Goal: Information Seeking & Learning: Compare options

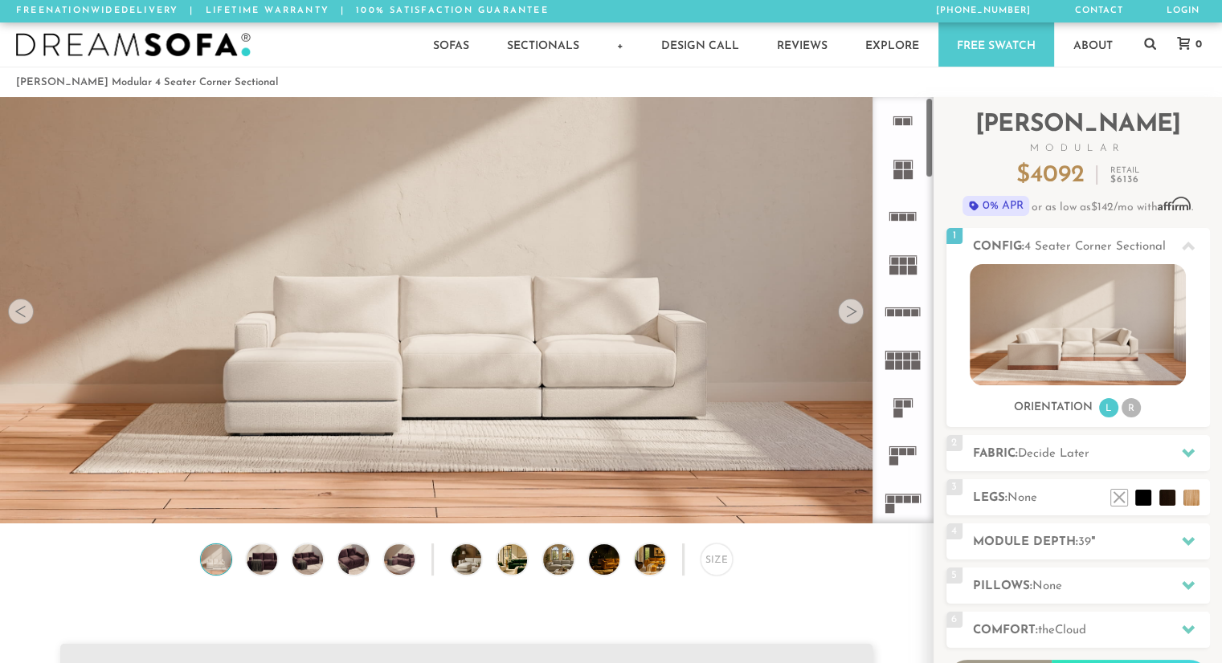
click at [928, 158] on div at bounding box center [902, 310] width 61 height 426
click at [927, 157] on div at bounding box center [902, 310] width 61 height 426
click at [1133, 410] on li "R" at bounding box center [1130, 407] width 19 height 19
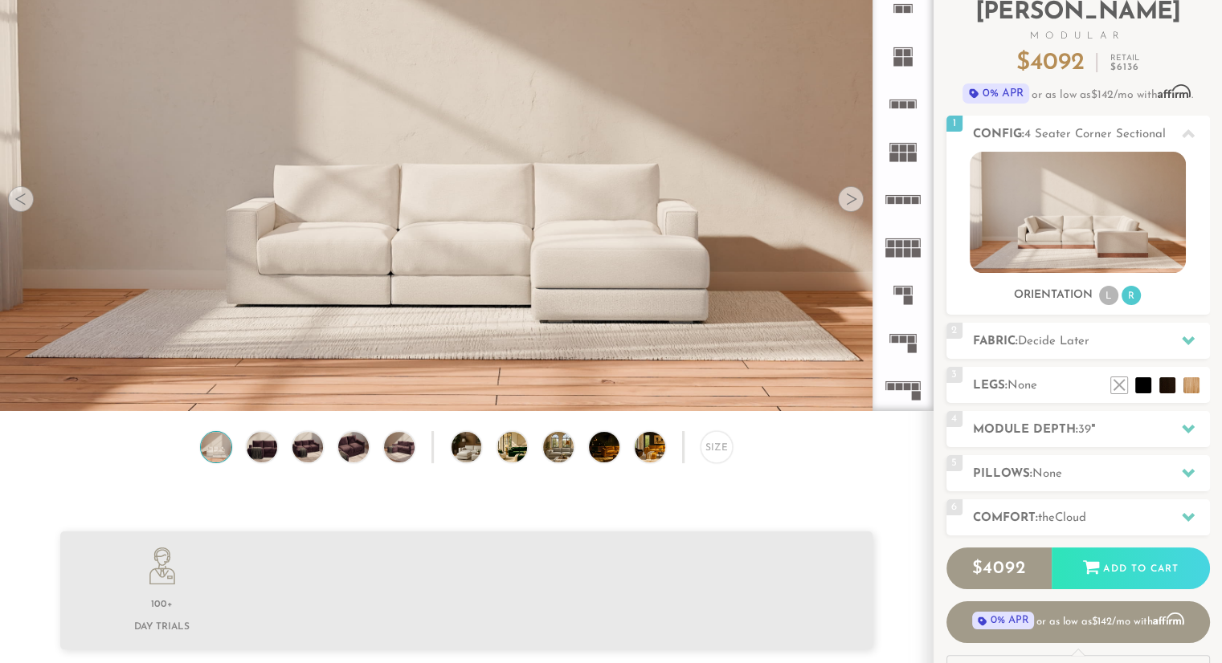
scroll to position [119, 0]
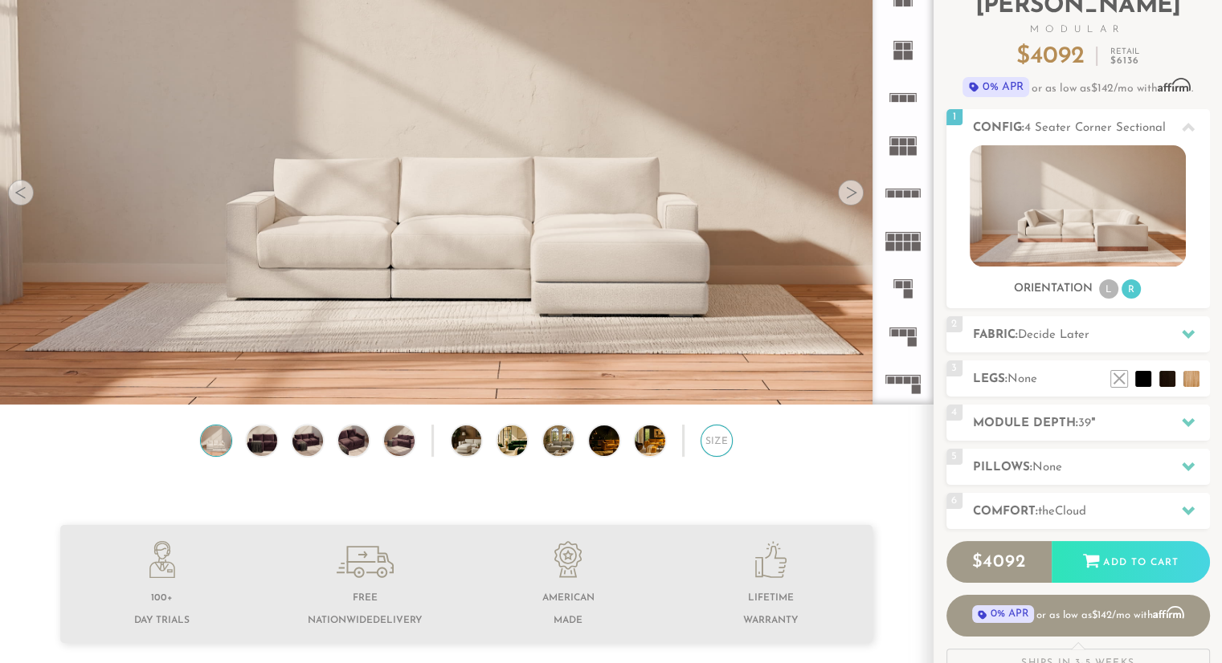
click at [713, 443] on div "Size" at bounding box center [716, 441] width 32 height 32
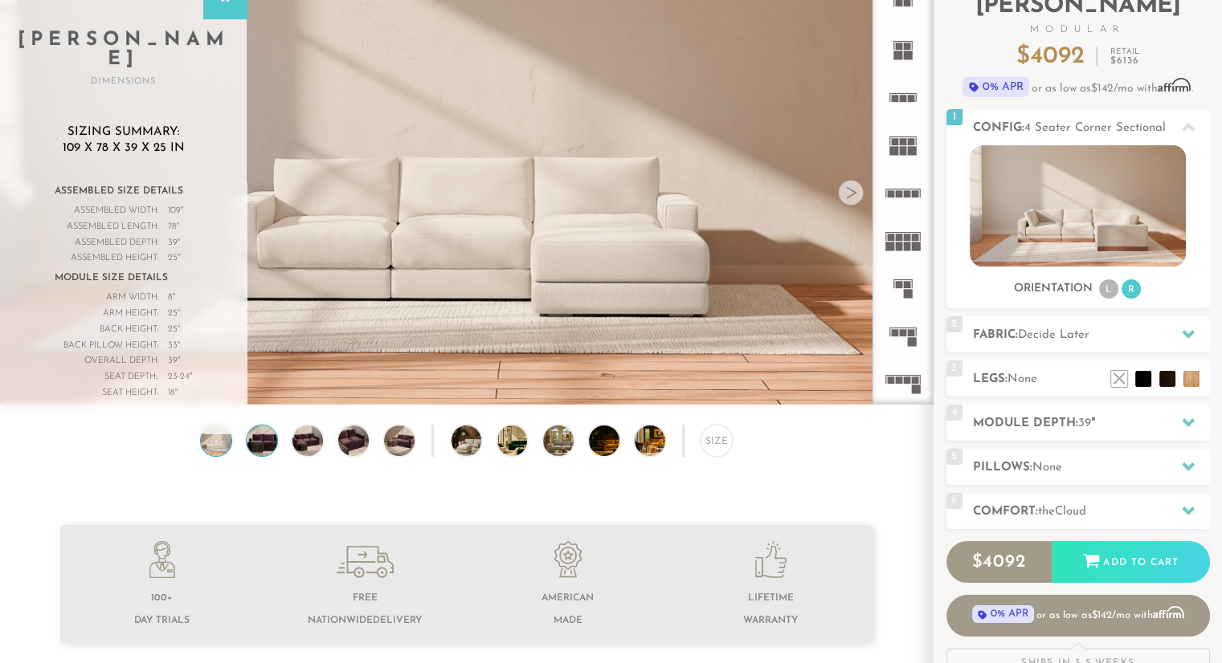
click at [260, 453] on img at bounding box center [261, 441] width 36 height 31
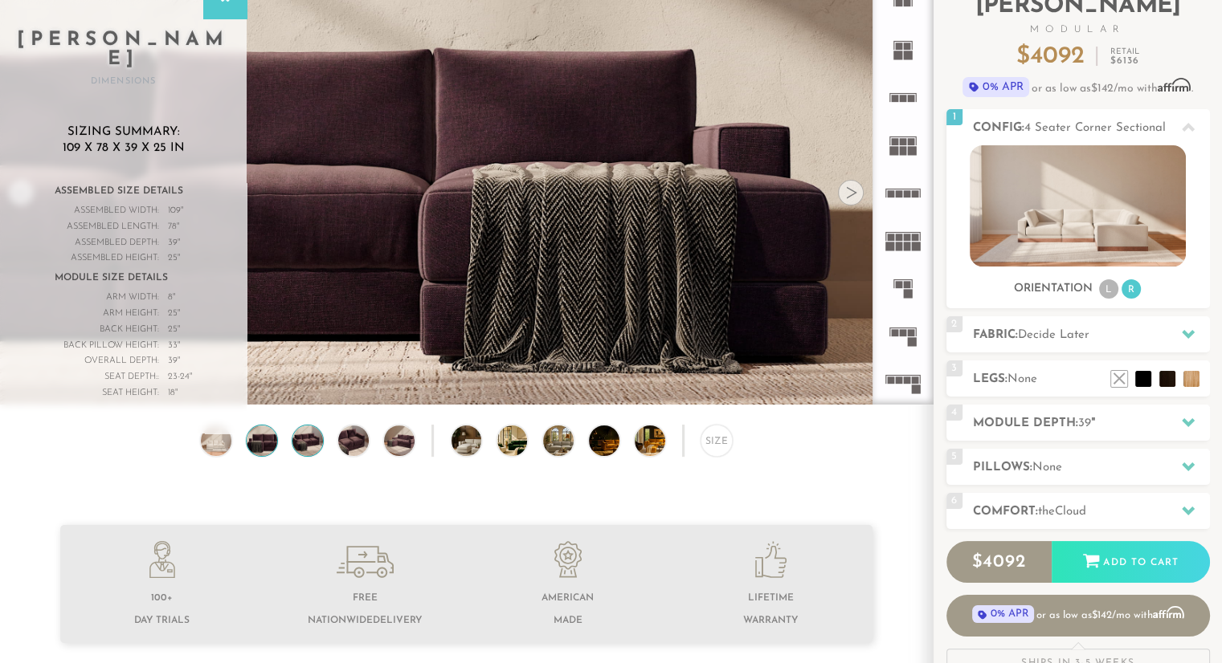
click at [304, 433] on img at bounding box center [307, 441] width 36 height 31
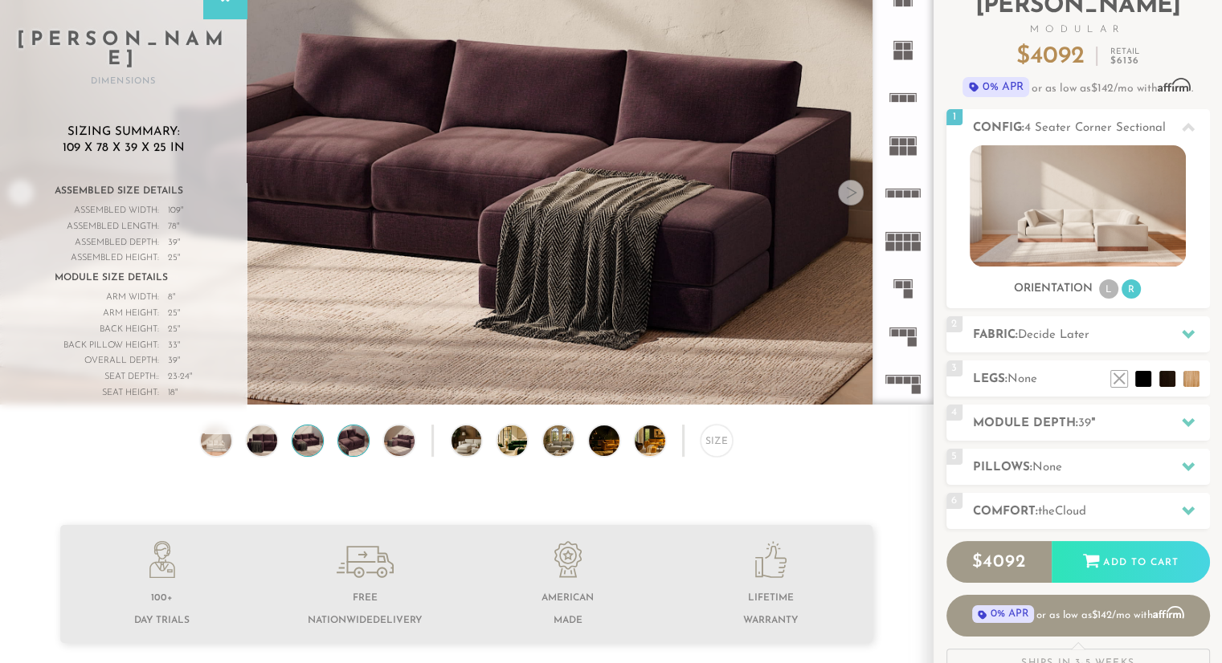
click at [353, 440] on img at bounding box center [353, 441] width 36 height 31
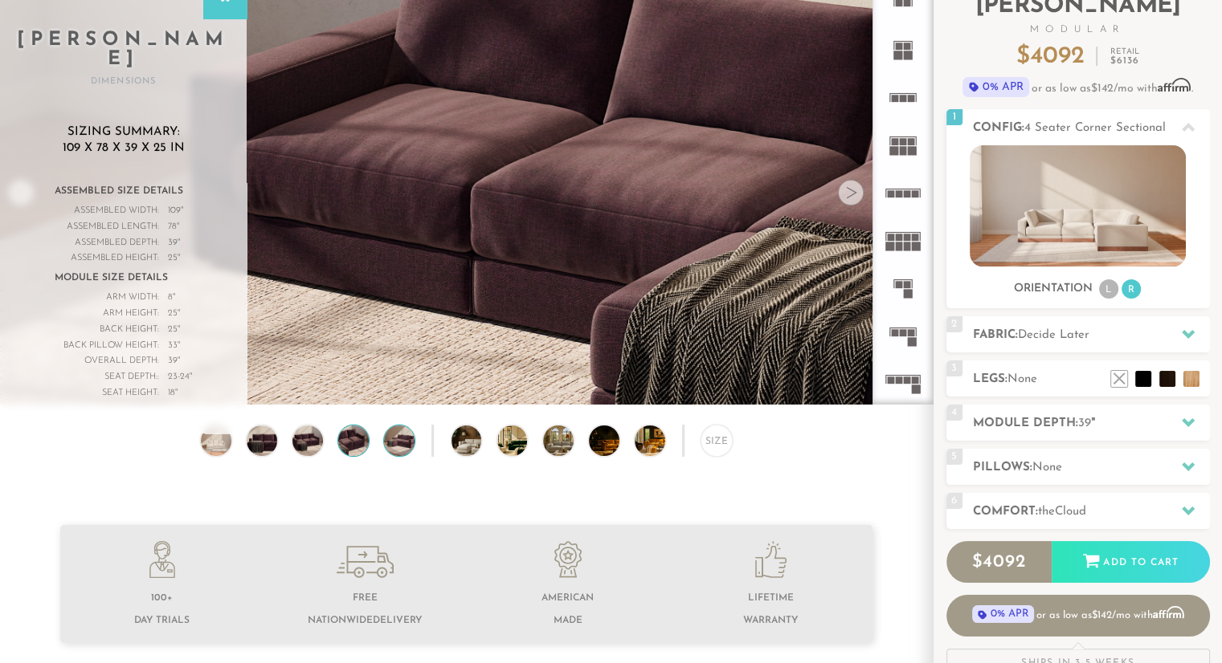
click at [405, 447] on img at bounding box center [399, 441] width 36 height 31
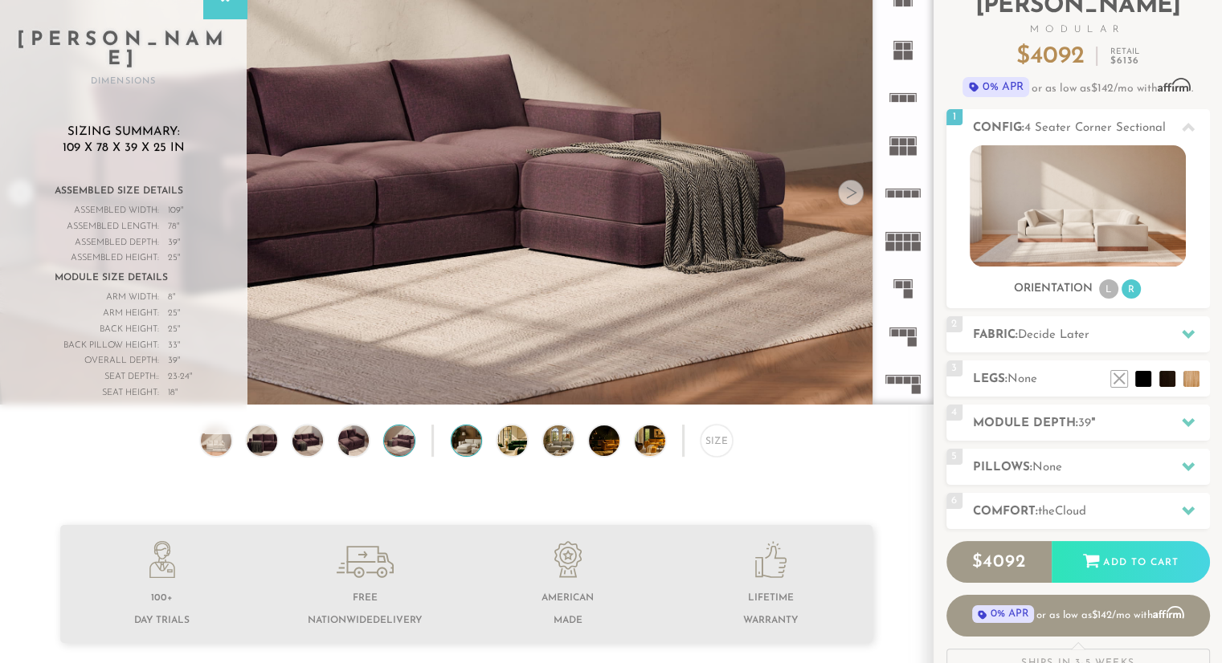
click at [463, 447] on img at bounding box center [478, 441] width 54 height 31
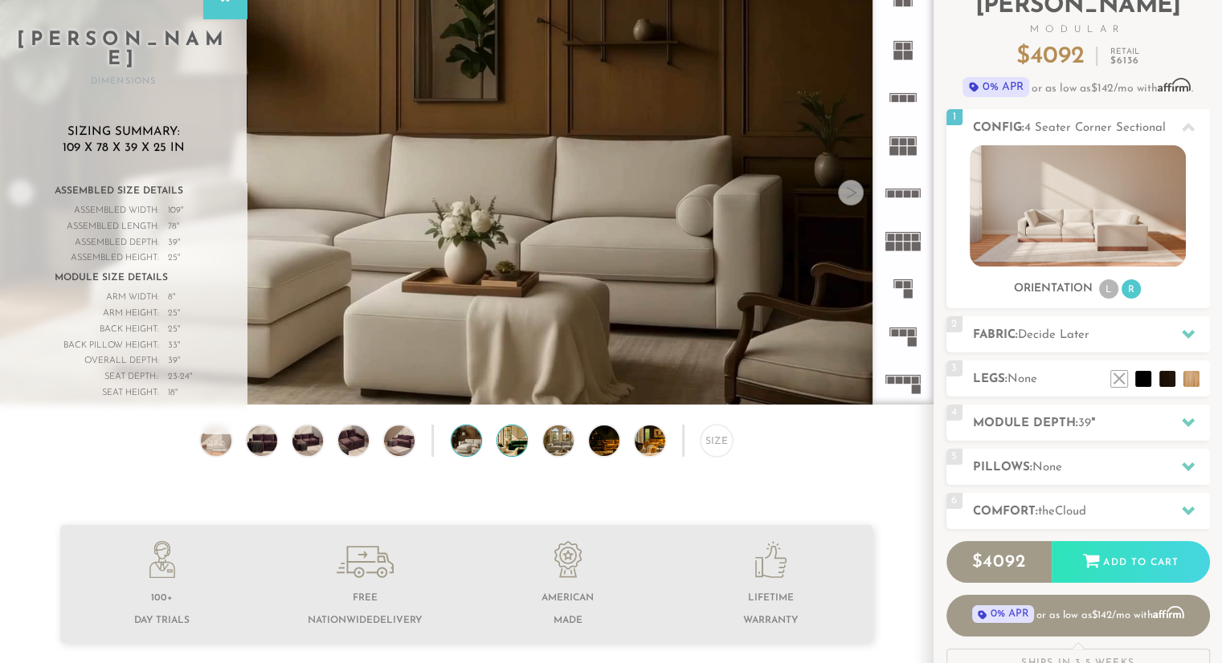
click at [524, 447] on img at bounding box center [524, 441] width 54 height 31
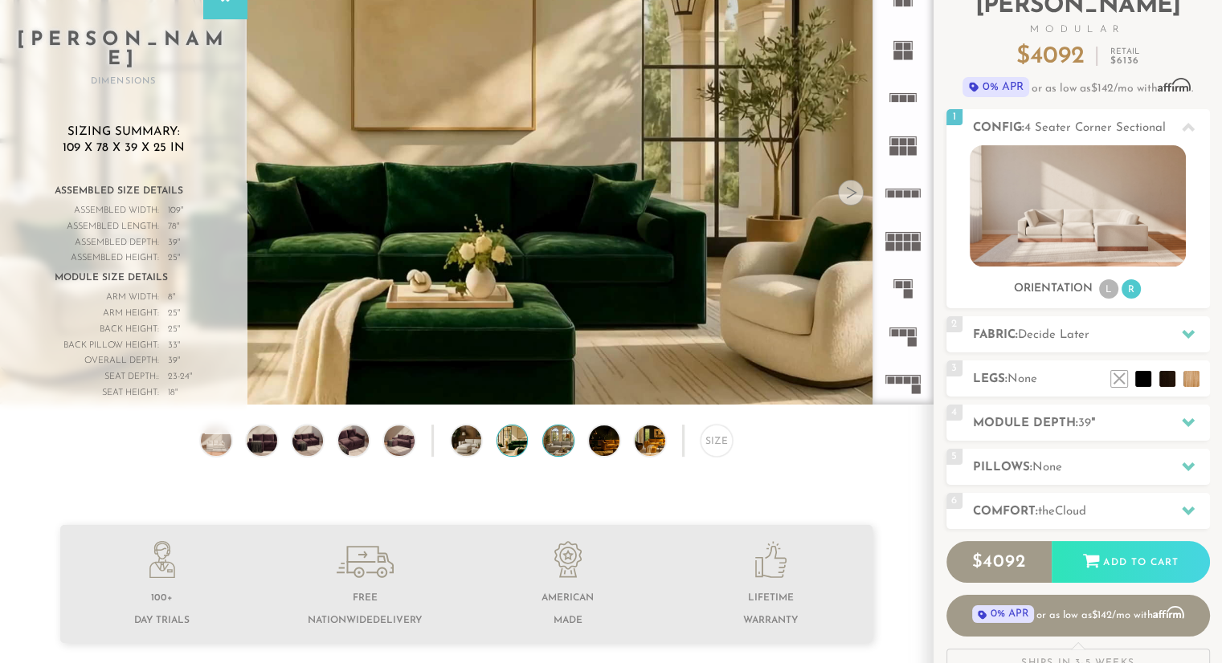
click at [570, 451] on img at bounding box center [570, 441] width 54 height 31
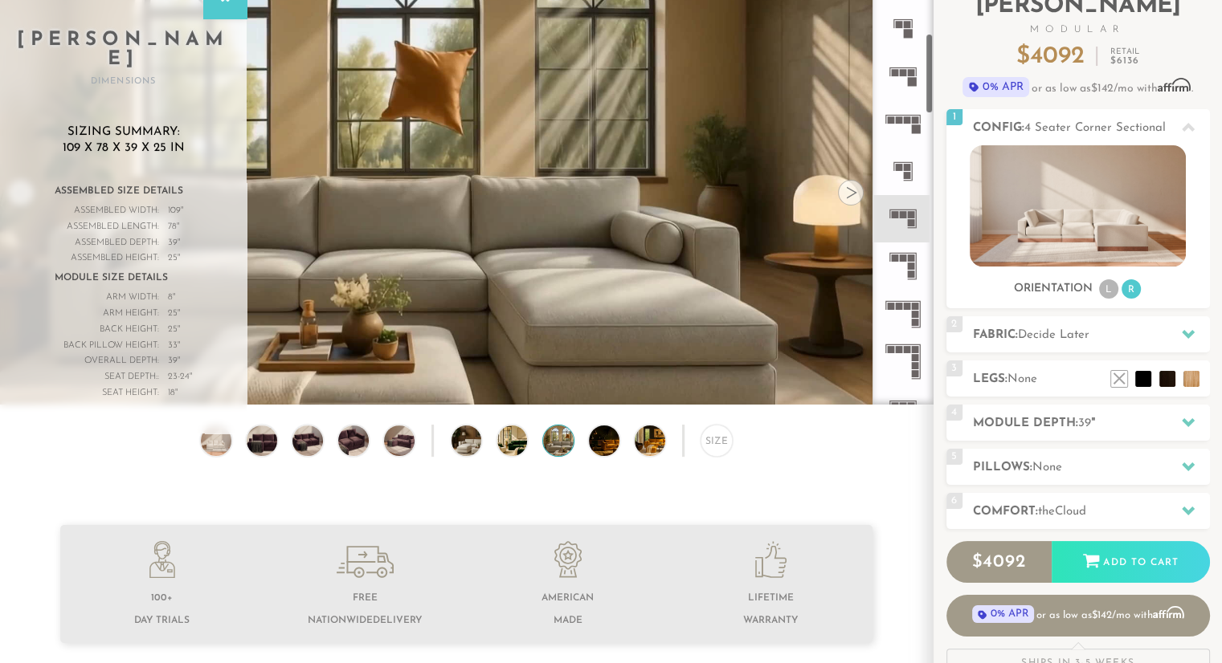
scroll to position [329, 0]
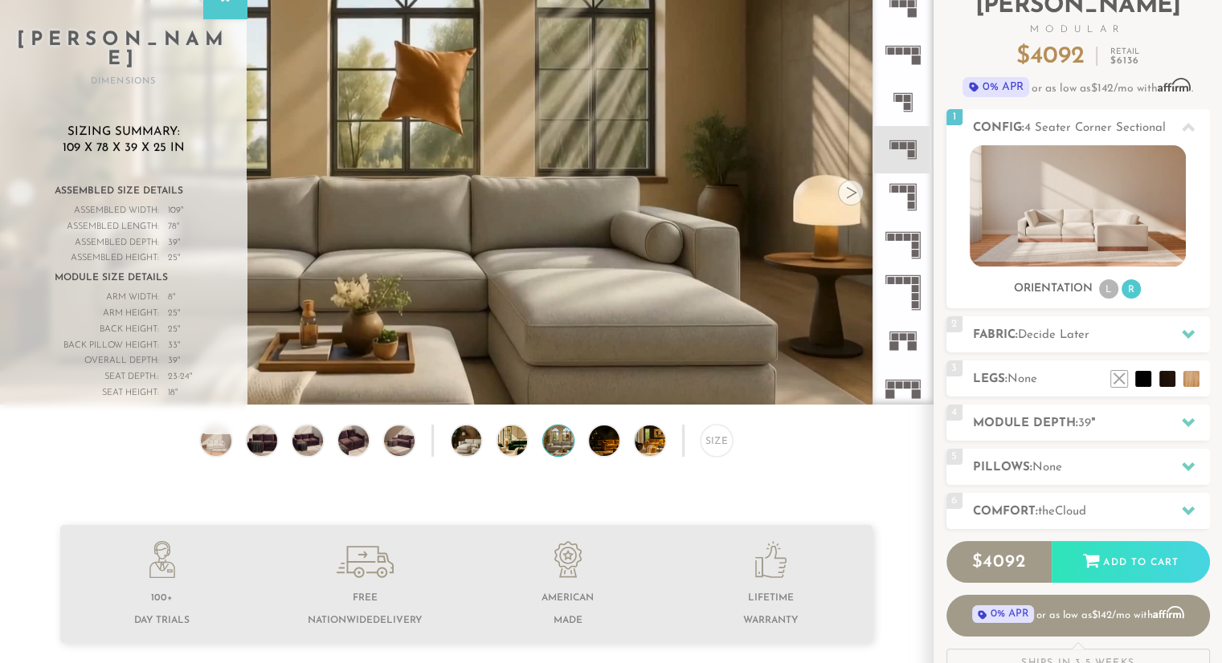
click at [907, 154] on icon at bounding box center [902, 149] width 47 height 47
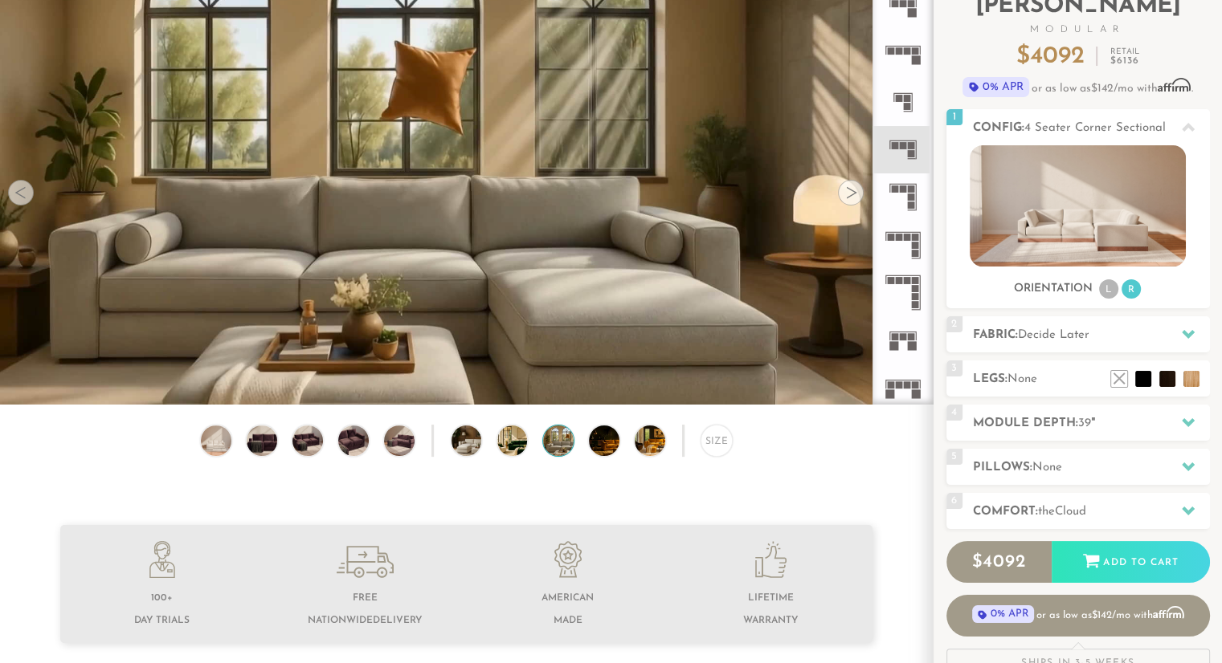
click at [855, 202] on div at bounding box center [851, 193] width 26 height 26
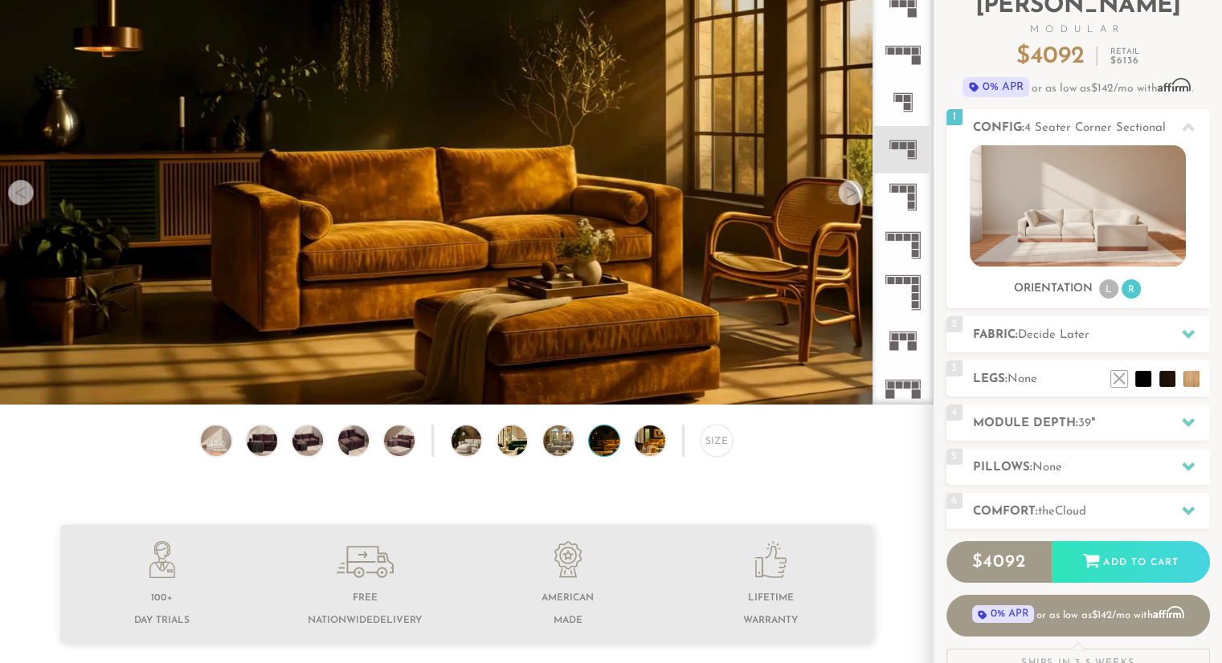
click at [855, 202] on div at bounding box center [851, 193] width 26 height 26
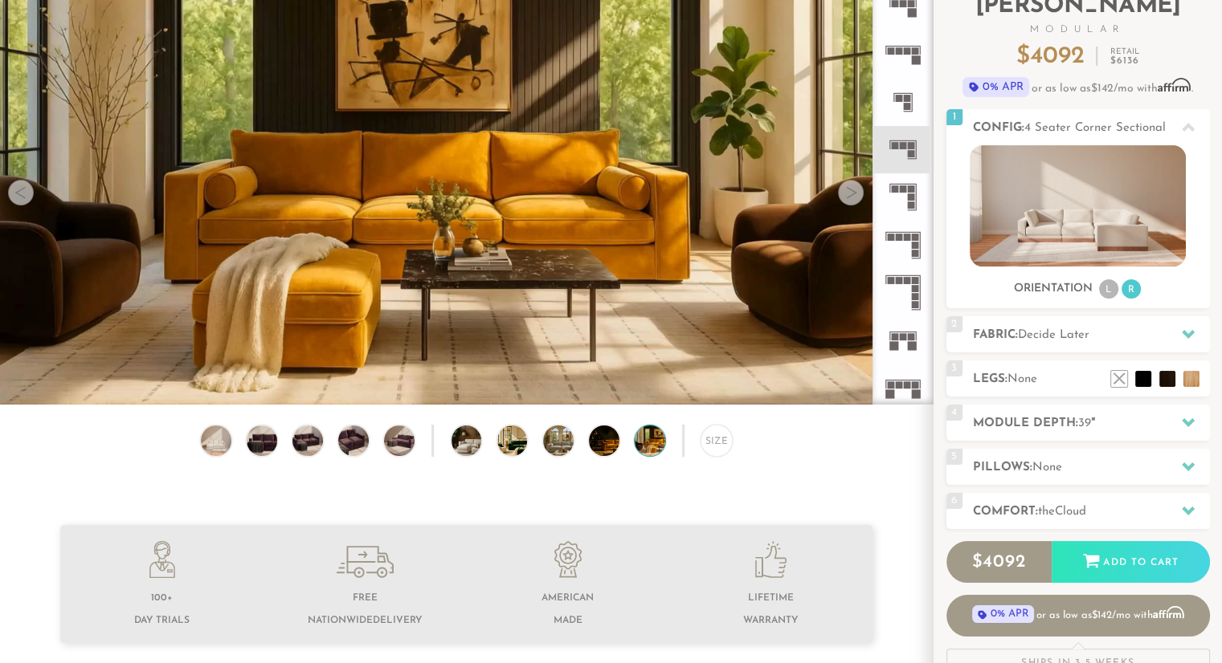
click at [855, 202] on div at bounding box center [851, 193] width 26 height 26
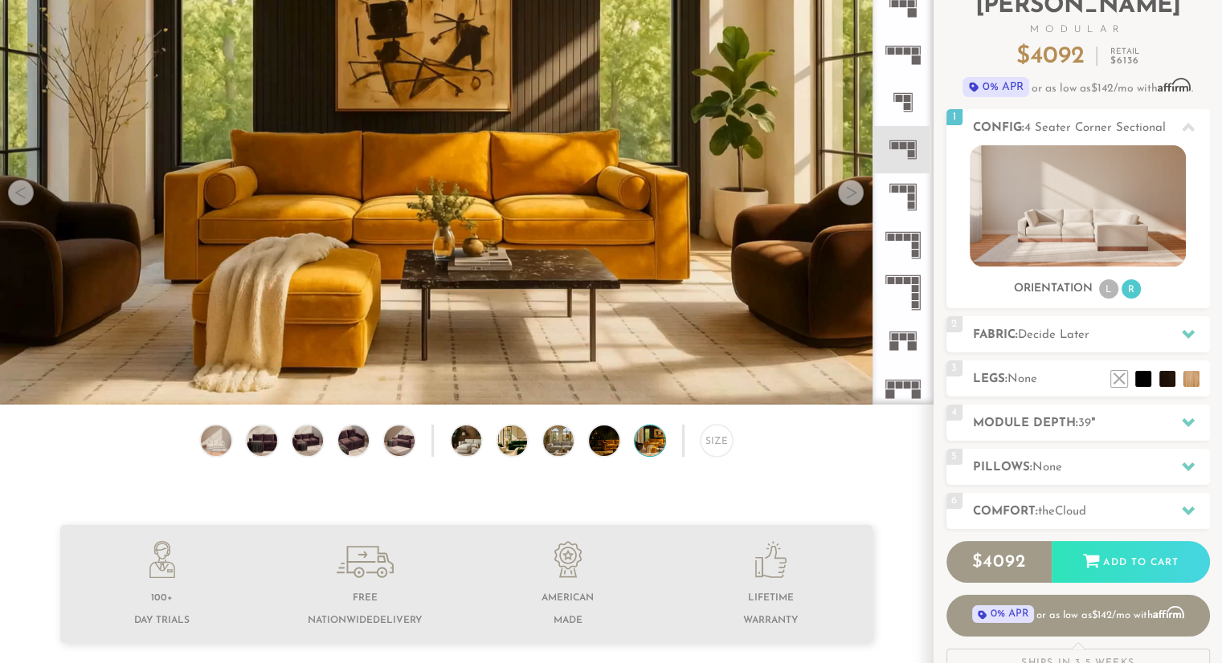
click at [21, 200] on div at bounding box center [21, 193] width 26 height 26
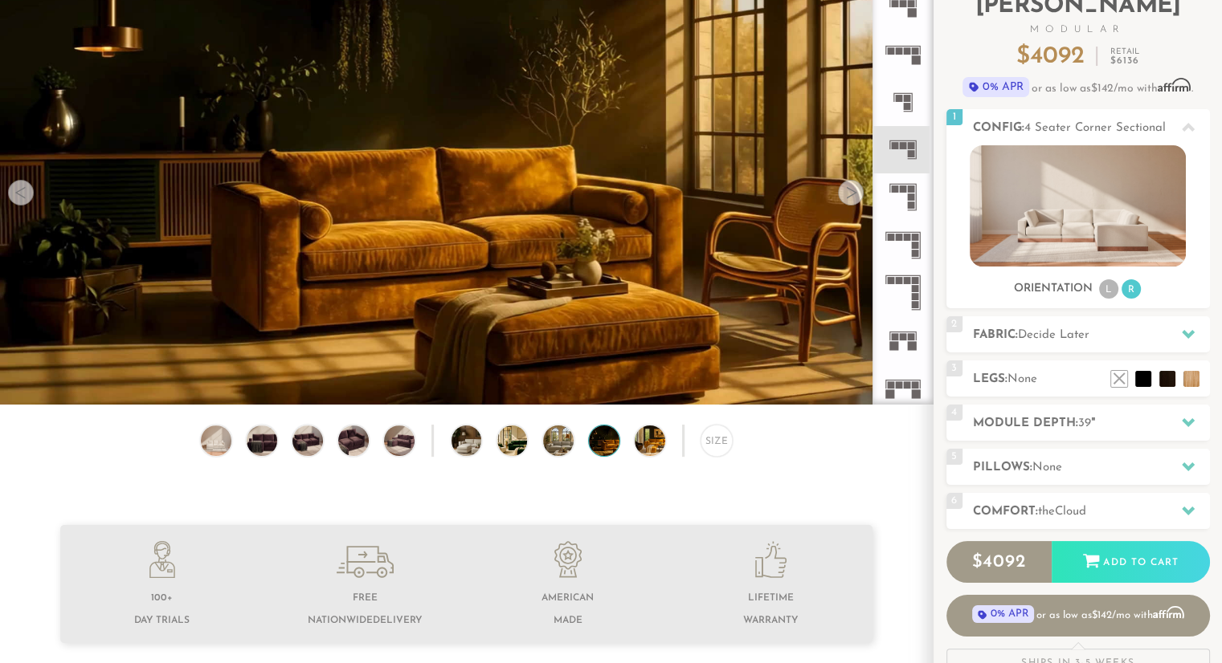
click at [21, 200] on div at bounding box center [21, 193] width 26 height 26
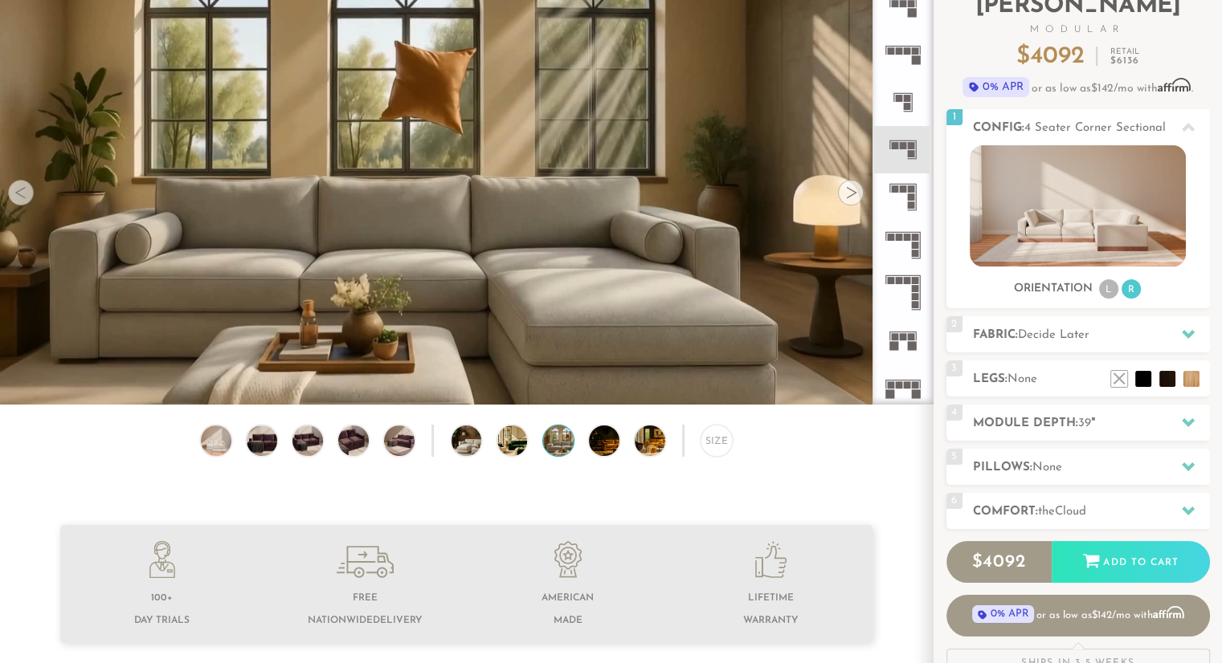
click at [21, 200] on div at bounding box center [21, 193] width 26 height 26
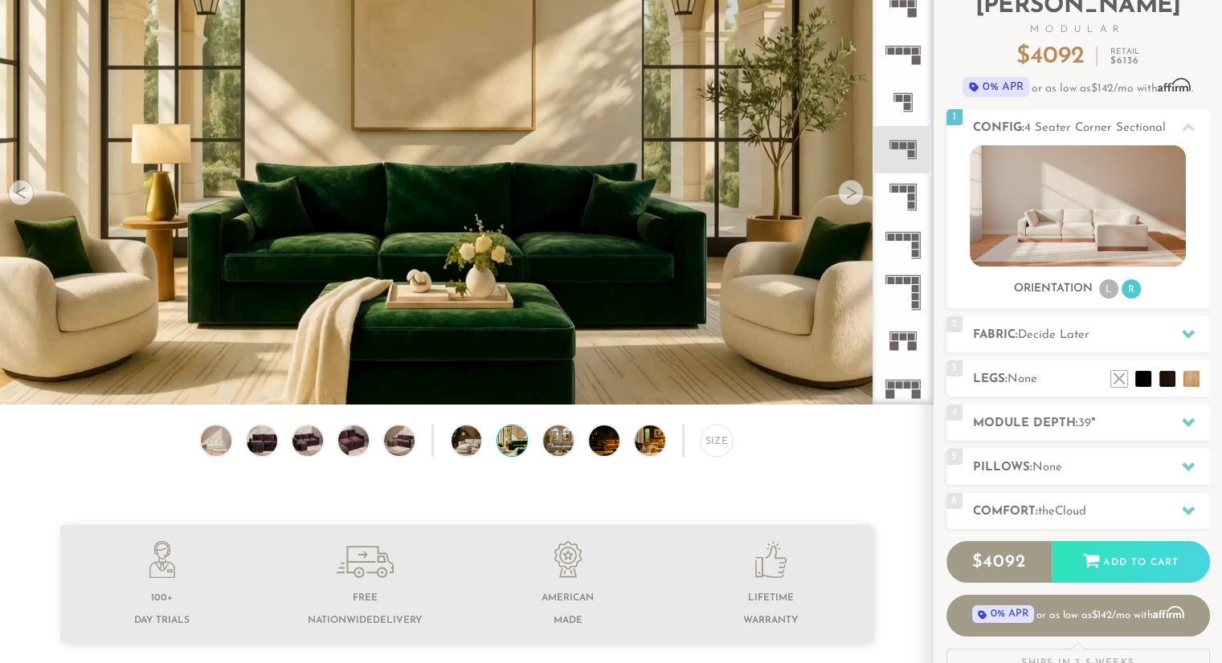
click at [21, 200] on div at bounding box center [21, 193] width 26 height 26
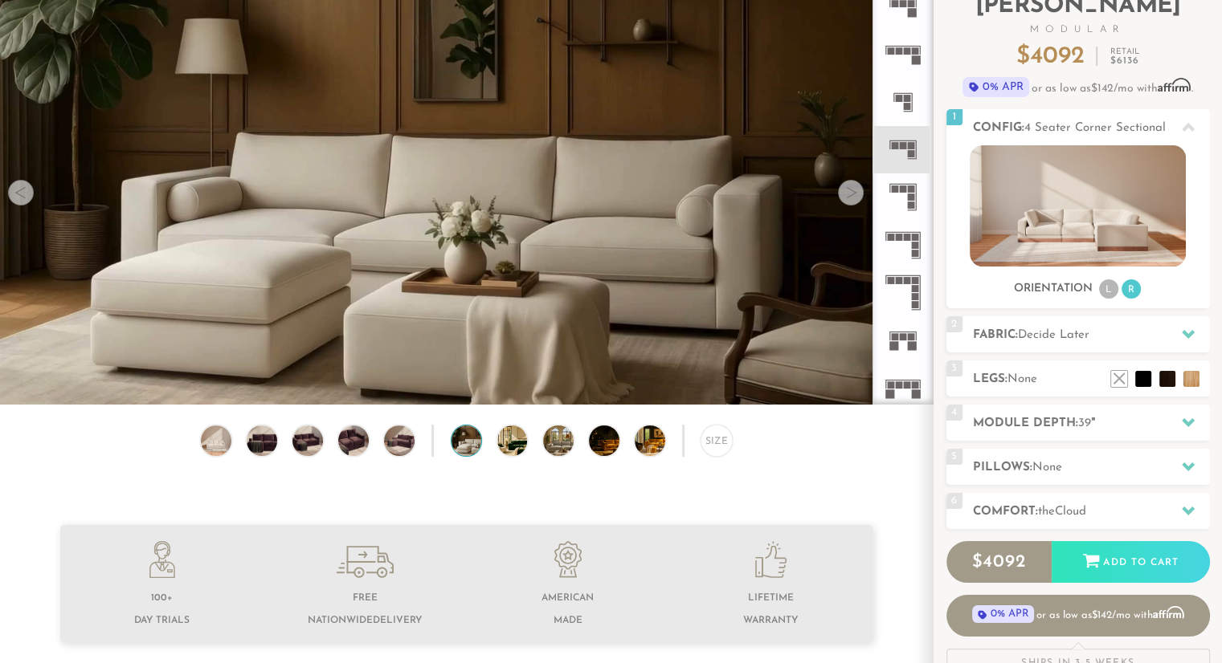
click at [21, 200] on div at bounding box center [21, 193] width 26 height 26
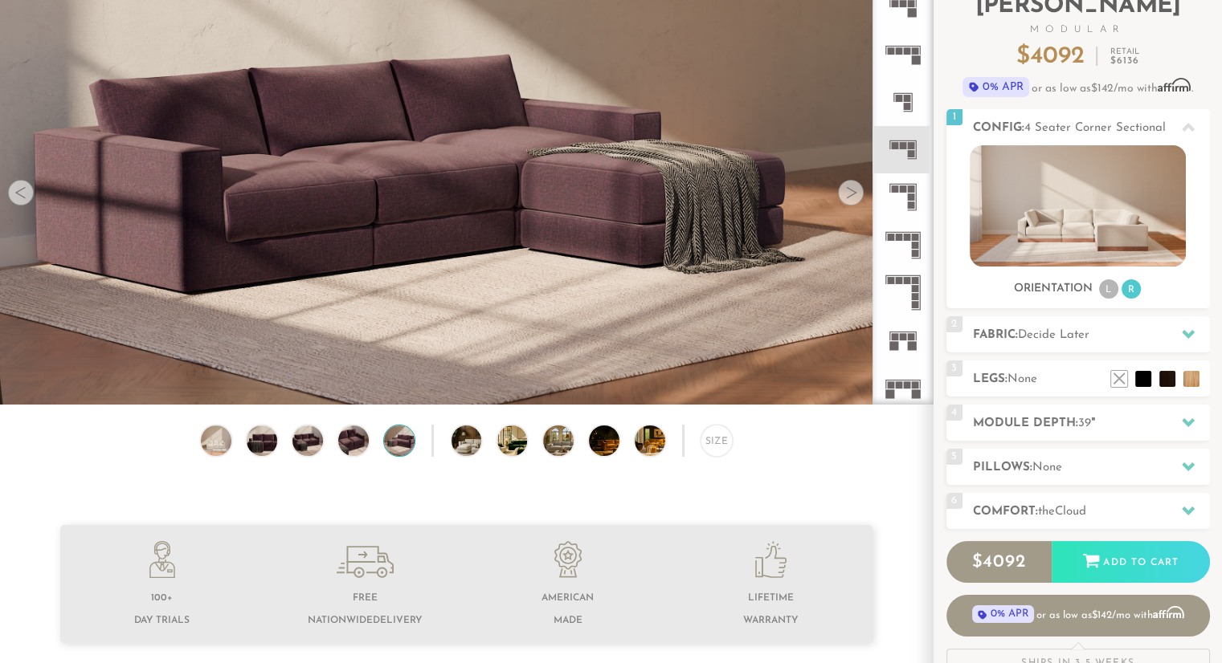
click at [21, 200] on div at bounding box center [21, 193] width 26 height 26
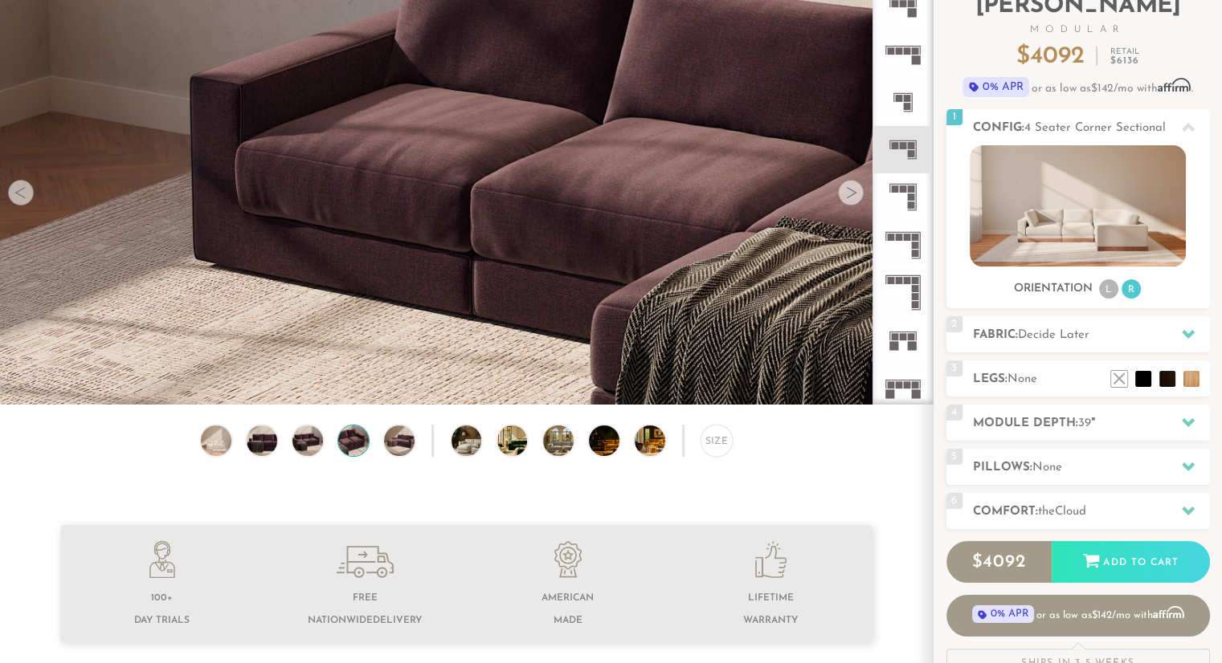
click at [21, 200] on div at bounding box center [21, 193] width 26 height 26
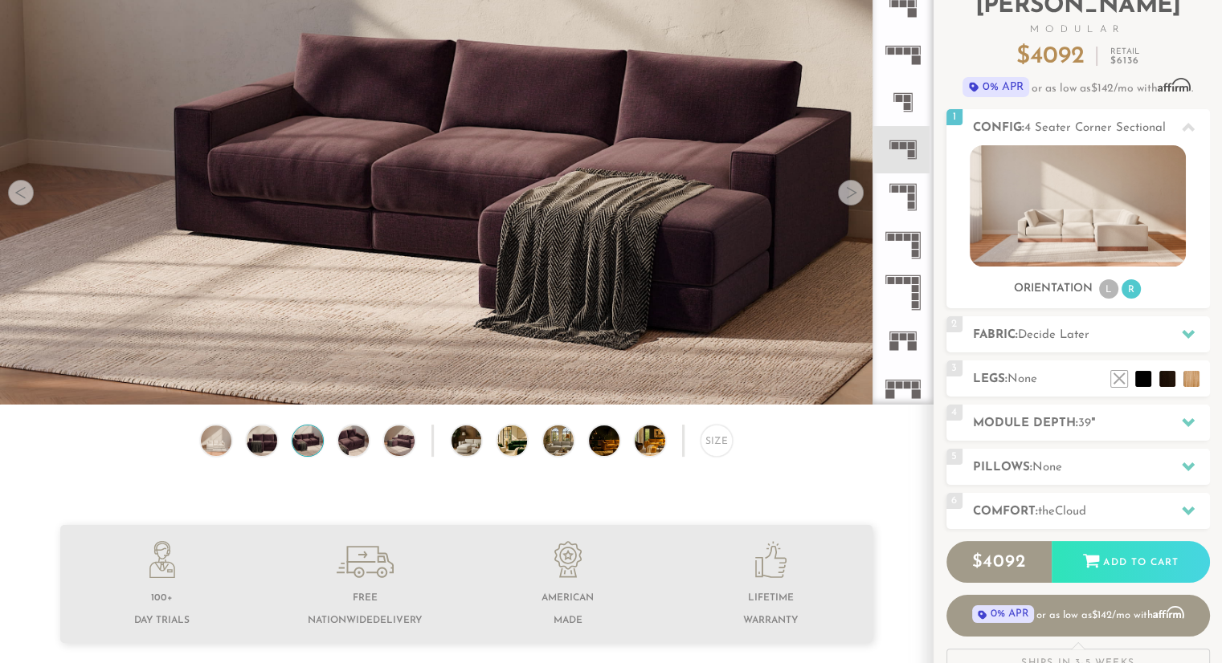
click at [21, 200] on div at bounding box center [21, 193] width 26 height 26
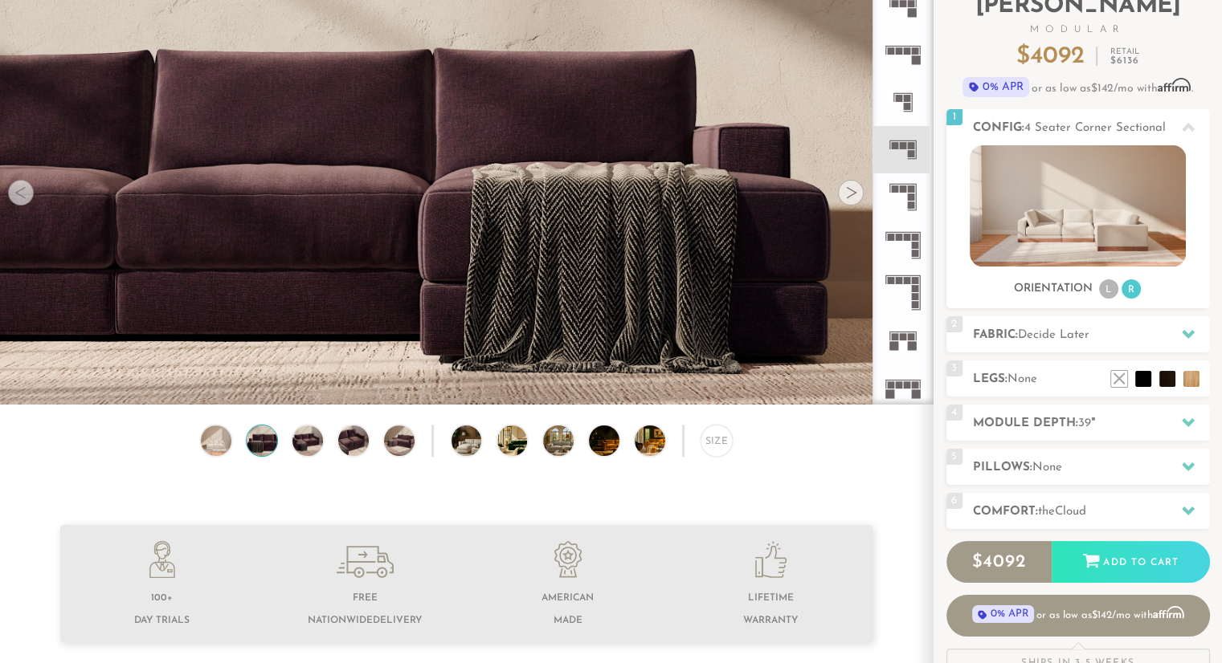
click at [21, 200] on div at bounding box center [21, 193] width 26 height 26
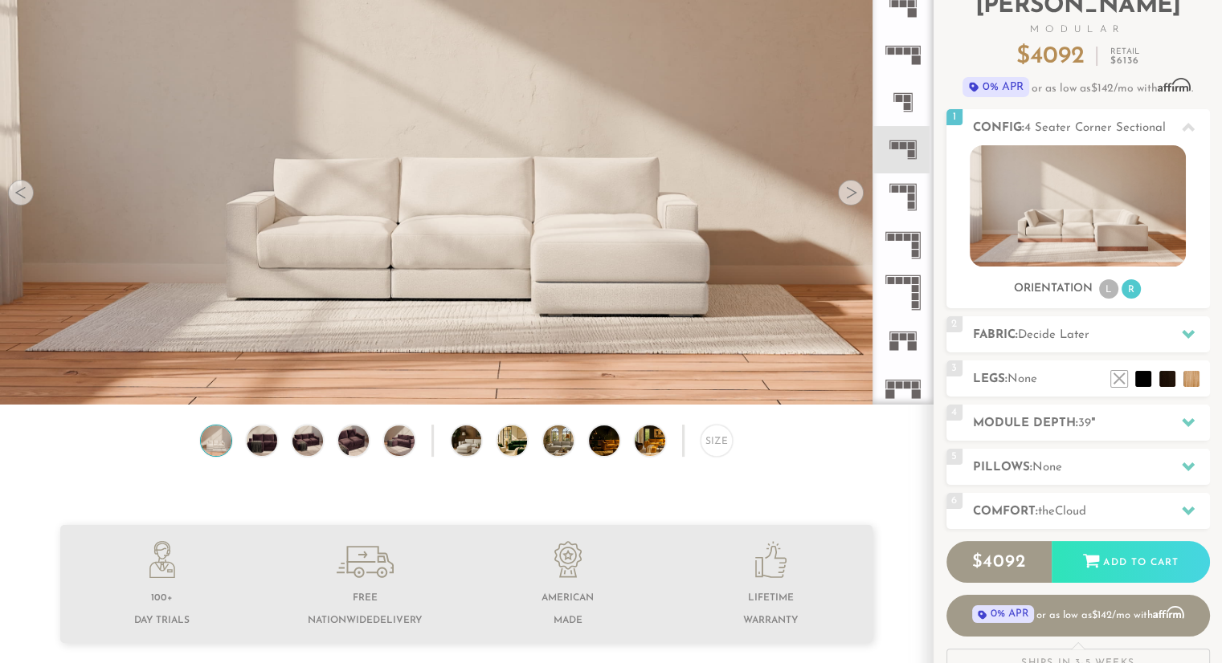
click at [21, 200] on div at bounding box center [21, 193] width 26 height 26
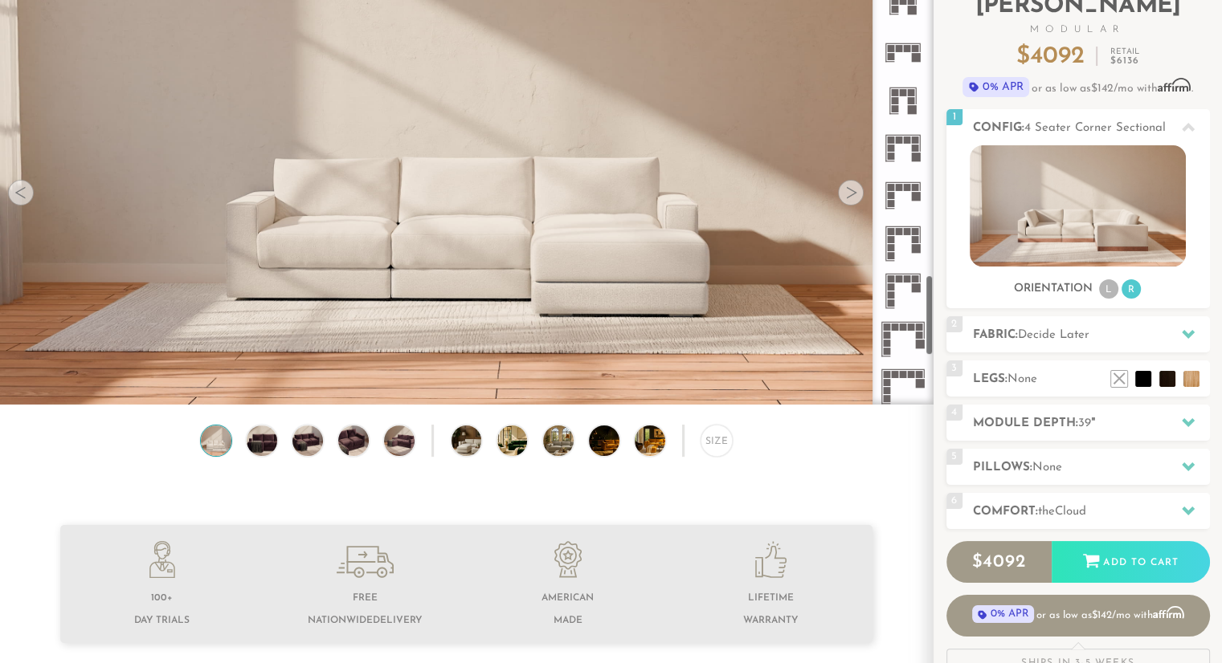
scroll to position [1572, 0]
click at [900, 335] on icon at bounding box center [902, 338] width 47 height 47
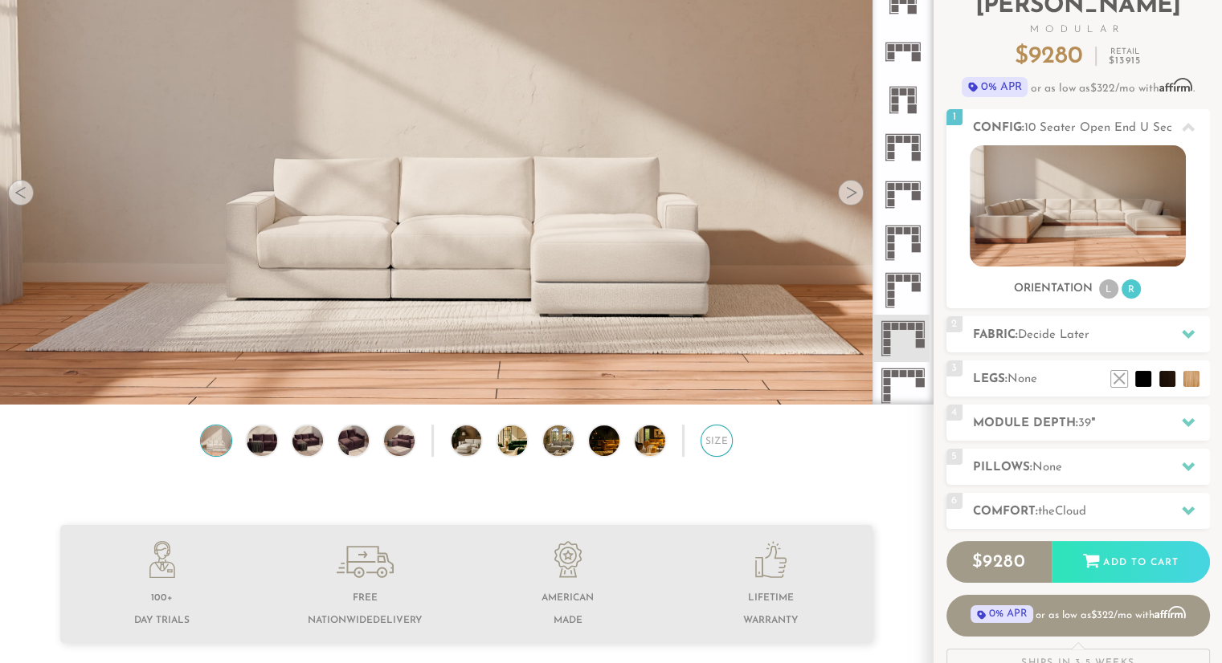
click at [714, 445] on div "Size" at bounding box center [716, 441] width 32 height 32
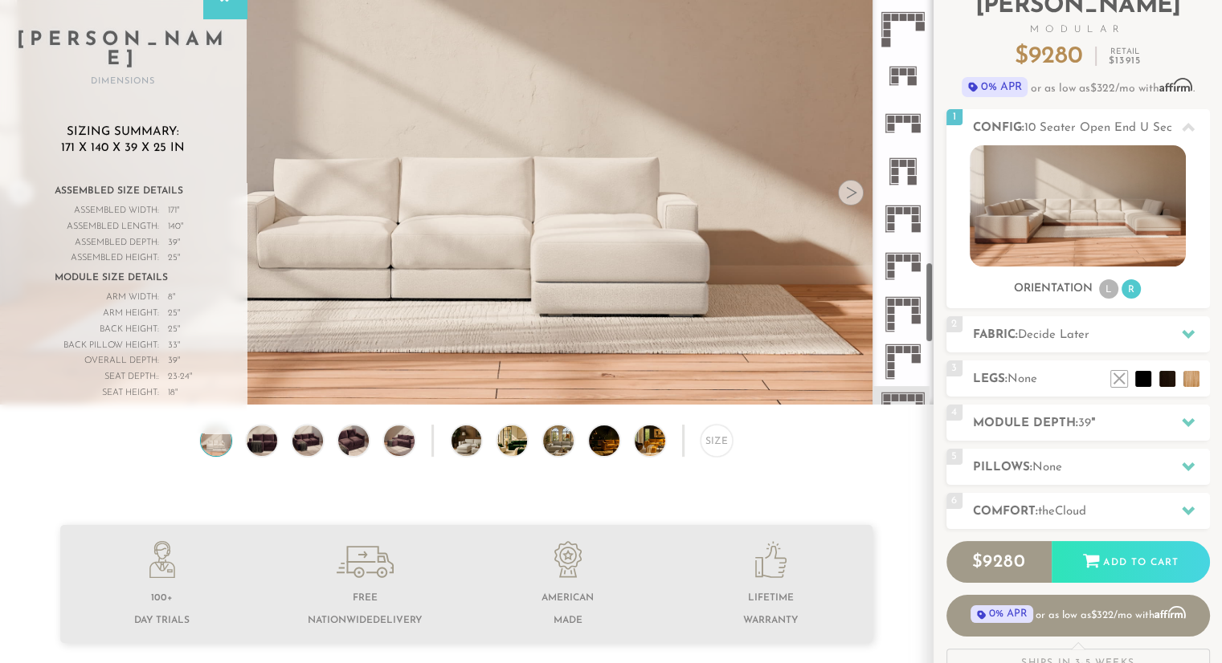
scroll to position [1501, 0]
click at [898, 116] on rect at bounding box center [898, 118] width 7 height 7
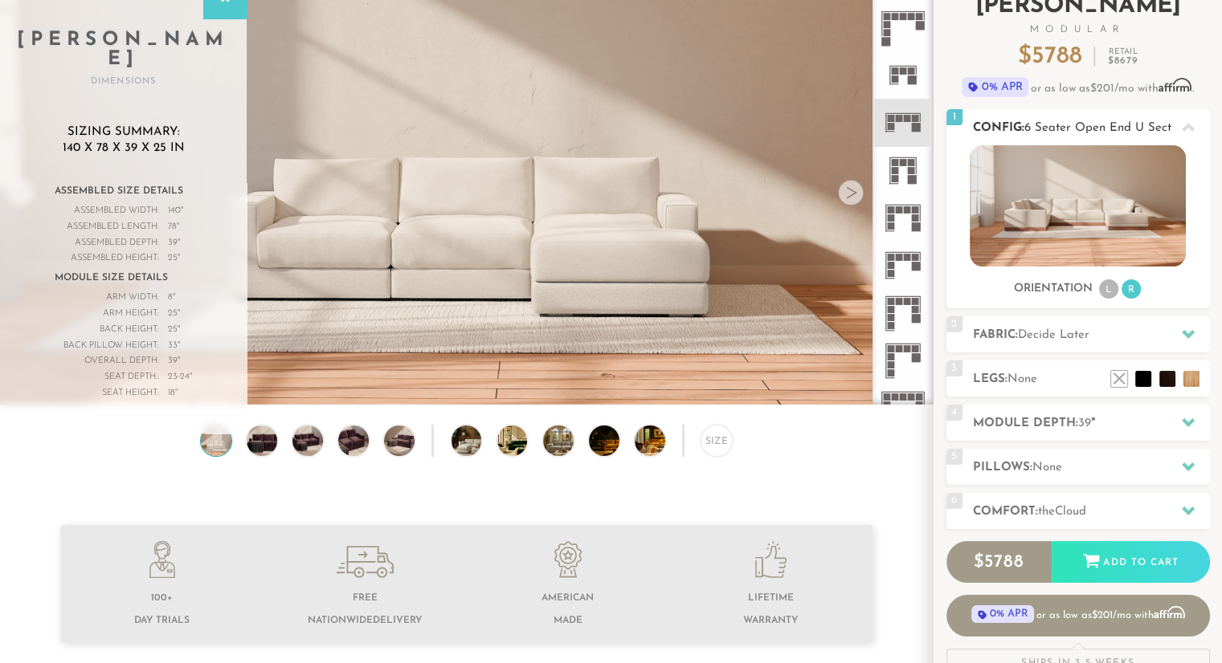
click at [1131, 296] on li "R" at bounding box center [1130, 288] width 19 height 19
click at [1100, 292] on li "L" at bounding box center [1108, 288] width 19 height 19
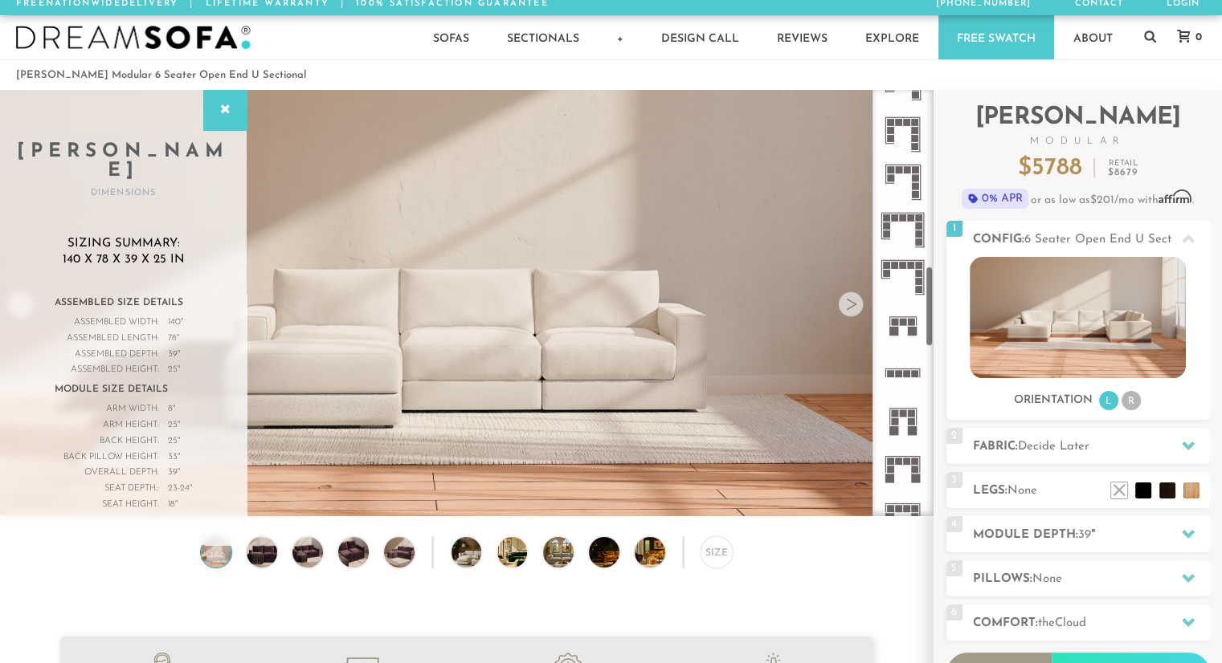
scroll to position [928, 0]
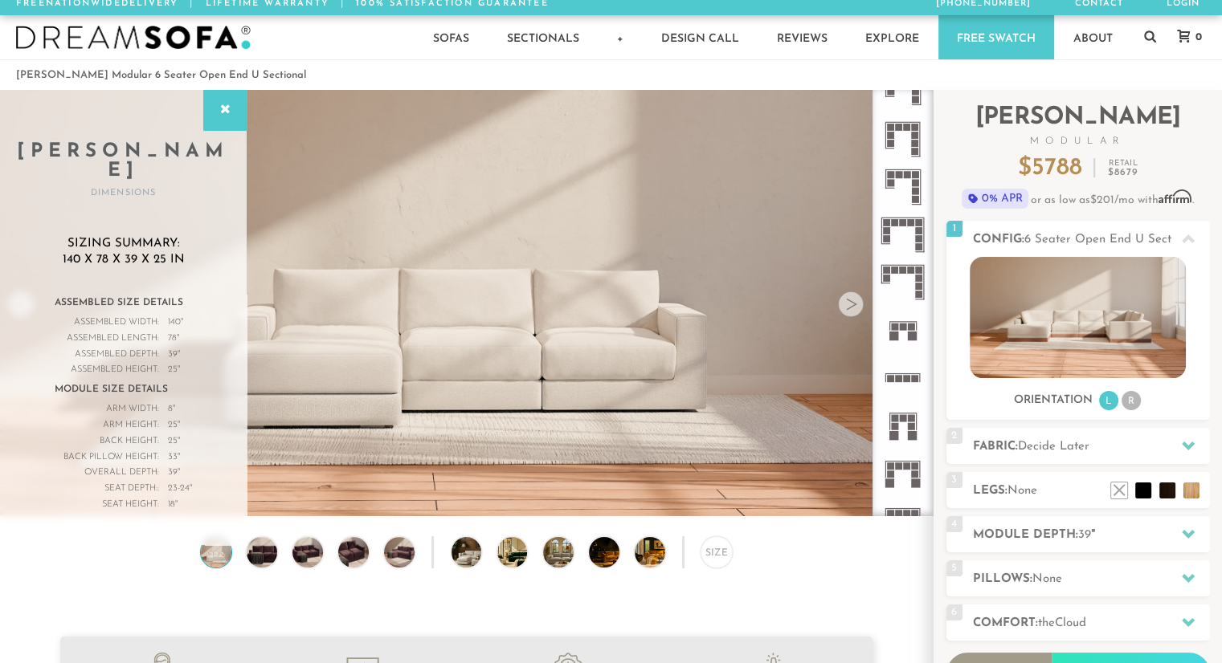
click at [900, 377] on rect at bounding box center [898, 378] width 7 height 7
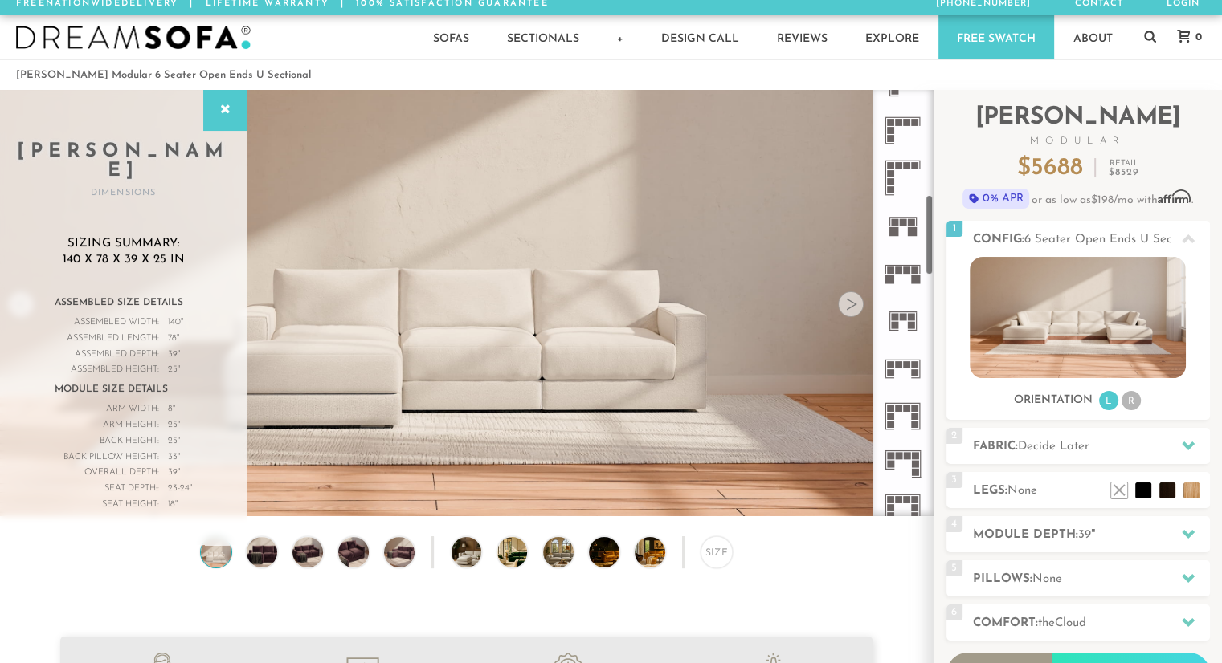
scroll to position [556, 0]
click at [904, 270] on rect at bounding box center [907, 270] width 7 height 7
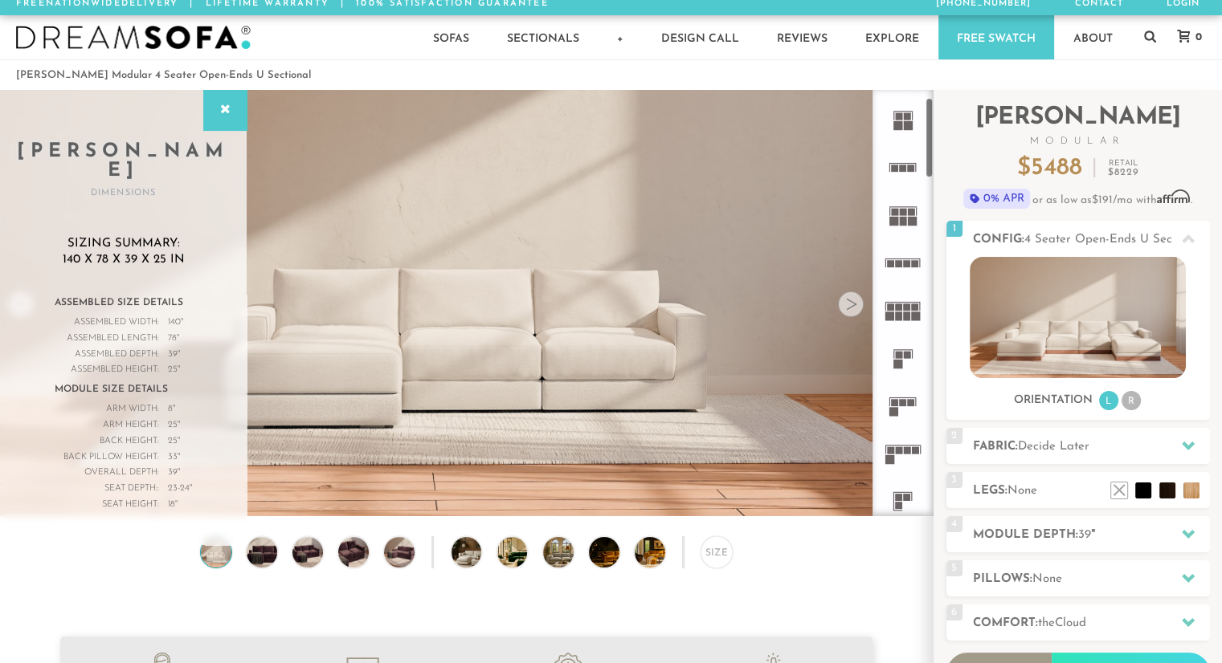
scroll to position [41, 0]
click at [903, 311] on icon at bounding box center [902, 311] width 47 height 47
click at [904, 261] on rect at bounding box center [907, 264] width 7 height 7
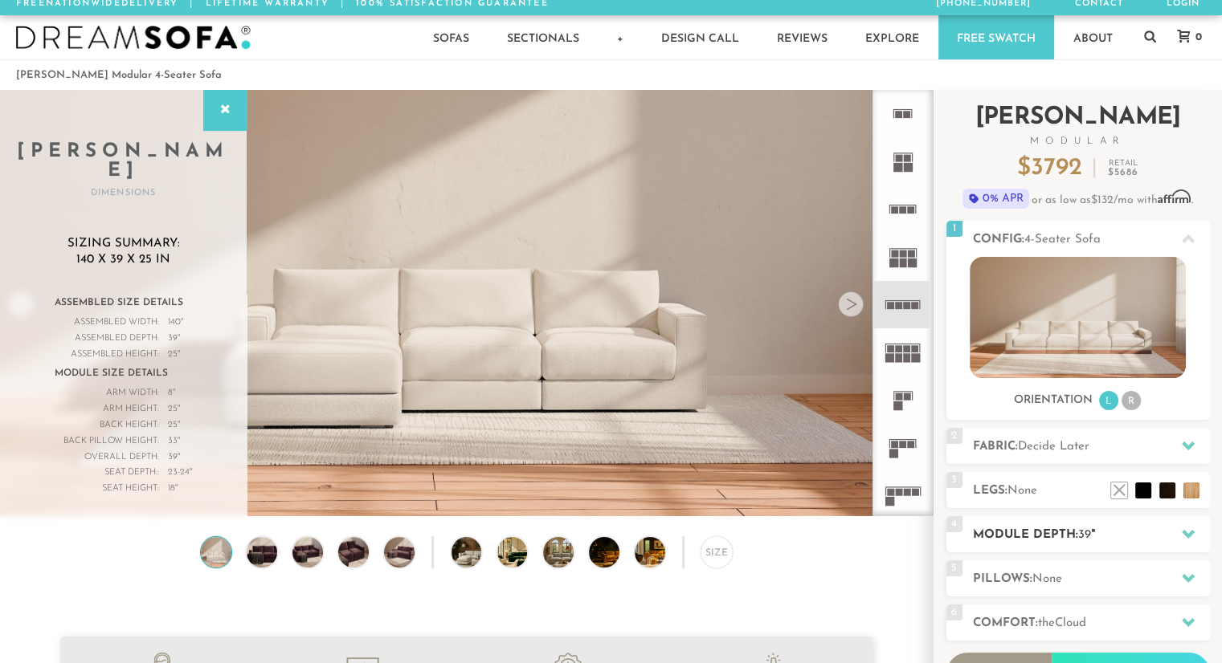
click at [1096, 537] on h2 "Module Depth: 39 "" at bounding box center [1091, 535] width 237 height 18
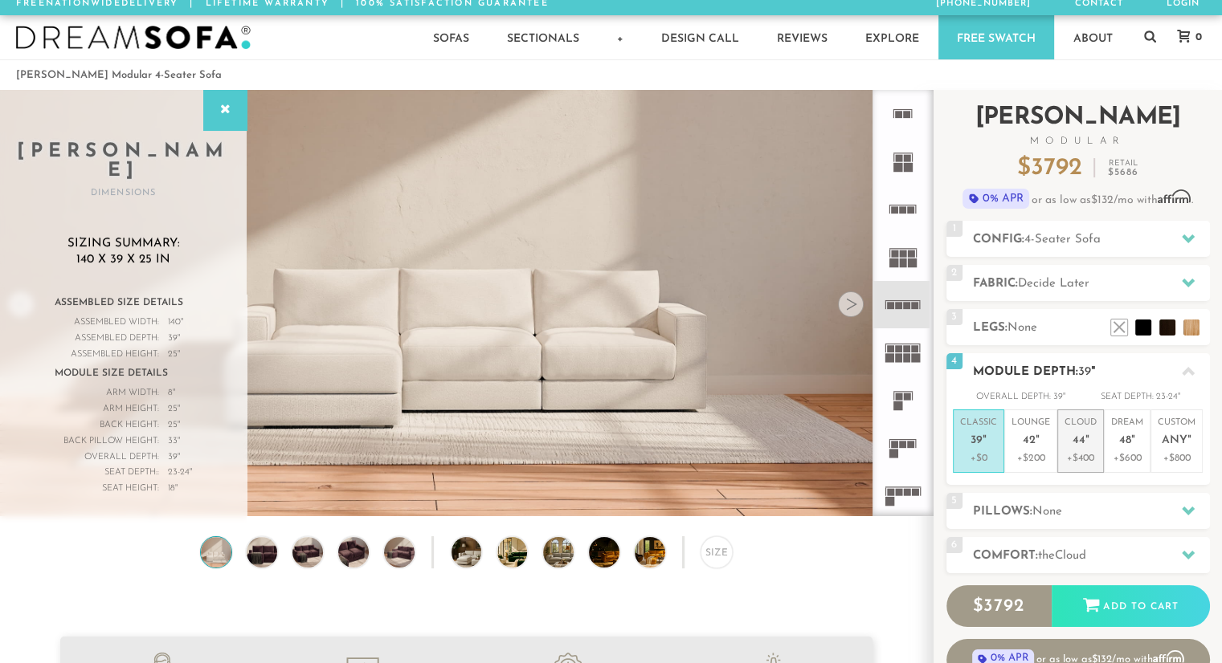
click at [1080, 444] on span "44" at bounding box center [1078, 442] width 13 height 14
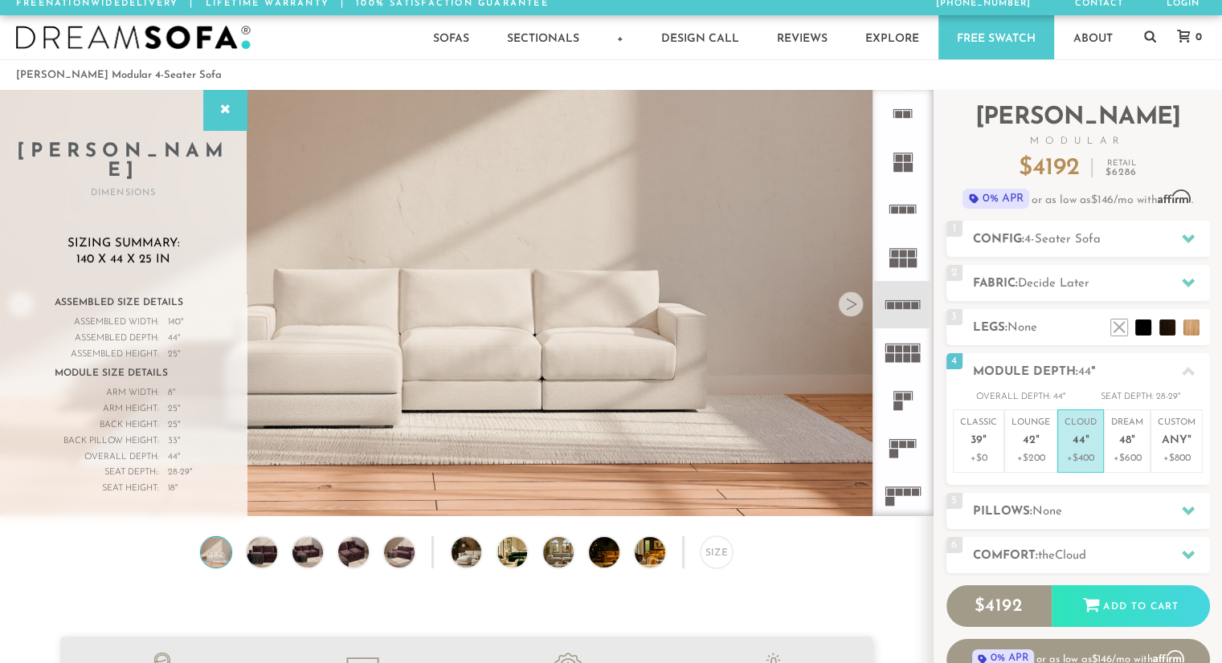
click at [909, 357] on rect at bounding box center [907, 357] width 7 height 9
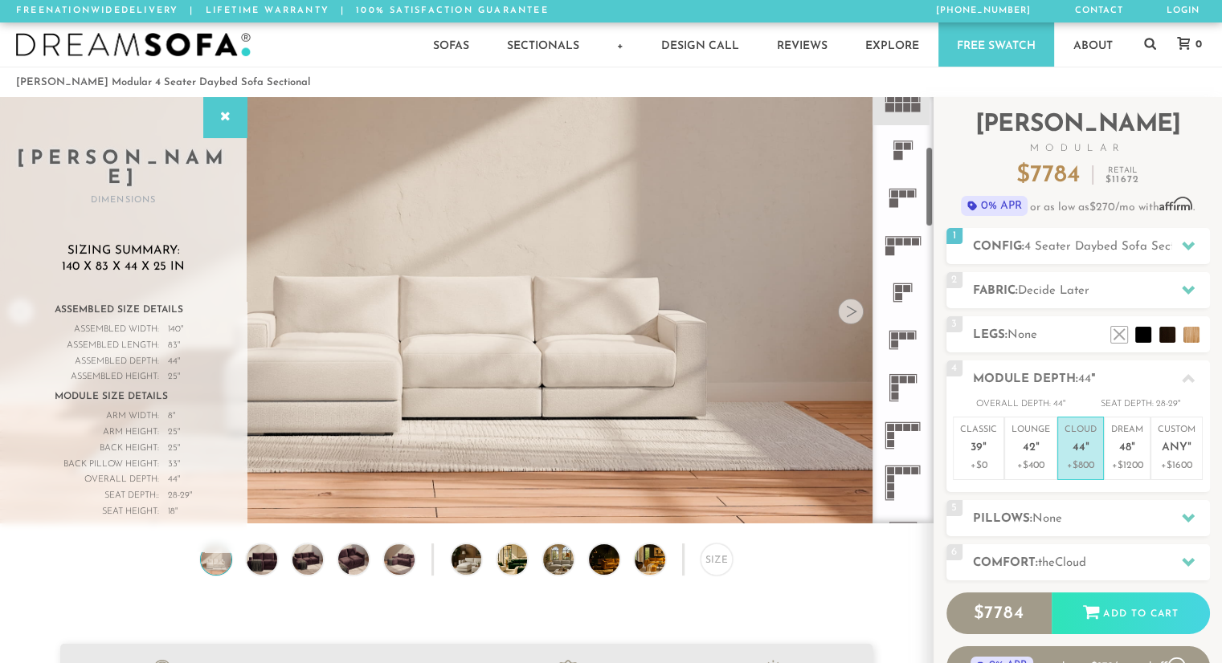
scroll to position [273, 0]
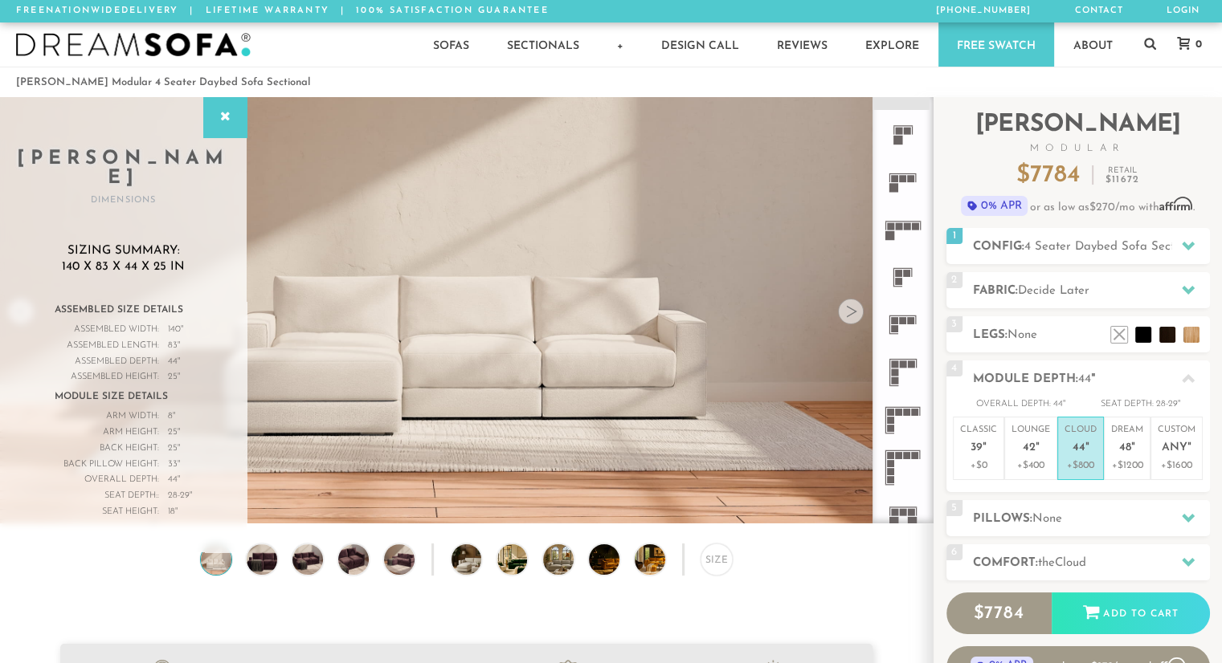
click at [896, 230] on icon at bounding box center [902, 229] width 47 height 47
click at [1024, 444] on span "42" at bounding box center [1028, 449] width 13 height 14
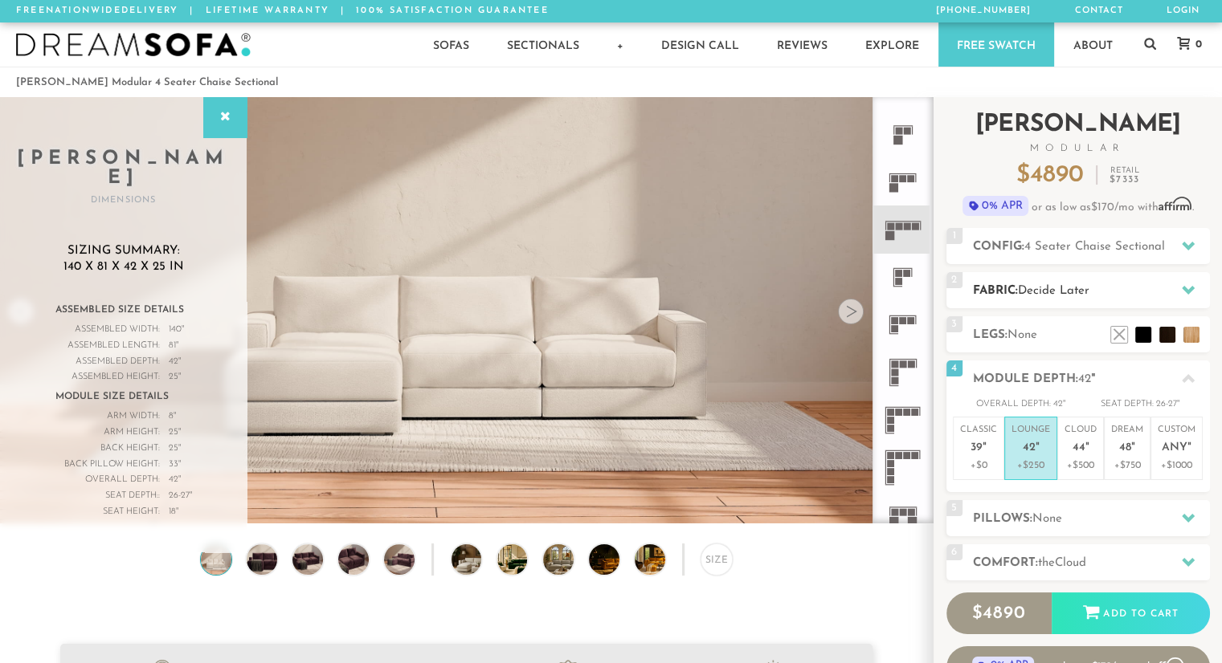
click at [1024, 293] on span "Decide Later" at bounding box center [1053, 291] width 71 height 12
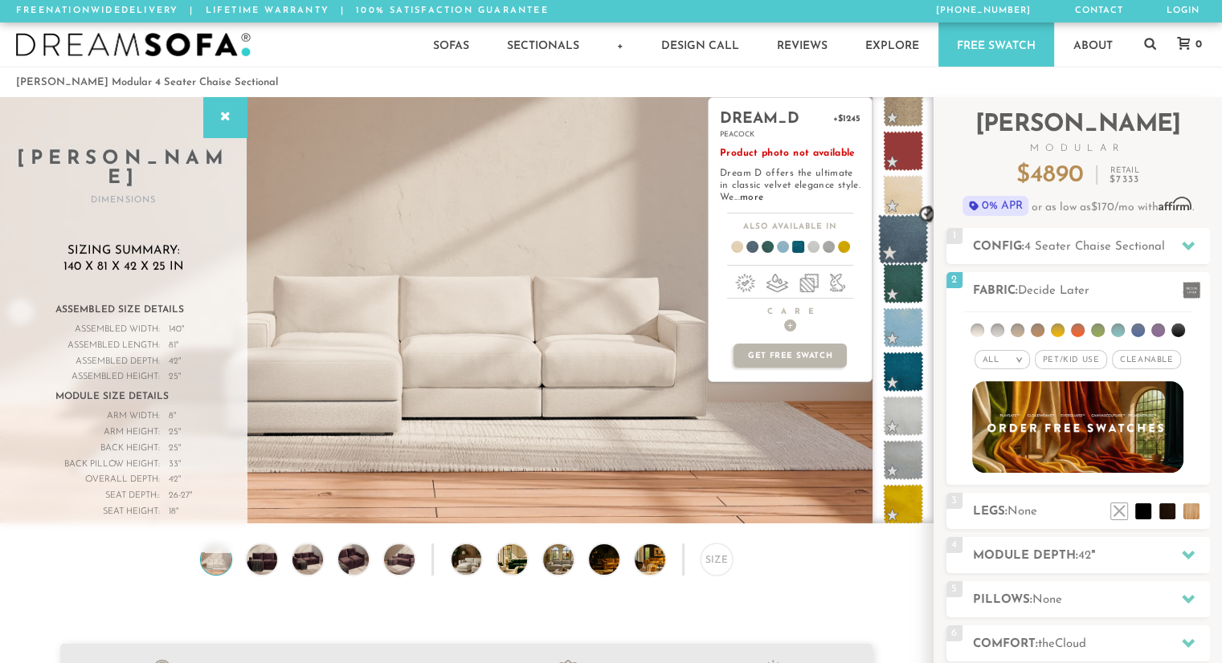
scroll to position [2406, 0]
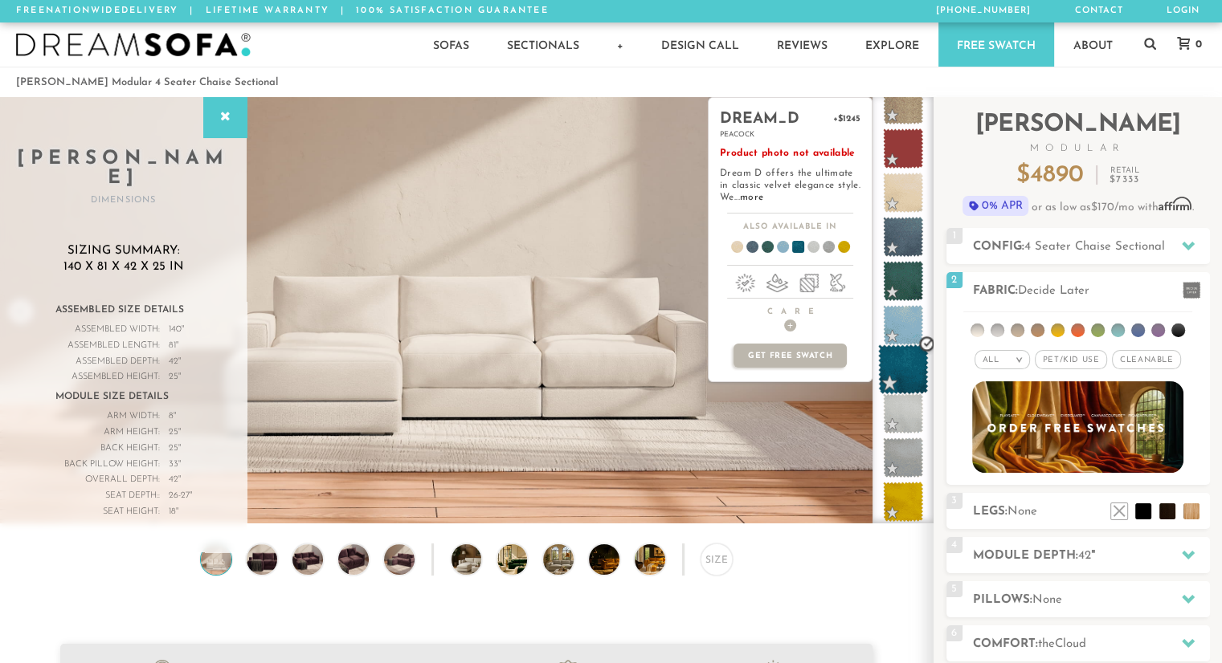
click at [903, 370] on span at bounding box center [903, 370] width 51 height 51
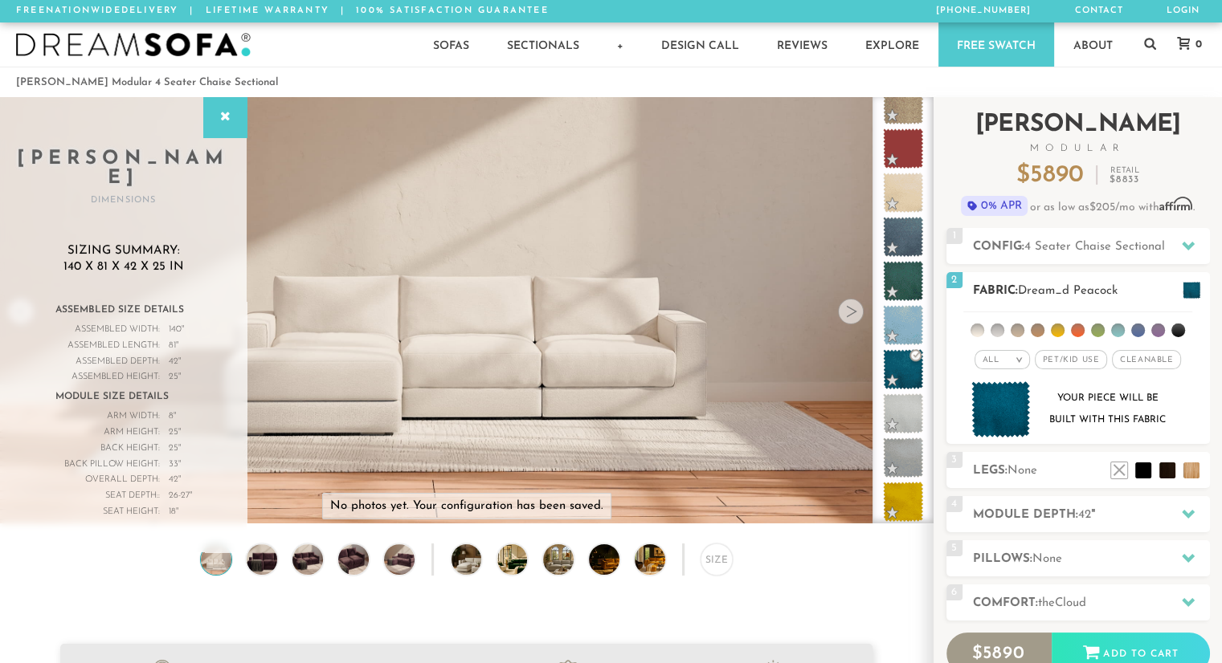
scroll to position [0, 0]
click at [1186, 247] on icon at bounding box center [1187, 246] width 13 height 9
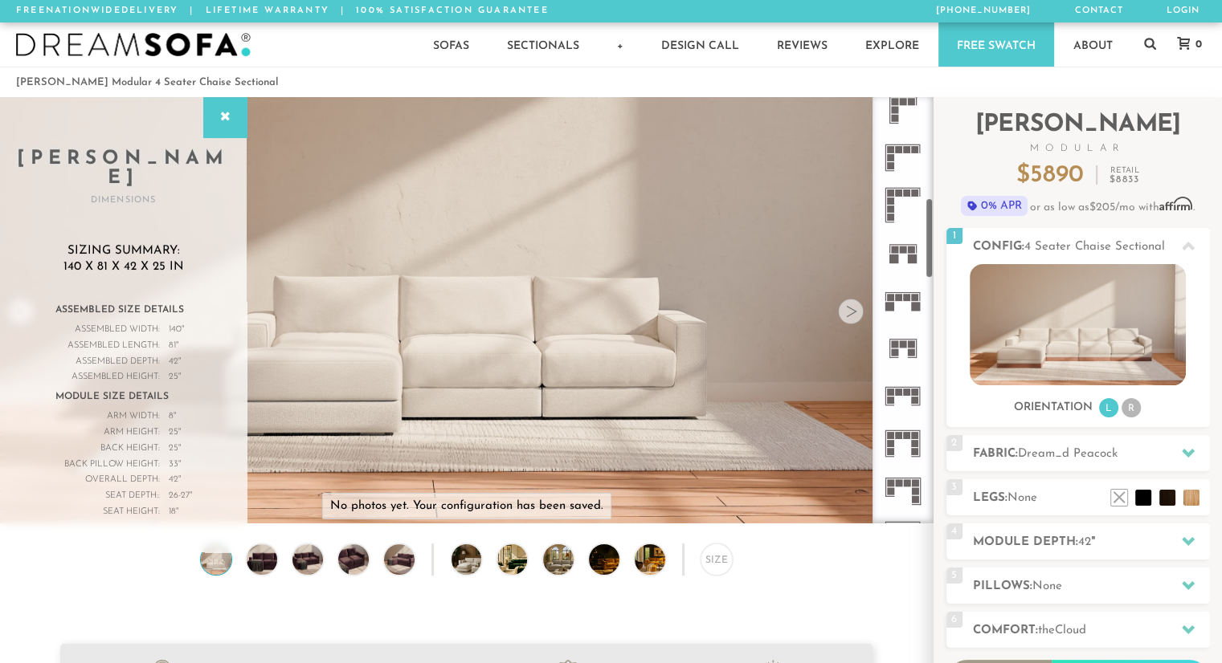
scroll to position [538, 0]
click at [908, 291] on icon at bounding box center [902, 298] width 47 height 47
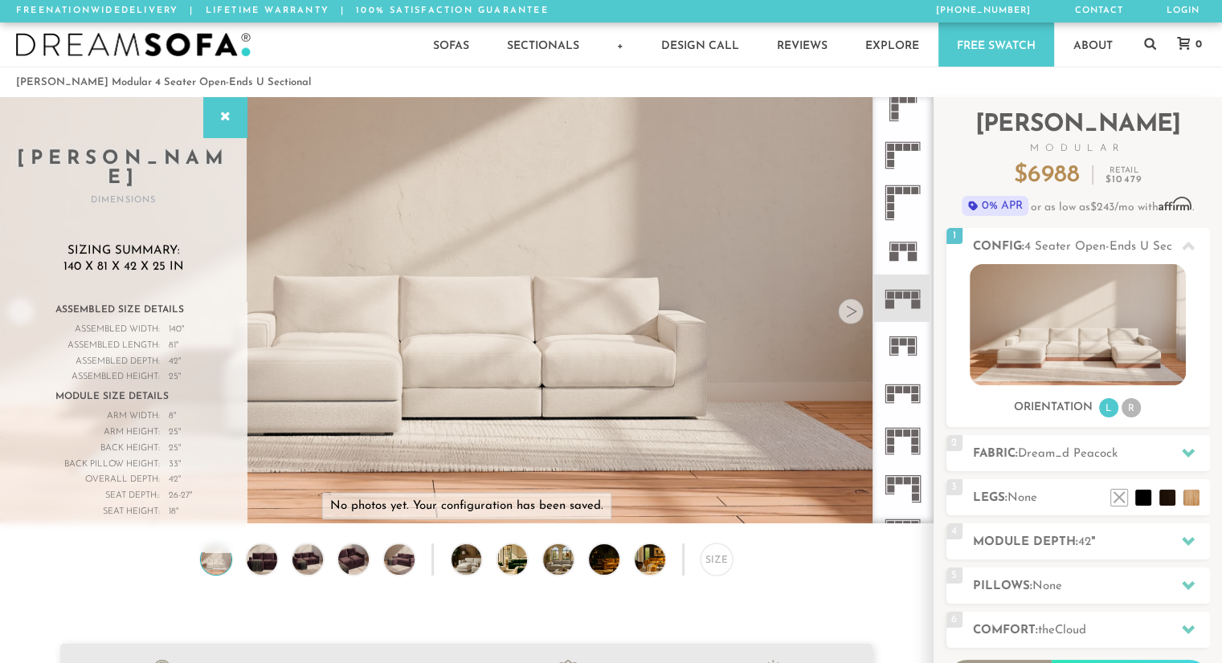
click at [913, 345] on icon at bounding box center [902, 345] width 47 height 47
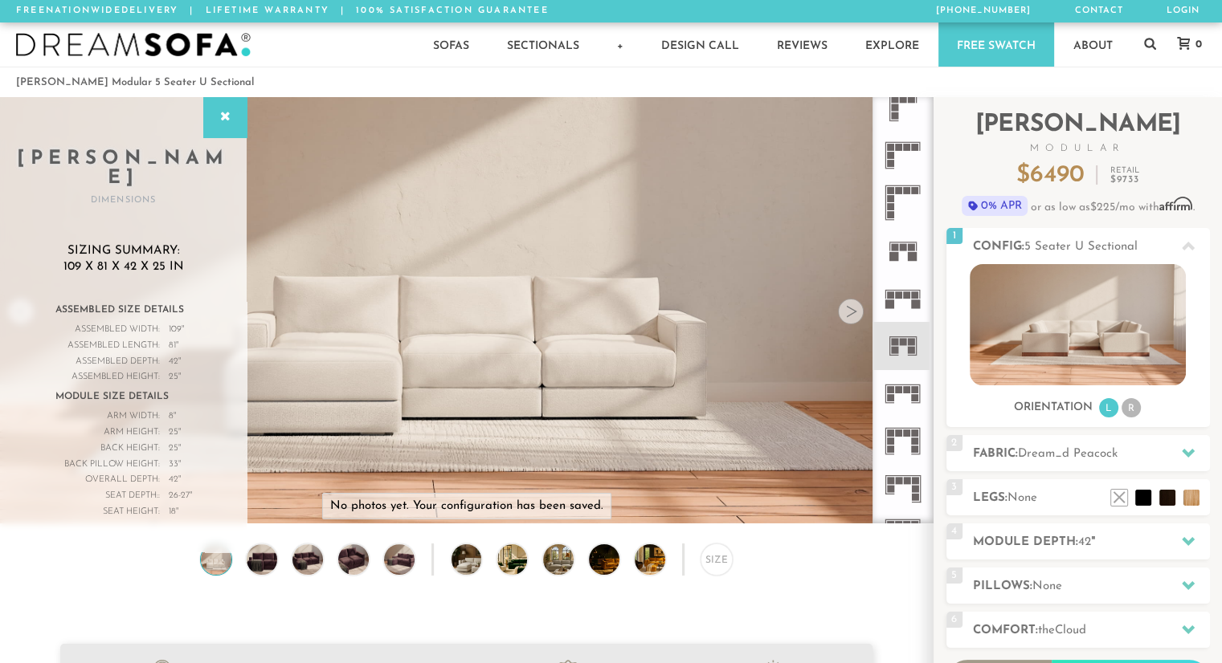
click at [908, 303] on icon at bounding box center [902, 298] width 47 height 47
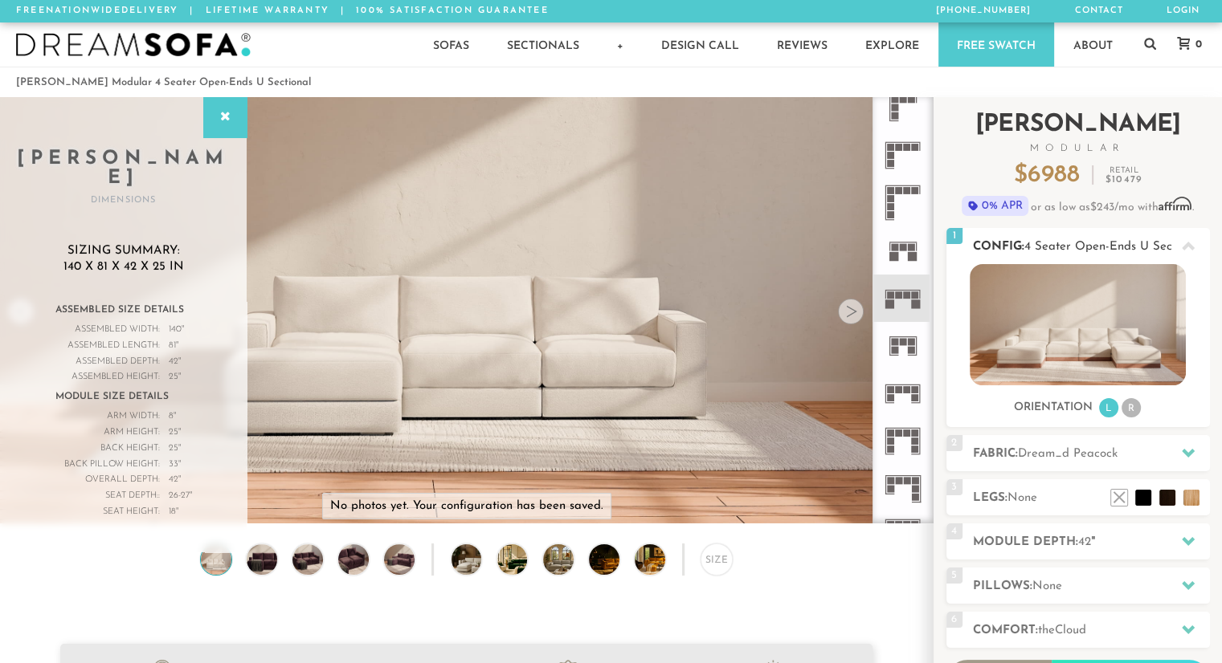
click at [1132, 404] on li "R" at bounding box center [1130, 407] width 19 height 19
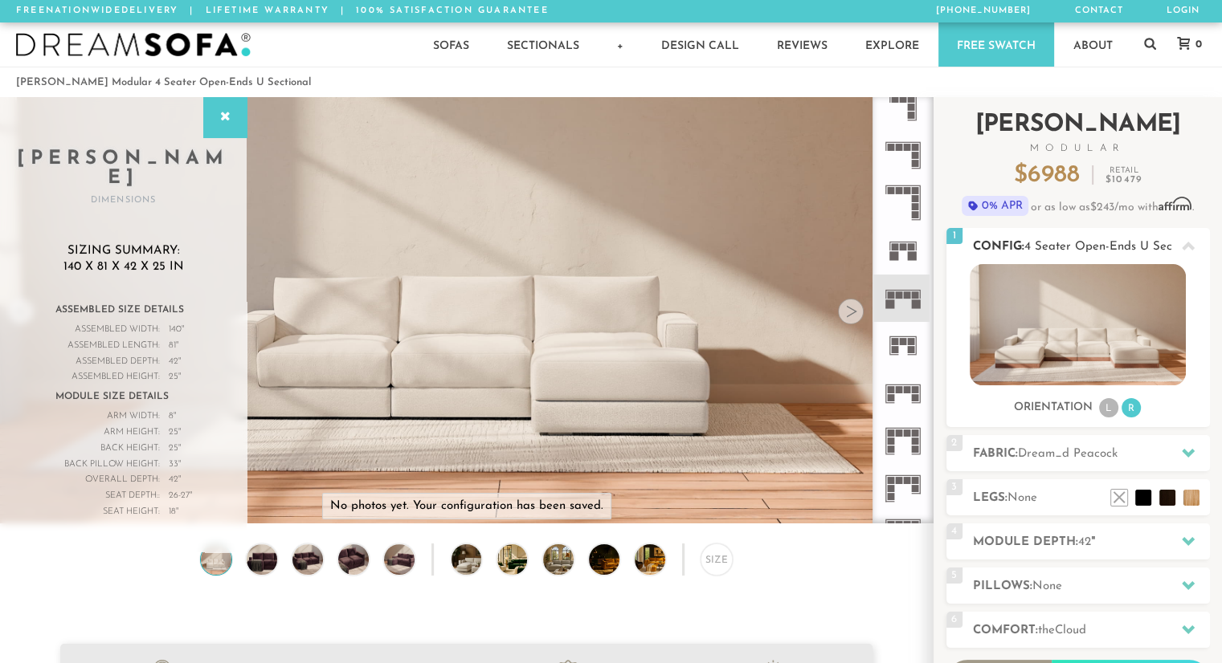
click at [1108, 410] on li "L" at bounding box center [1108, 407] width 19 height 19
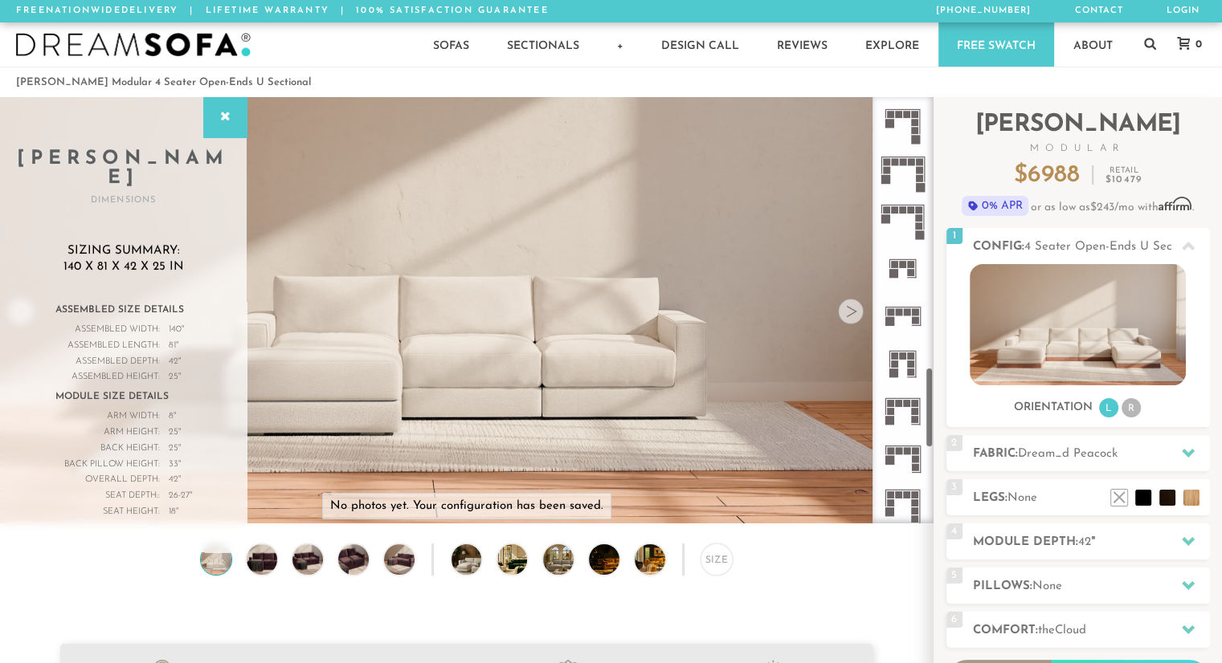
scroll to position [1433, 0]
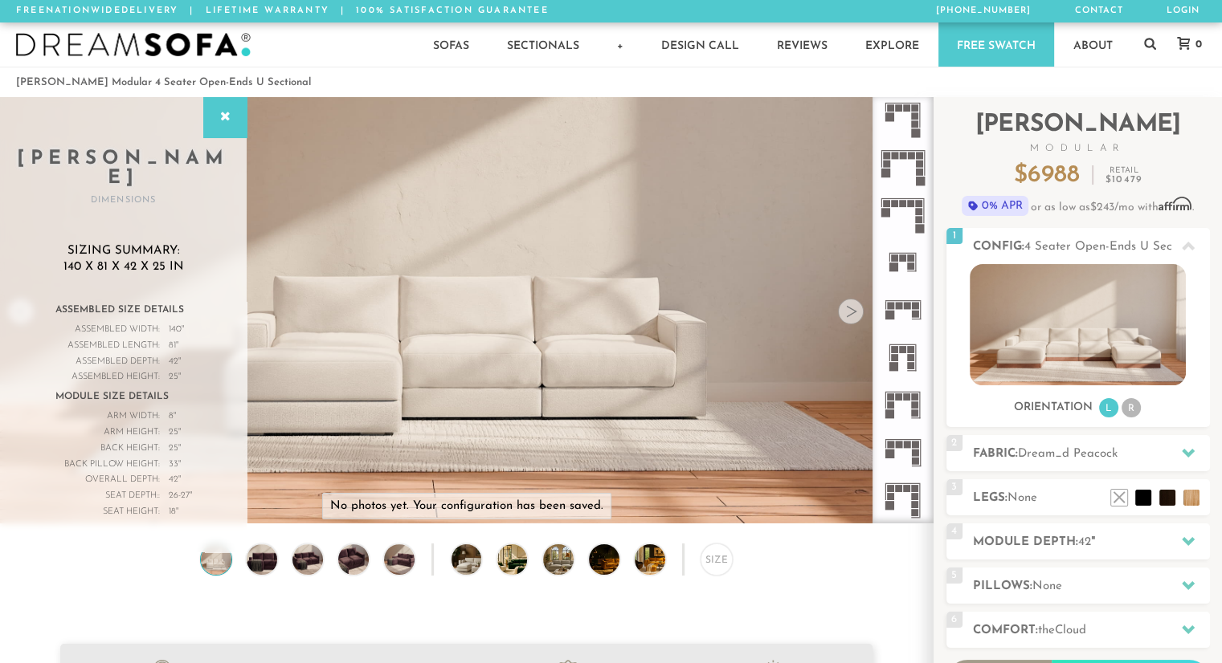
click at [901, 306] on rect at bounding box center [898, 305] width 7 height 7
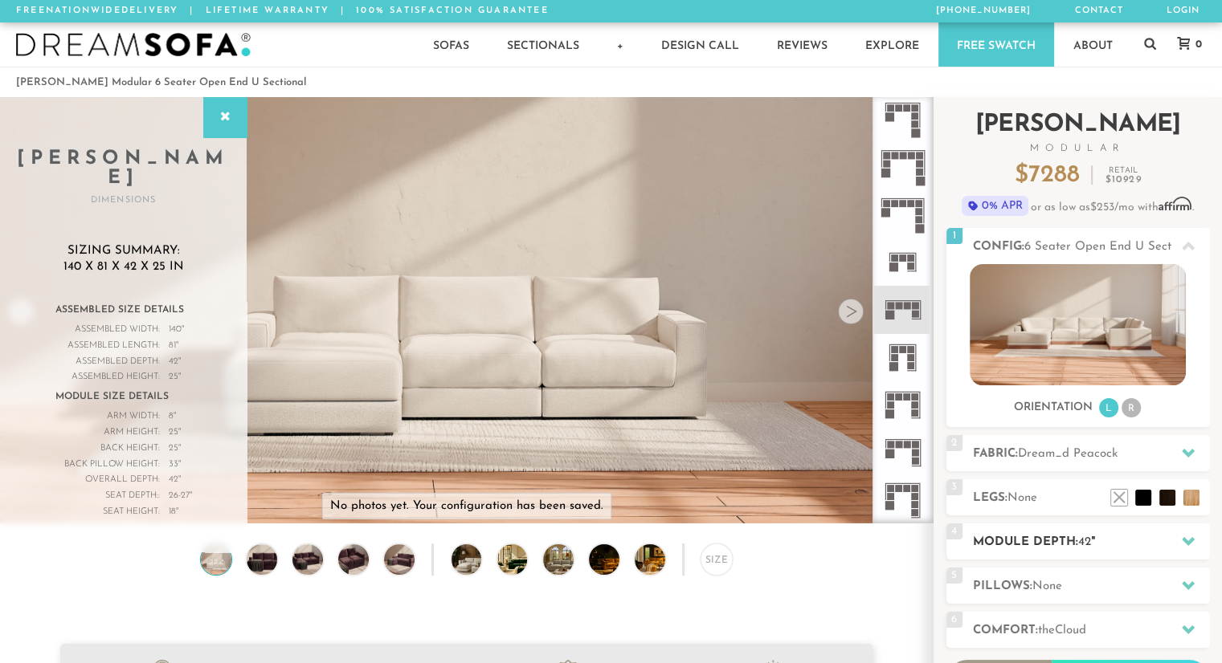
click at [1076, 542] on h2 "Module Depth: 42 "" at bounding box center [1091, 542] width 237 height 18
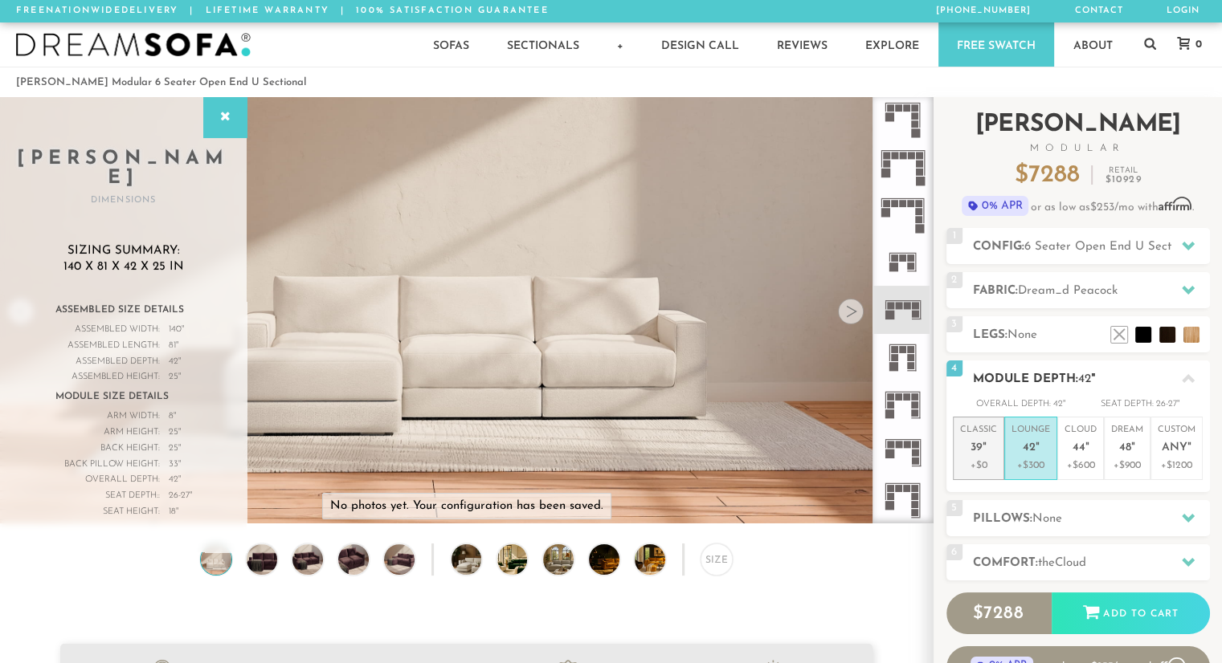
click at [977, 452] on span "39" at bounding box center [976, 449] width 12 height 14
click at [1029, 452] on span "42" at bounding box center [1028, 449] width 13 height 14
click at [1077, 455] on p "Cloud 44 "" at bounding box center [1080, 441] width 32 height 35
click at [1028, 453] on span "42" at bounding box center [1028, 449] width 13 height 14
click at [1086, 473] on p "+$600" at bounding box center [1080, 466] width 32 height 14
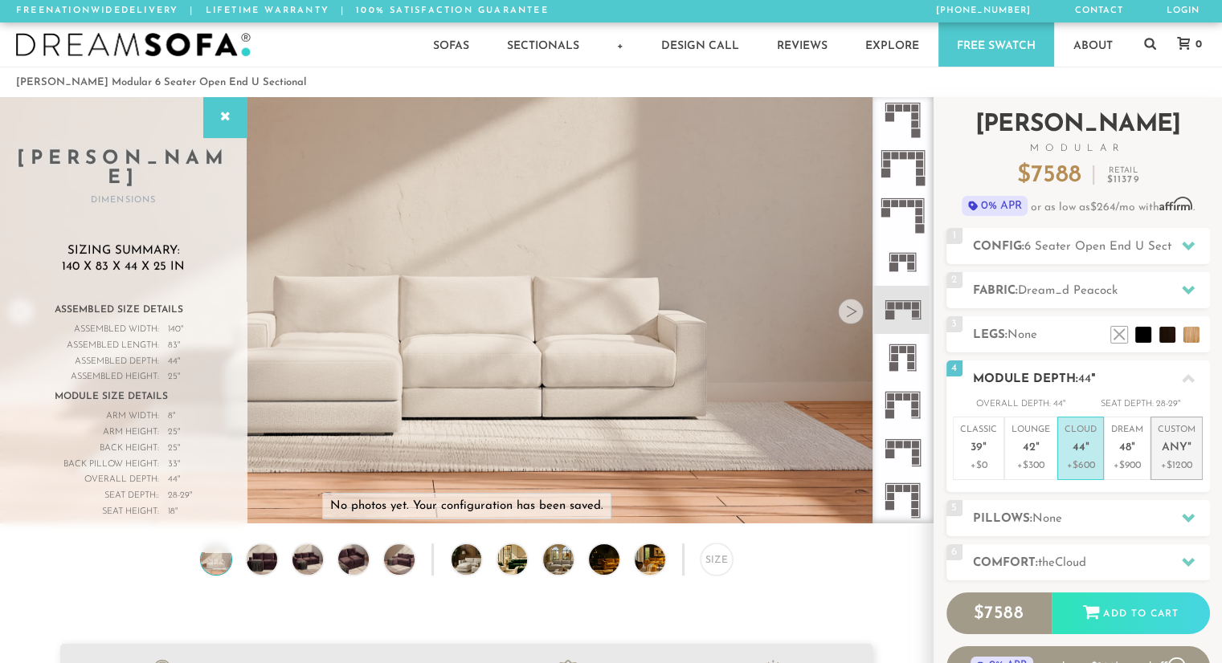
click at [1182, 450] on span "Any" at bounding box center [1174, 449] width 26 height 14
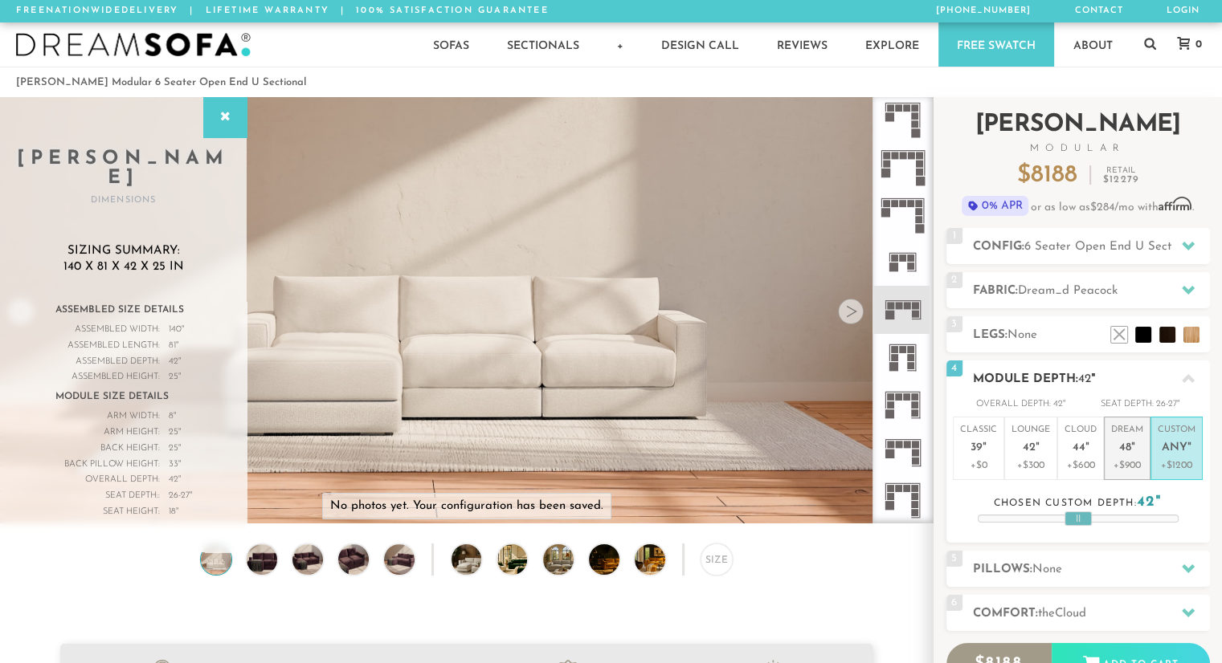
click at [1134, 452] on em """ at bounding box center [1133, 449] width 4 height 14
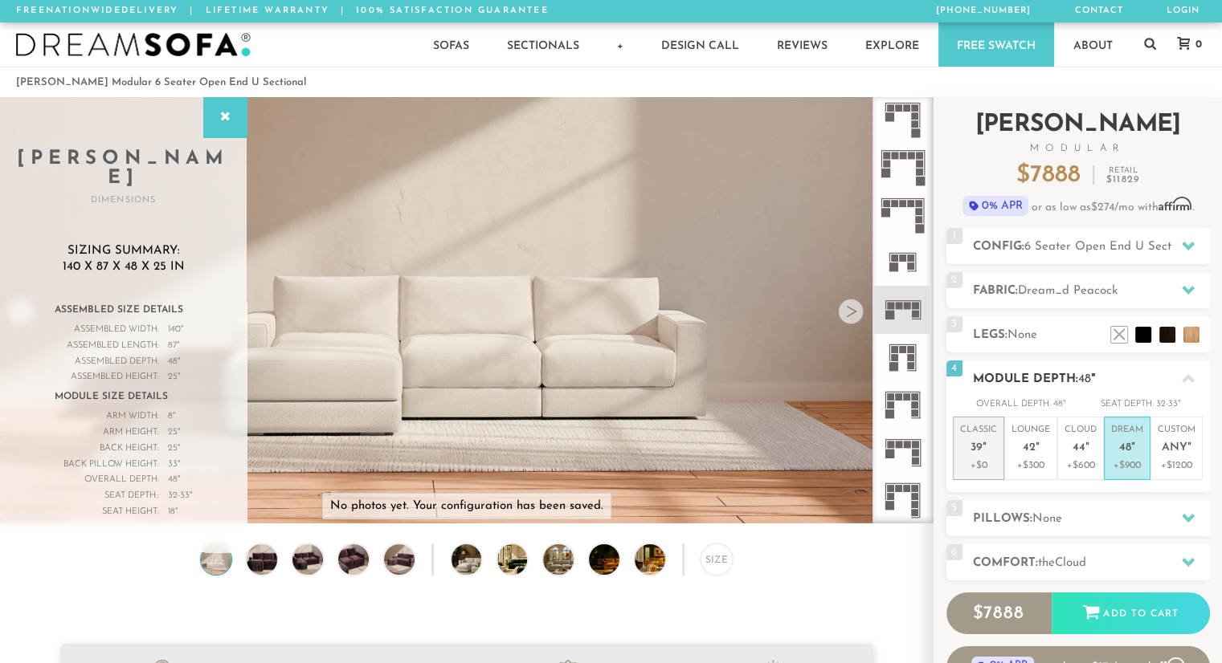
click at [973, 454] on span "39" at bounding box center [976, 449] width 12 height 14
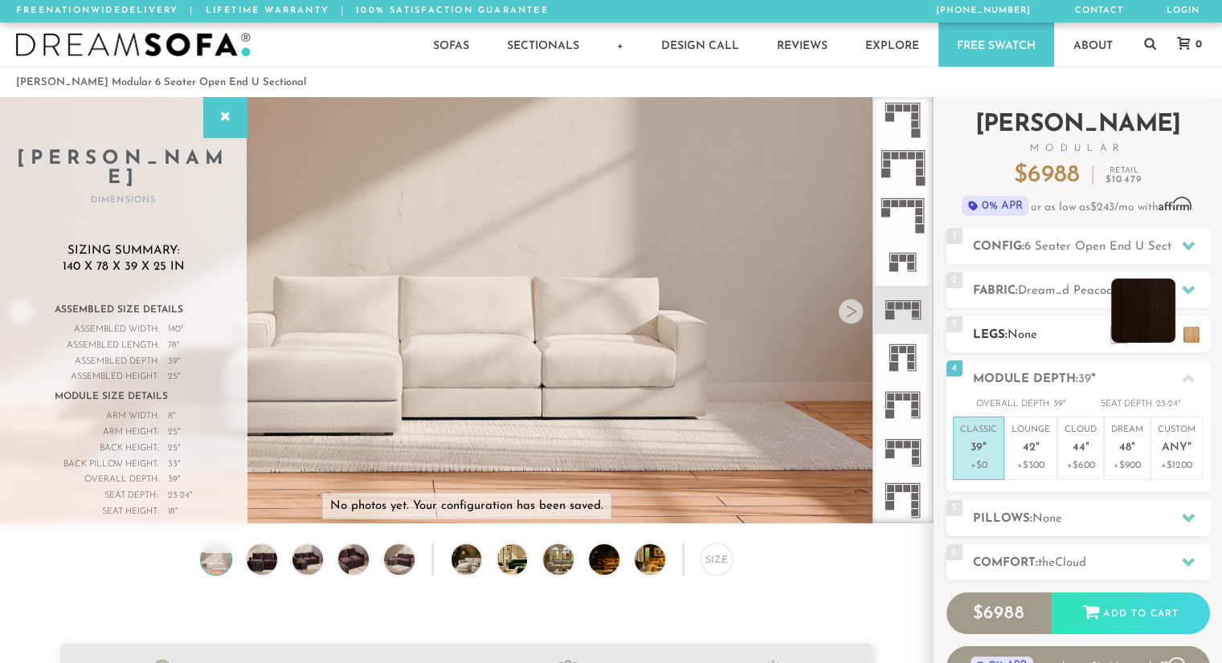
click at [1166, 331] on li at bounding box center [1143, 311] width 64 height 64
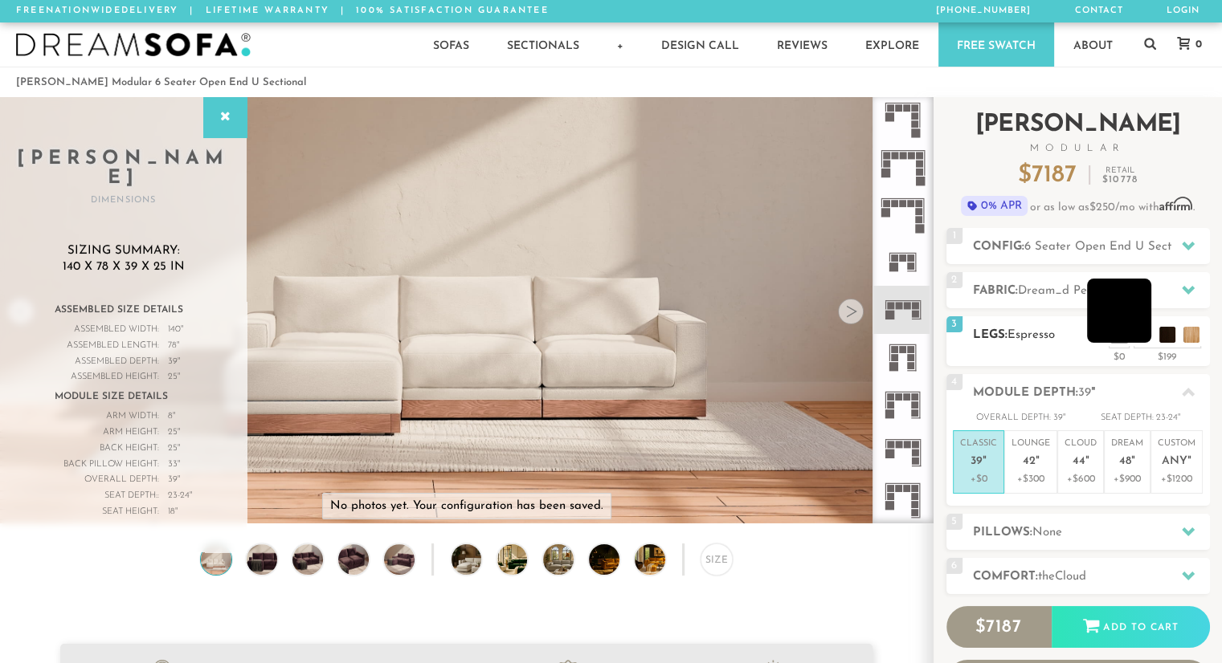
click at [1140, 334] on li at bounding box center [1119, 311] width 64 height 64
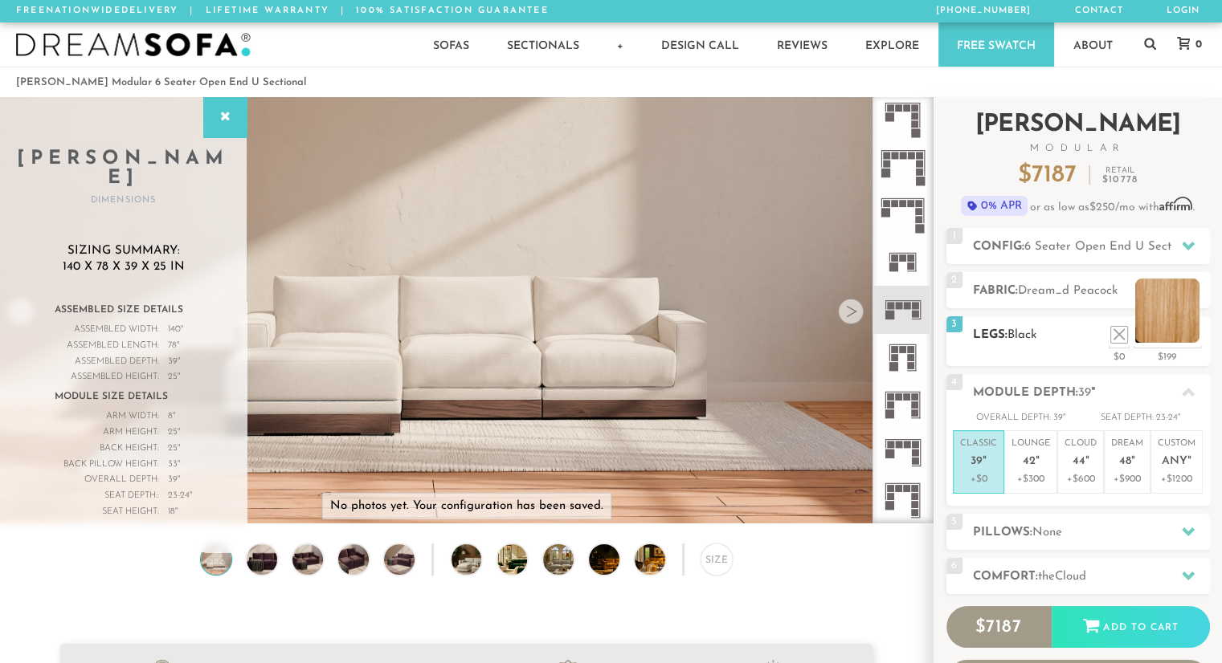
click at [1195, 337] on li at bounding box center [1167, 311] width 64 height 64
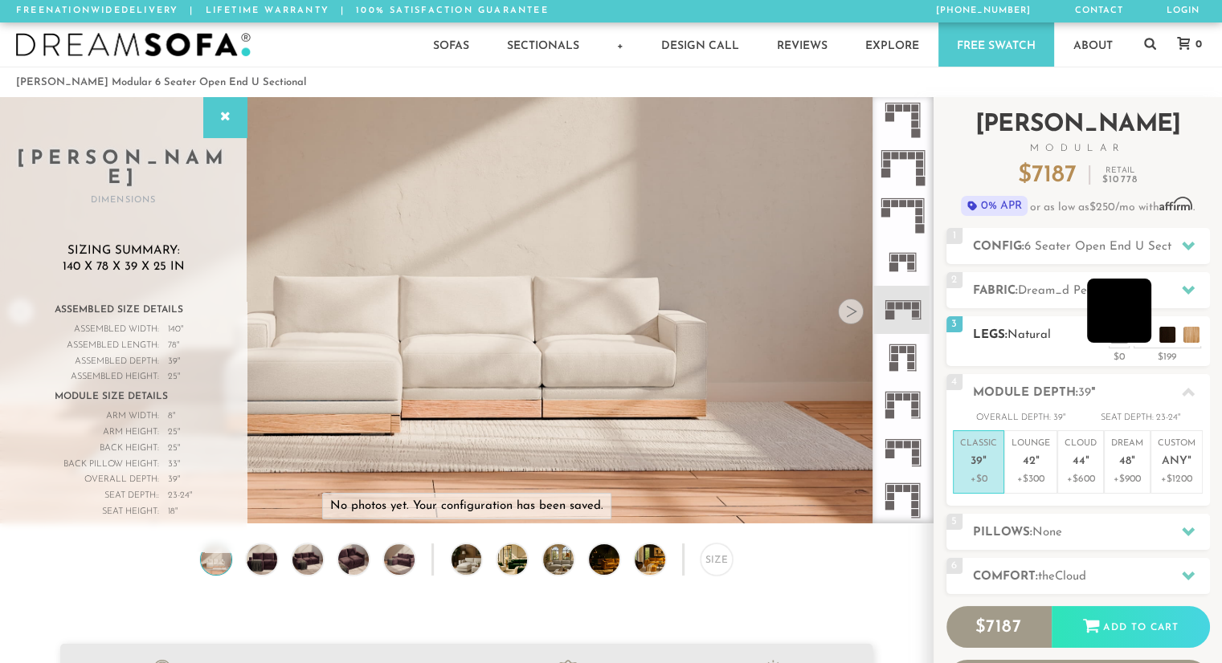
click at [1144, 342] on ul at bounding box center [1155, 331] width 96 height 24
click at [1147, 332] on li at bounding box center [1119, 311] width 64 height 64
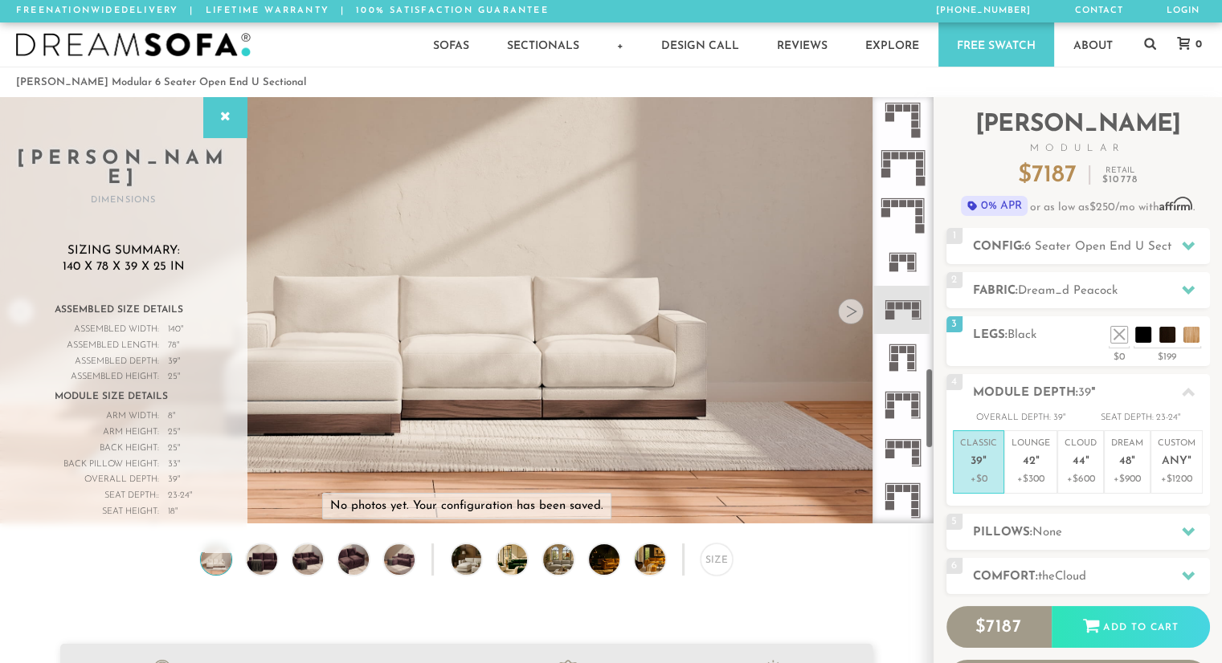
click at [900, 316] on icon at bounding box center [902, 309] width 47 height 47
click at [1172, 528] on div at bounding box center [1188, 532] width 34 height 33
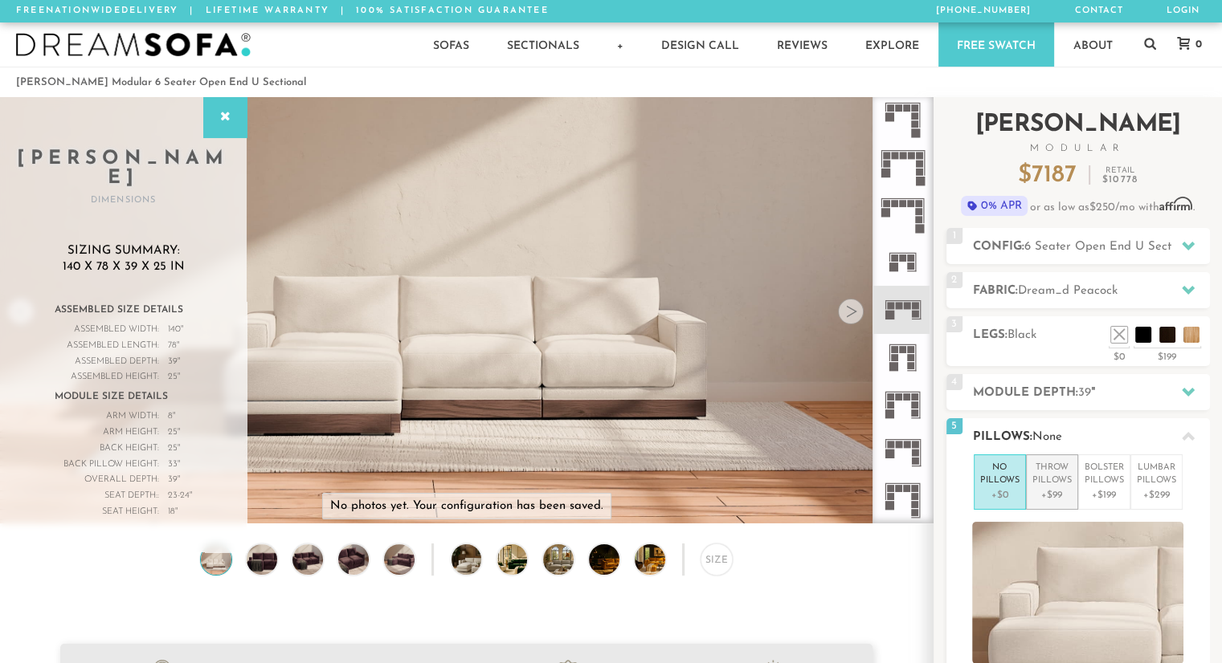
click at [1057, 483] on p "Throw Pillows" at bounding box center [1051, 475] width 39 height 27
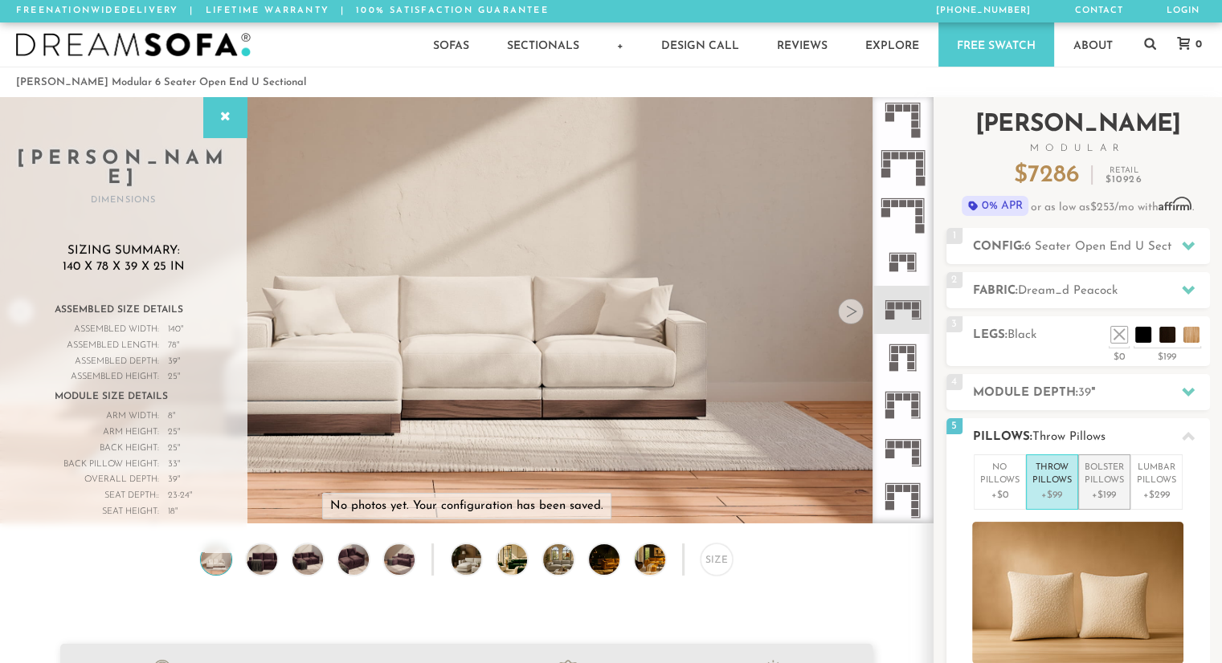
click at [1108, 486] on p "Bolster Pillows" at bounding box center [1103, 475] width 39 height 27
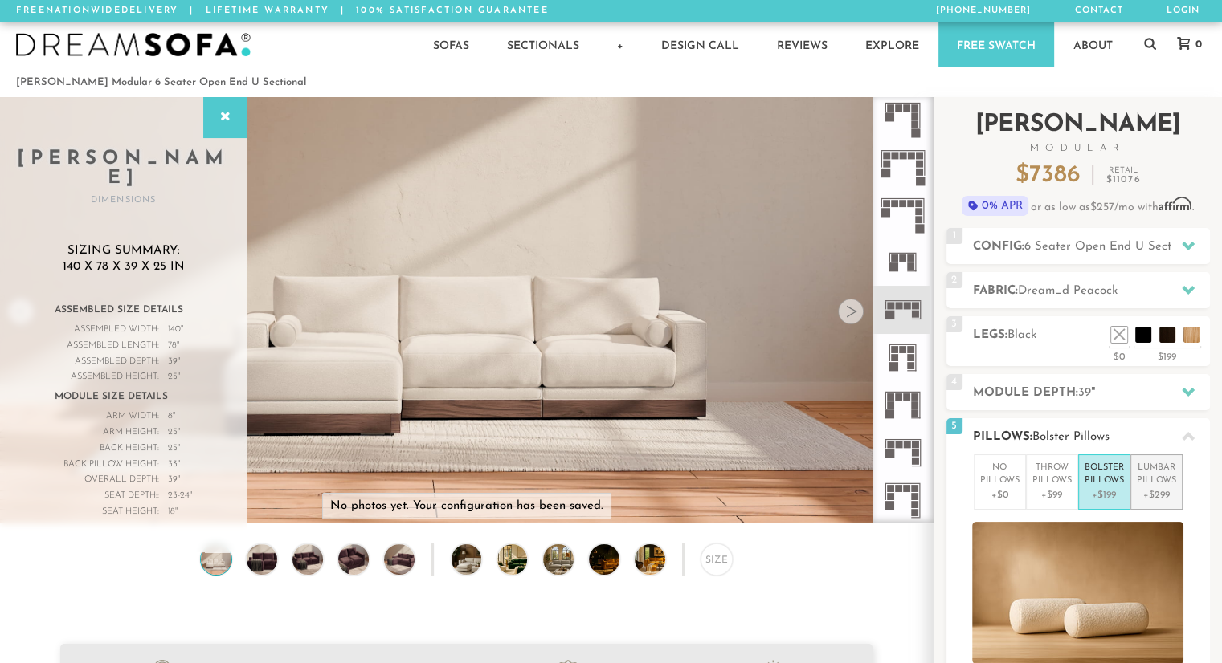
click at [1148, 489] on p "+$299" at bounding box center [1155, 495] width 39 height 14
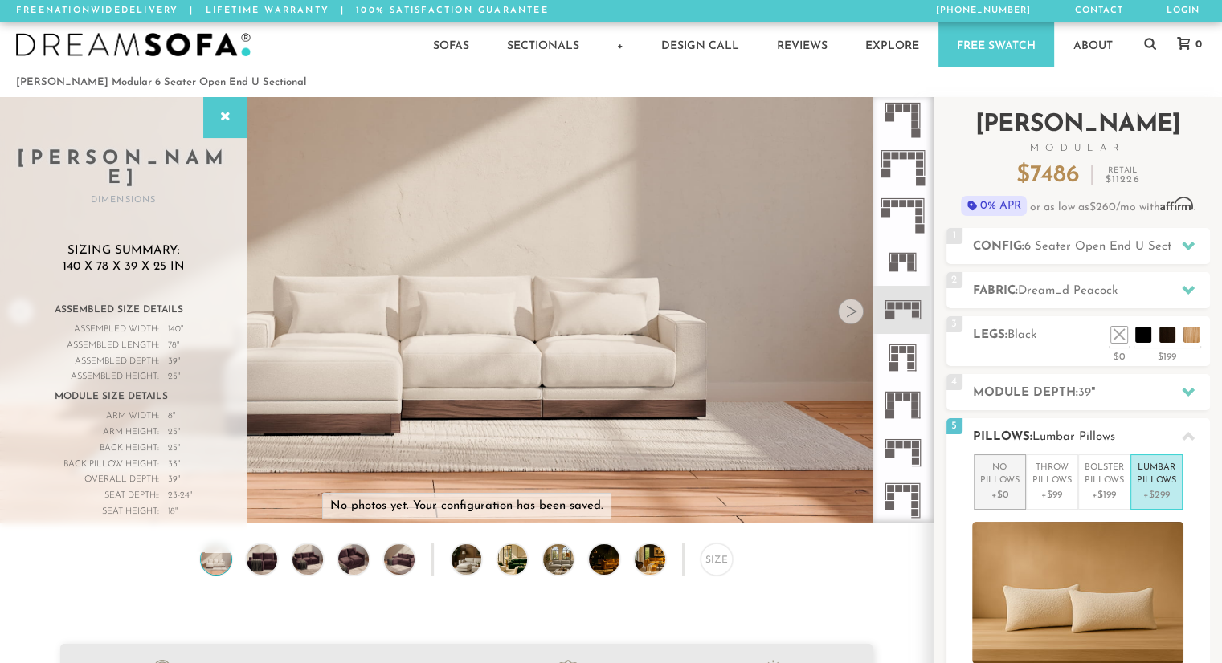
click at [995, 495] on p "+$0" at bounding box center [999, 495] width 39 height 14
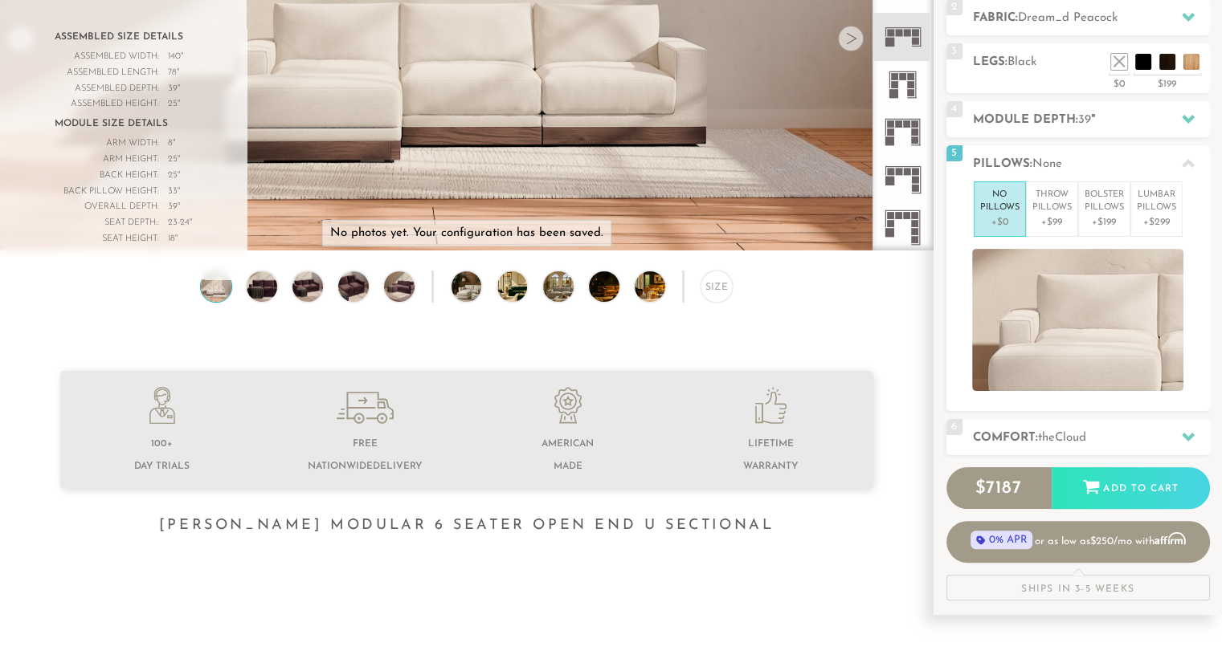
scroll to position [274, 0]
click at [1063, 439] on span "Cloud" at bounding box center [1070, 437] width 31 height 12
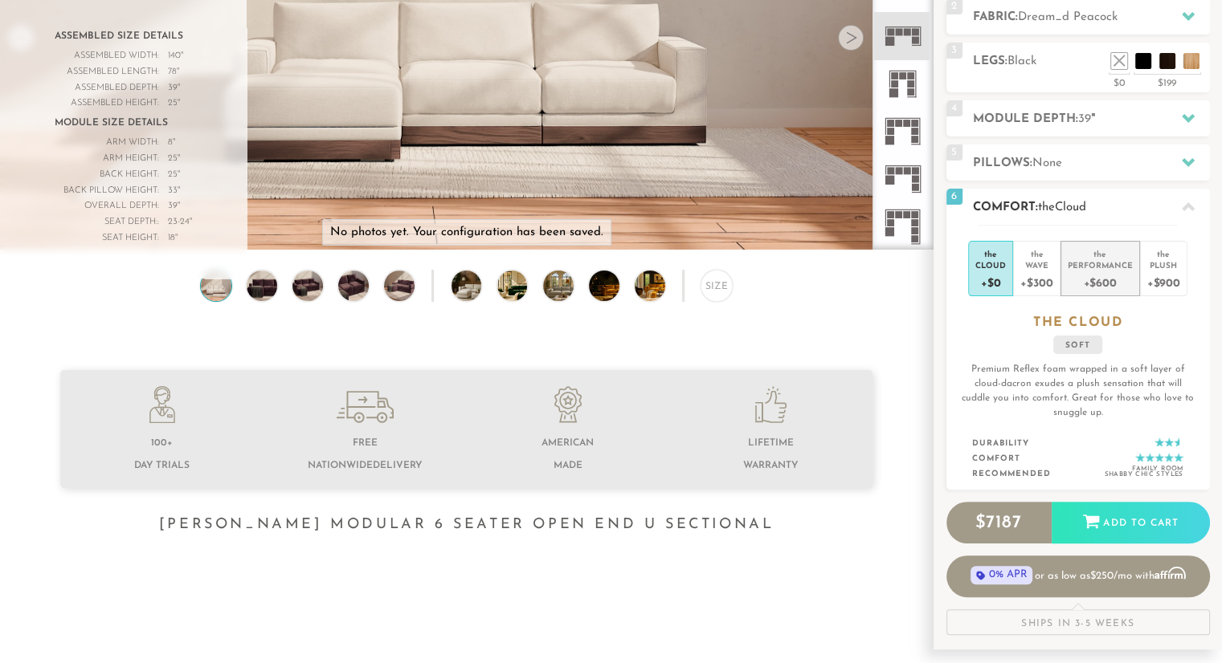
click at [1090, 274] on div "+$600" at bounding box center [1099, 282] width 65 height 23
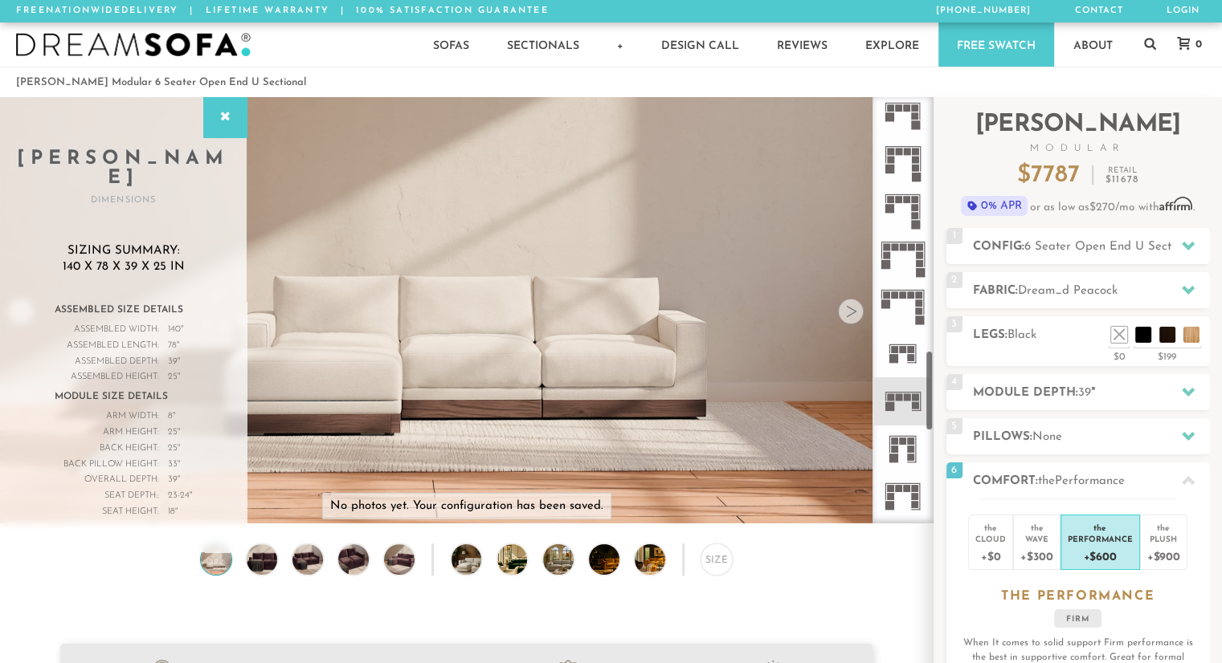
scroll to position [1346, 0]
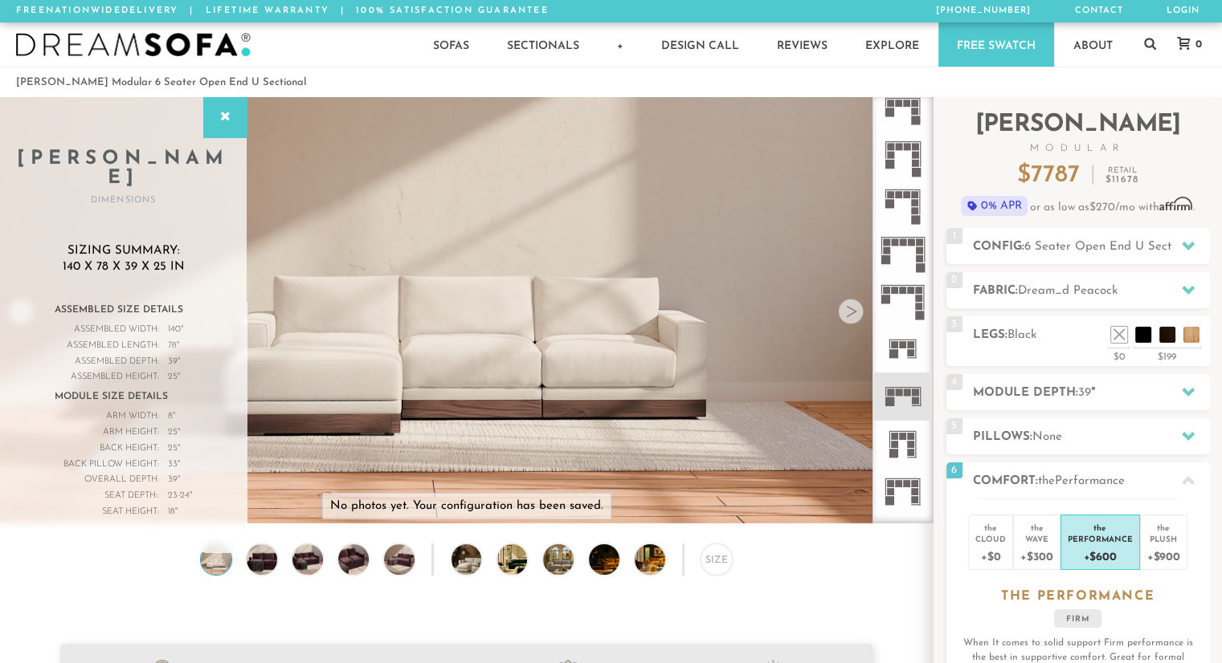
click at [900, 395] on rect at bounding box center [898, 392] width 7 height 7
click at [1183, 242] on icon at bounding box center [1187, 246] width 13 height 9
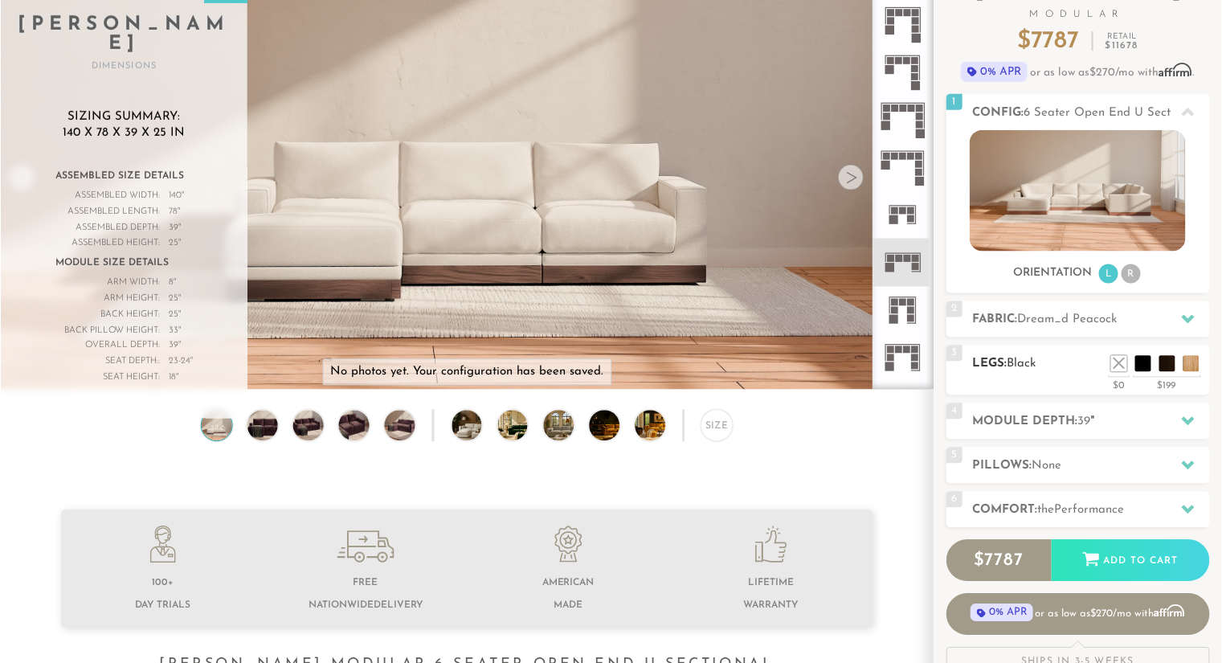
scroll to position [0, 0]
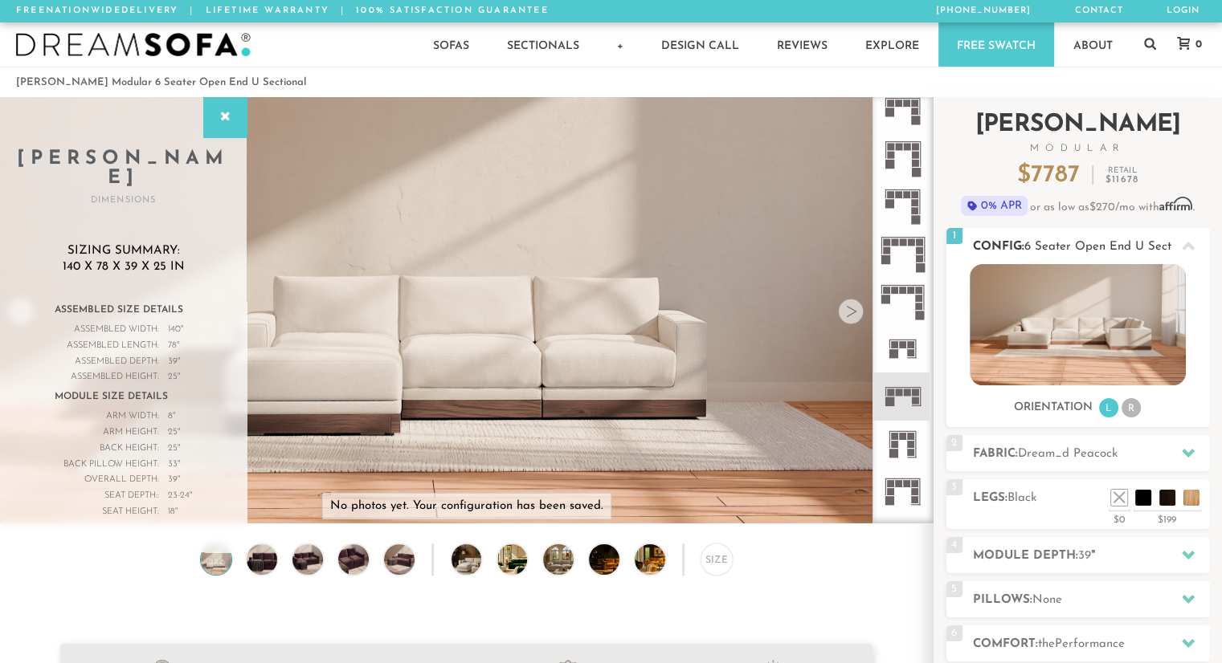
click at [1128, 410] on li "R" at bounding box center [1130, 407] width 19 height 19
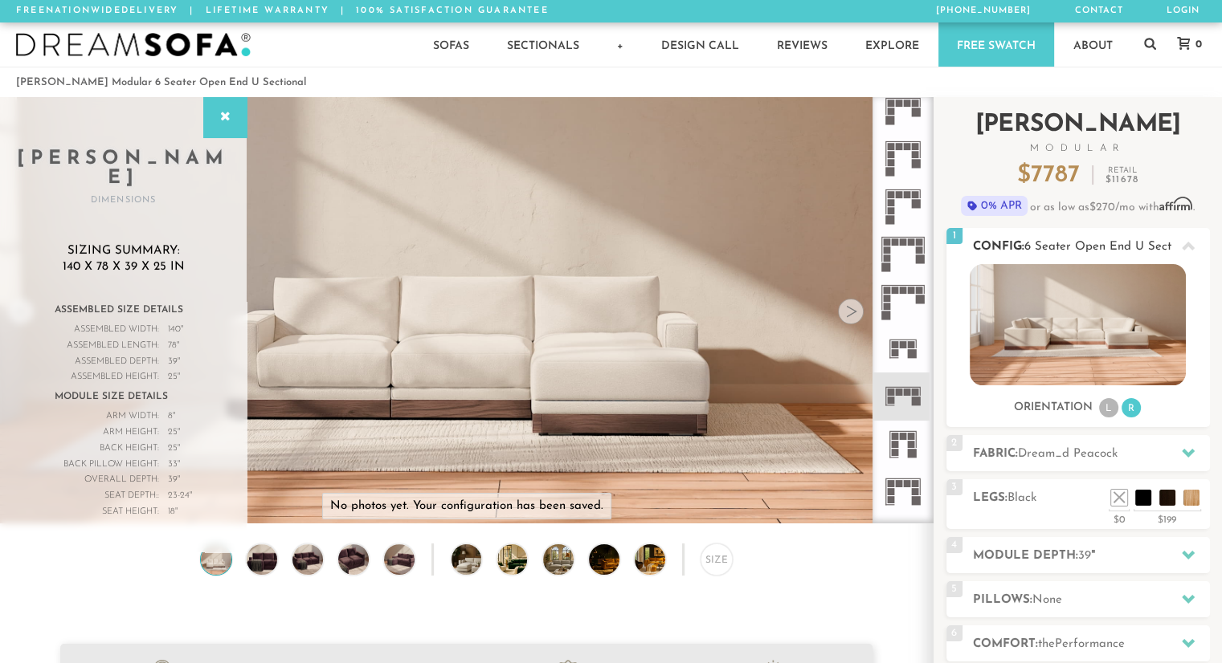
click at [1107, 414] on li "L" at bounding box center [1108, 407] width 19 height 19
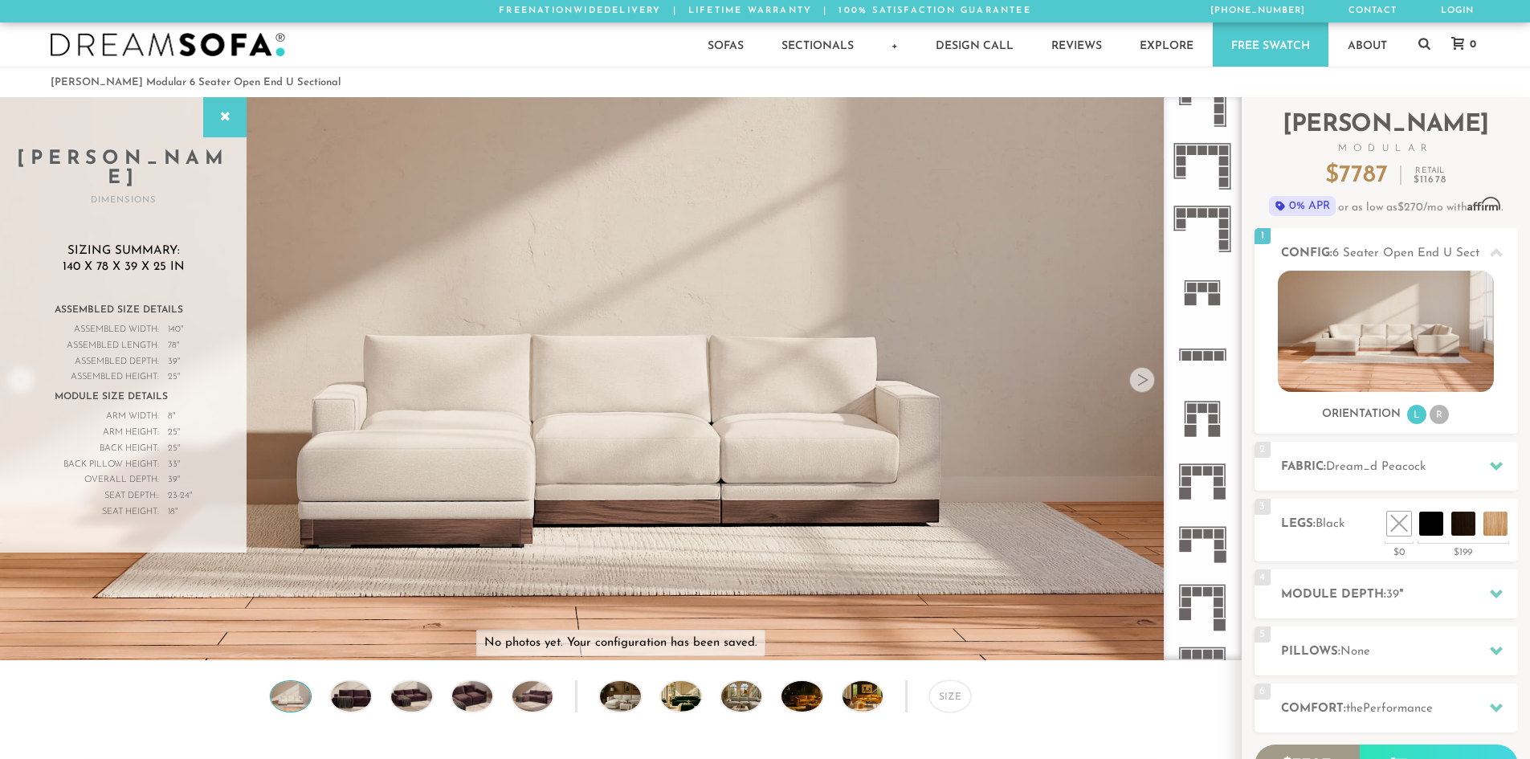
scroll to position [18806, 1518]
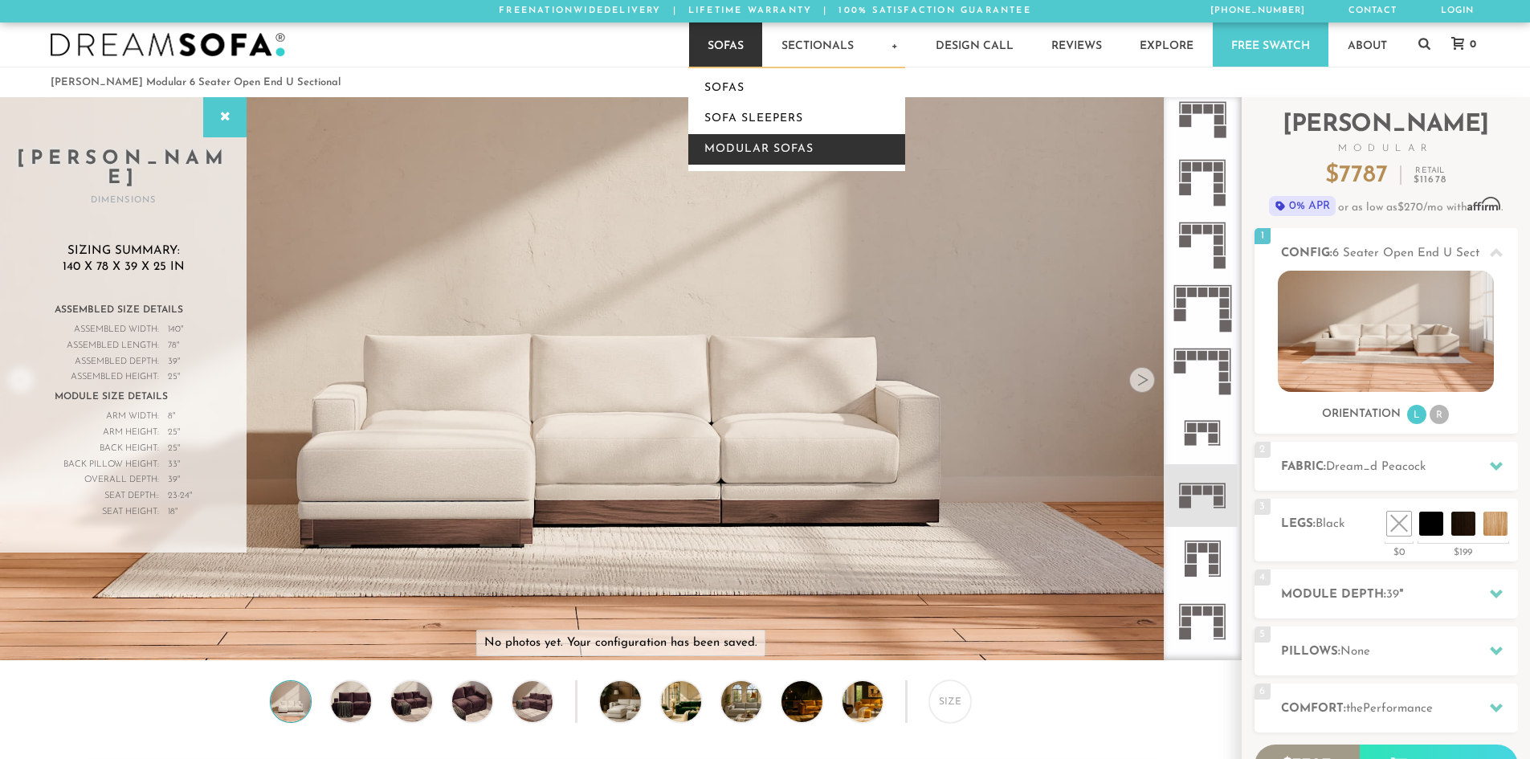
click at [752, 153] on link "Modular Sofas" at bounding box center [796, 149] width 217 height 31
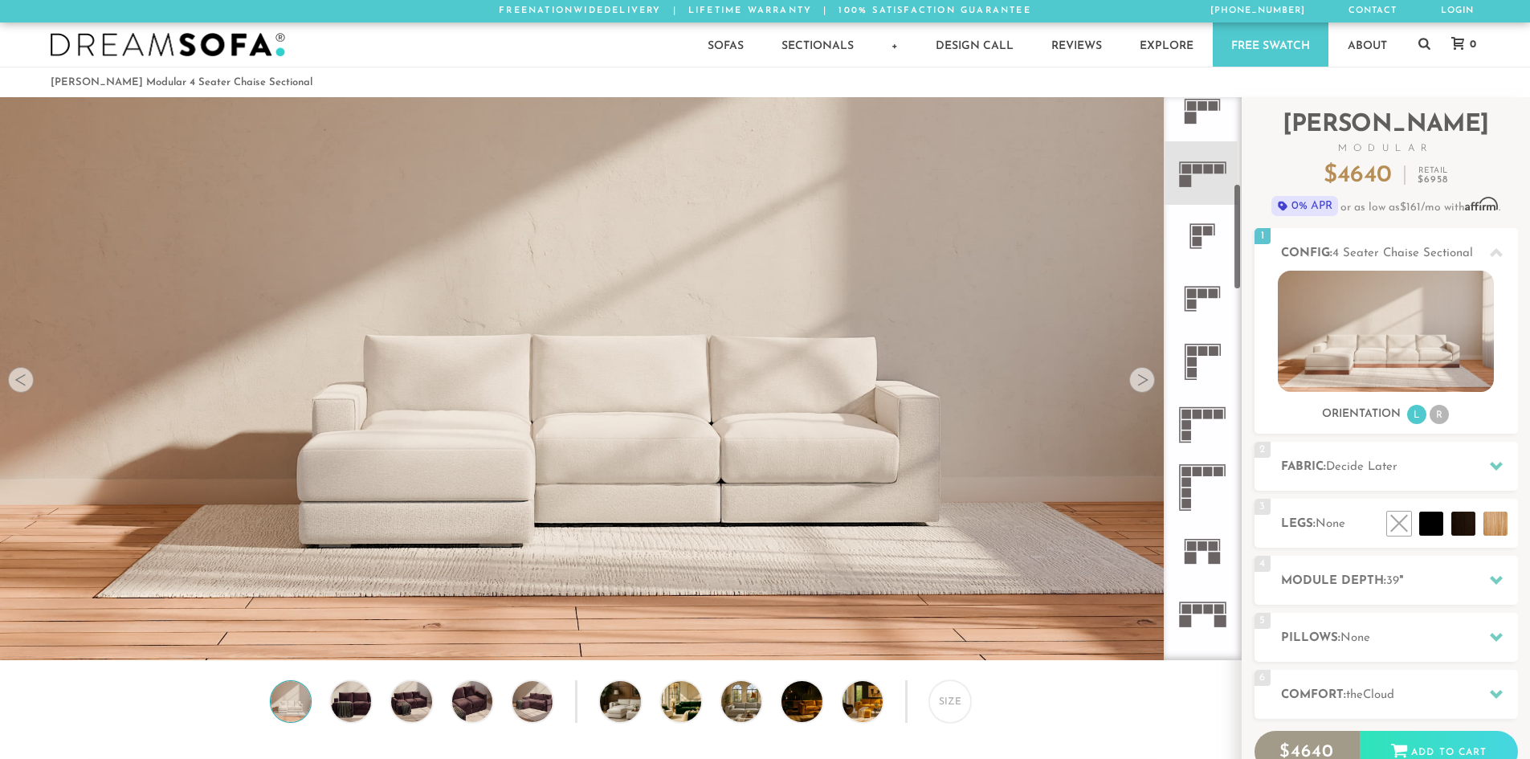
scroll to position [459, 0]
click at [1434, 421] on li "R" at bounding box center [1439, 414] width 19 height 19
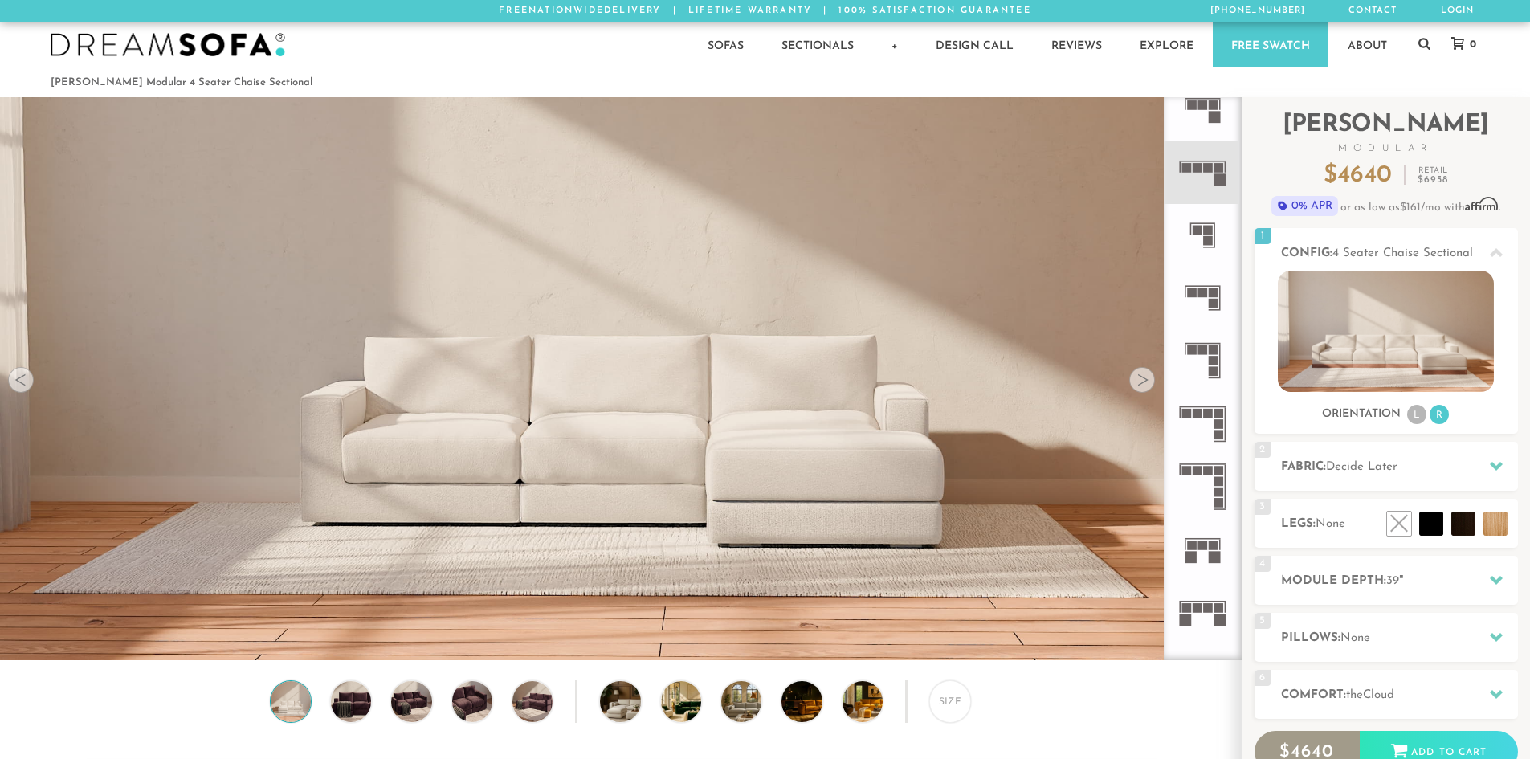
click at [1147, 377] on div at bounding box center [1142, 380] width 26 height 26
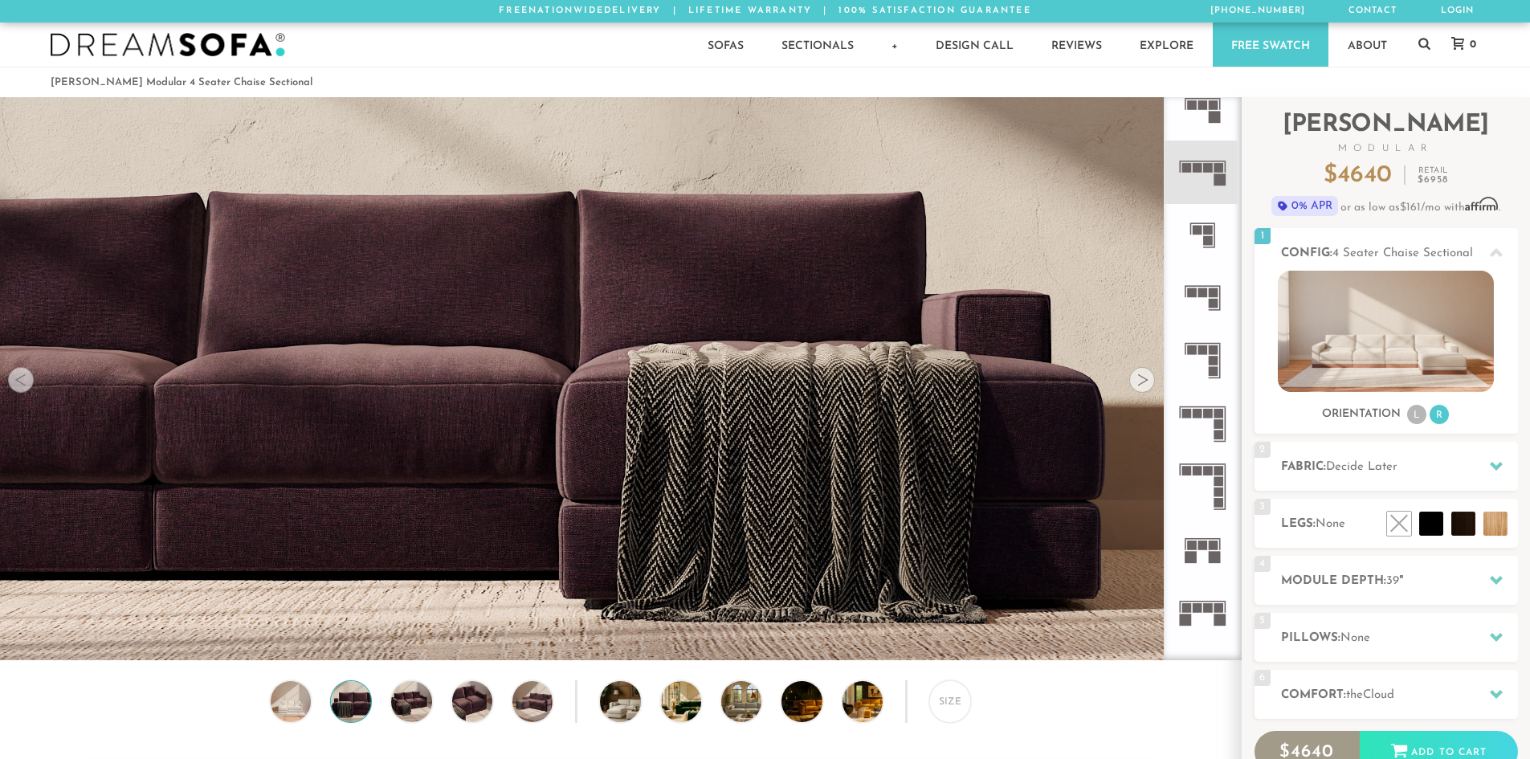
click at [1147, 377] on div at bounding box center [1142, 380] width 26 height 26
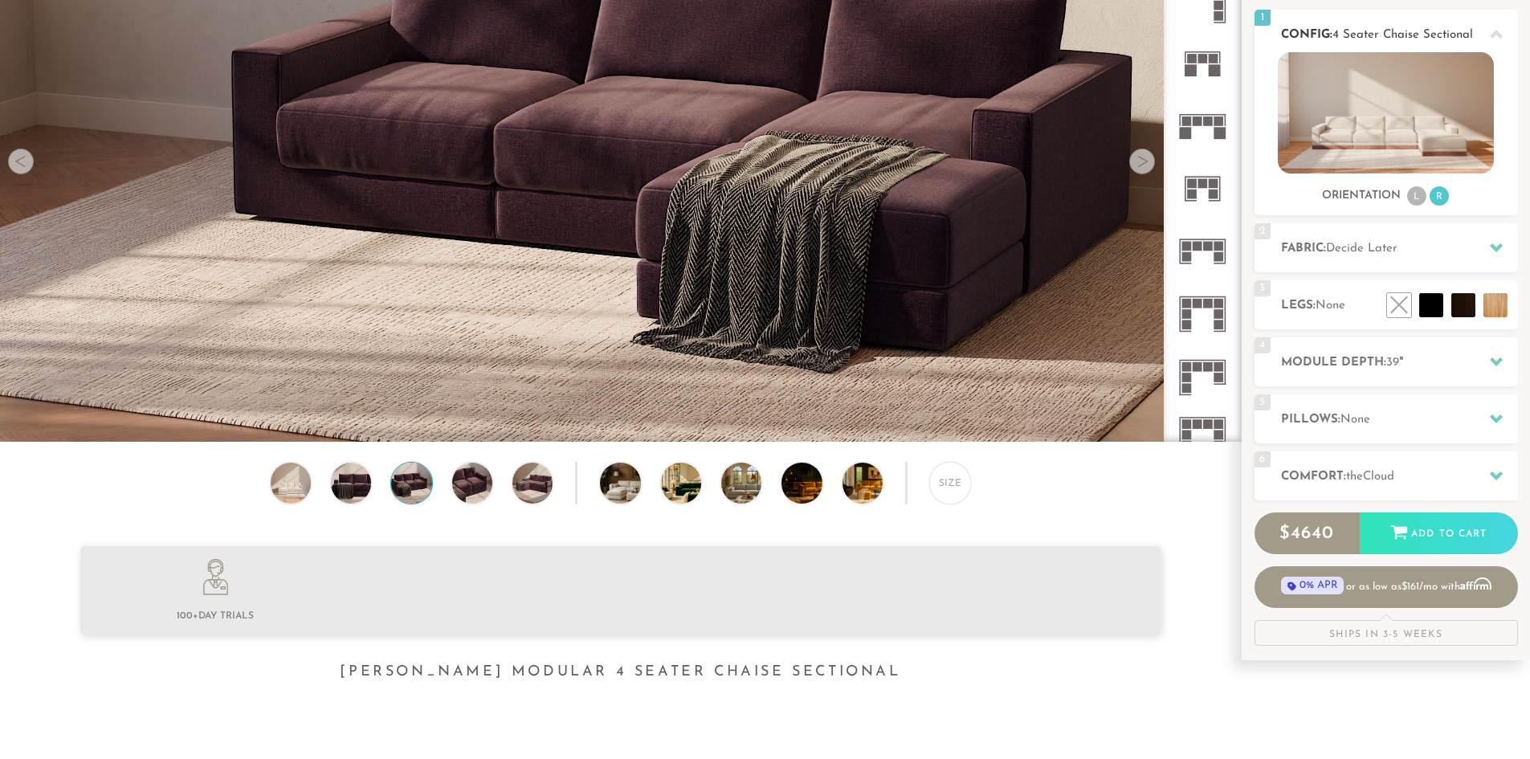
scroll to position [252, 0]
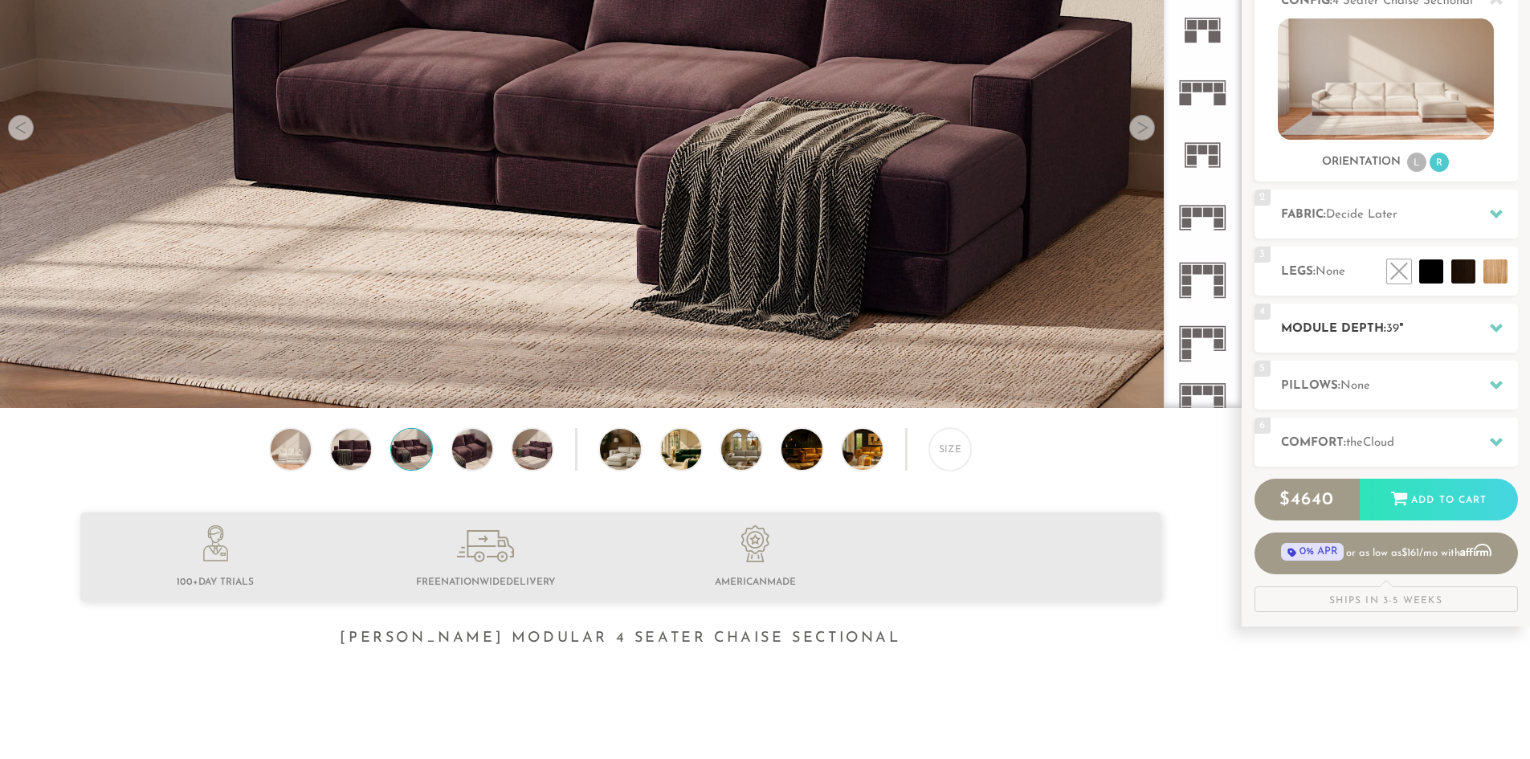
click at [1383, 345] on div "4 Module Depth: 39 "" at bounding box center [1386, 328] width 263 height 49
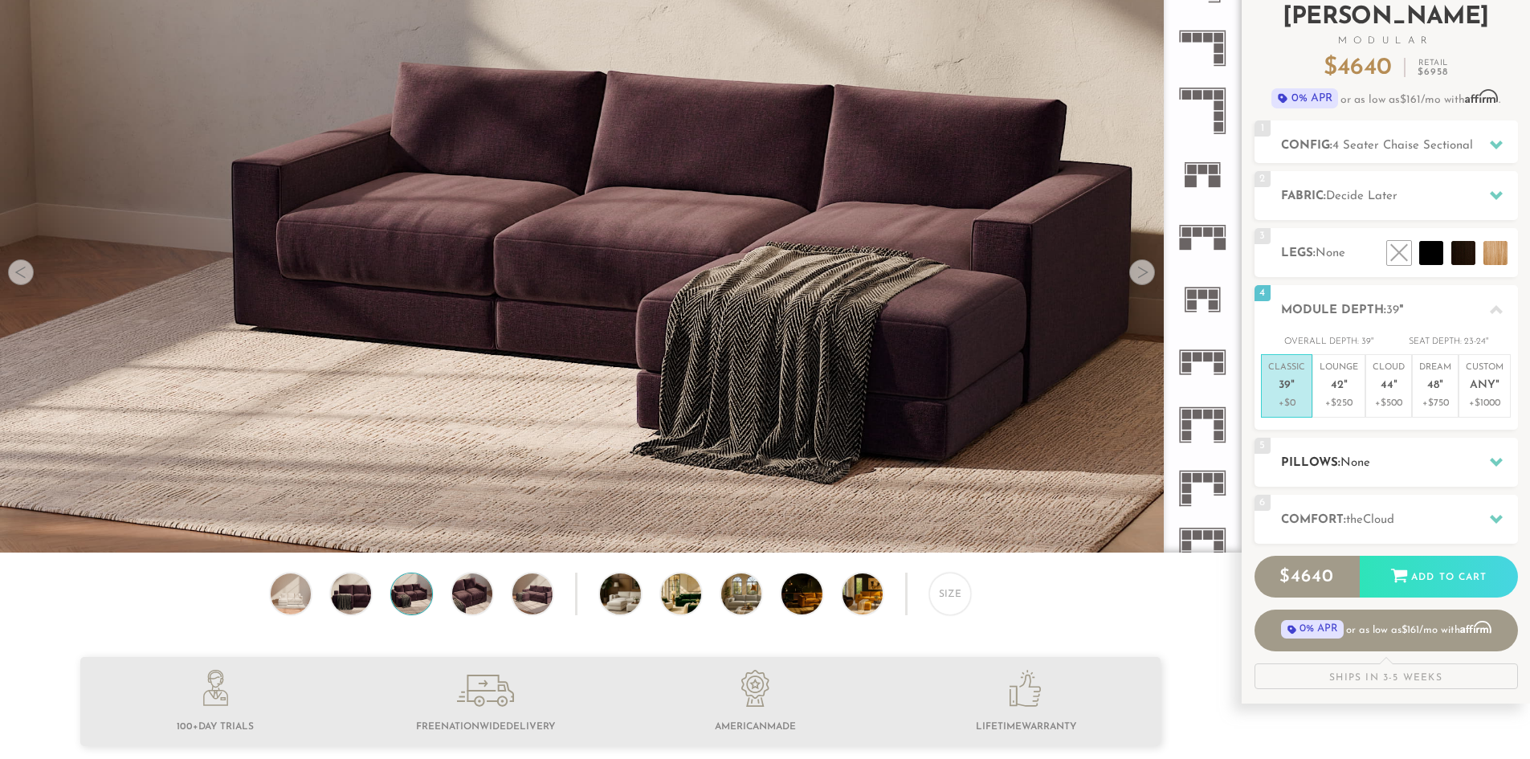
scroll to position [0, 0]
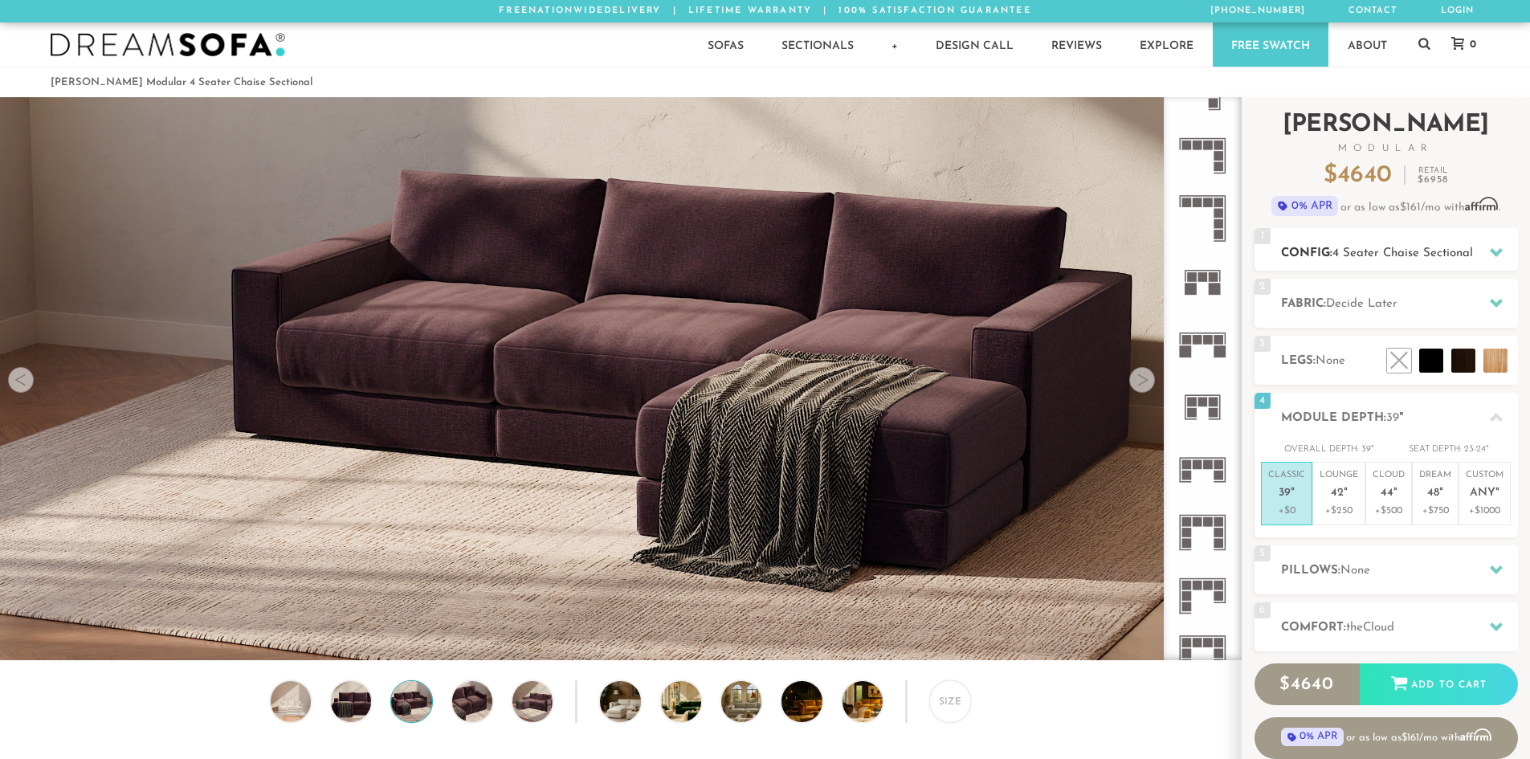
click at [1376, 267] on div "1 Config: 4 Seater Chaise Sectional R" at bounding box center [1386, 249] width 263 height 43
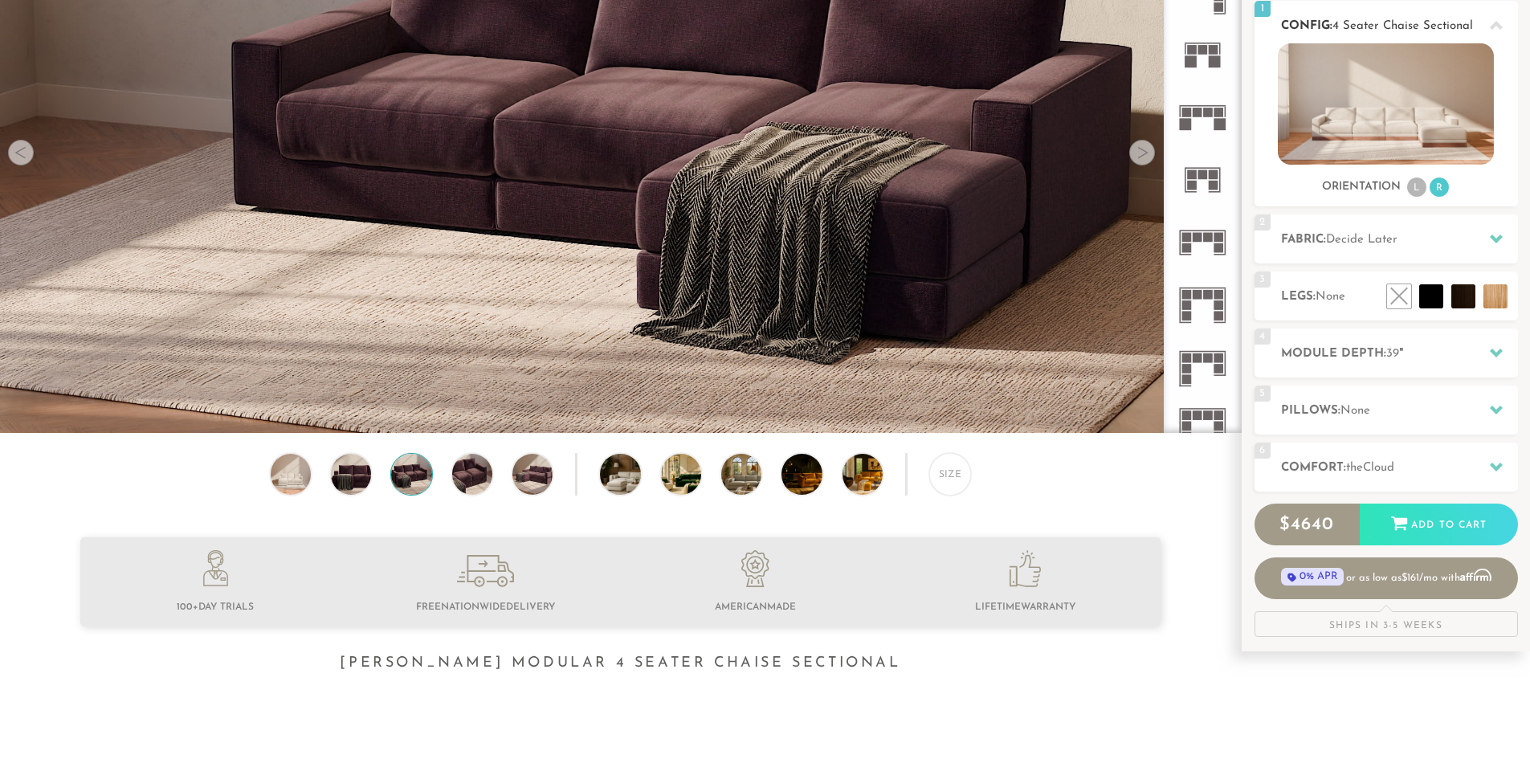
scroll to position [229, 0]
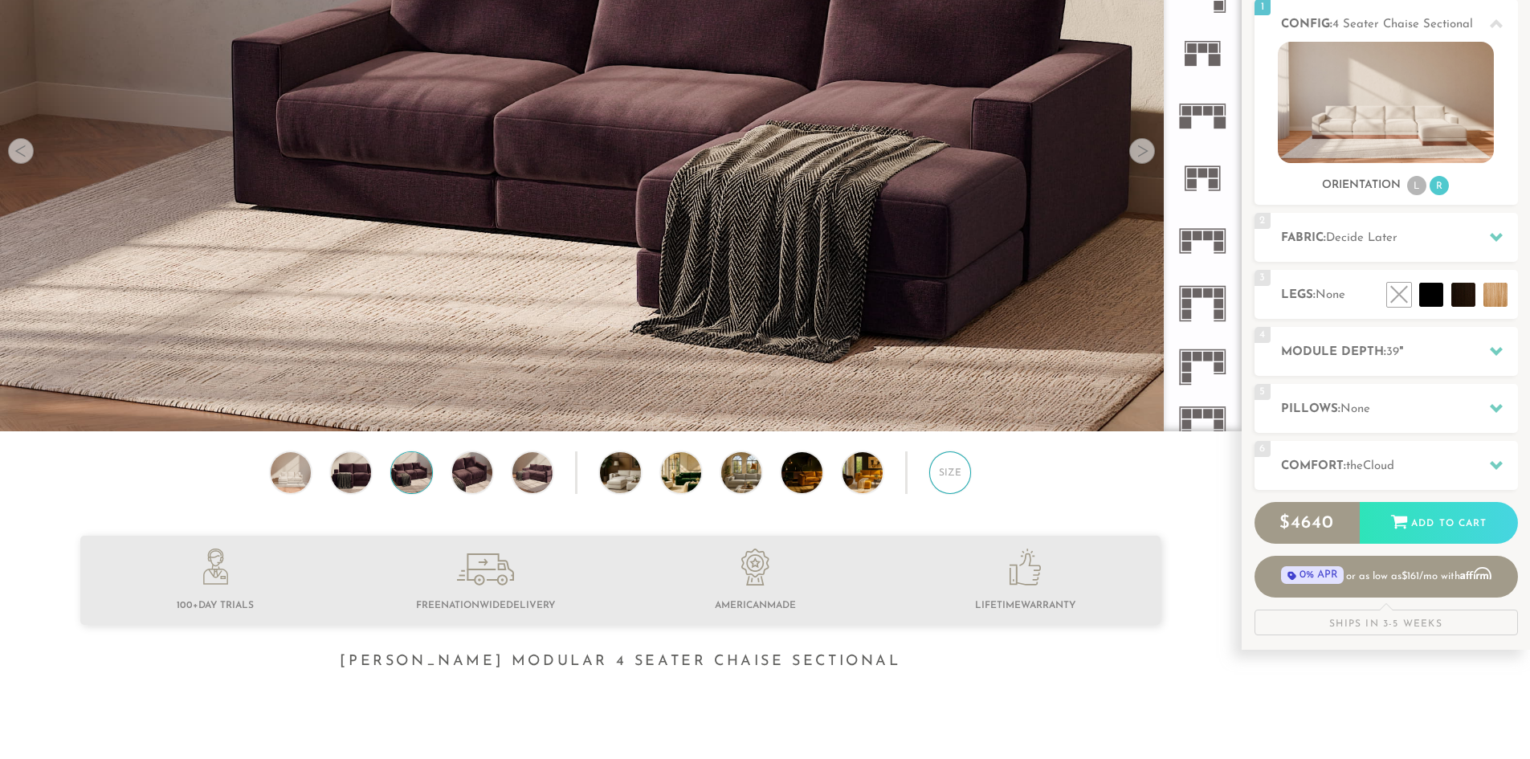
click at [960, 480] on div "Size" at bounding box center [950, 472] width 42 height 42
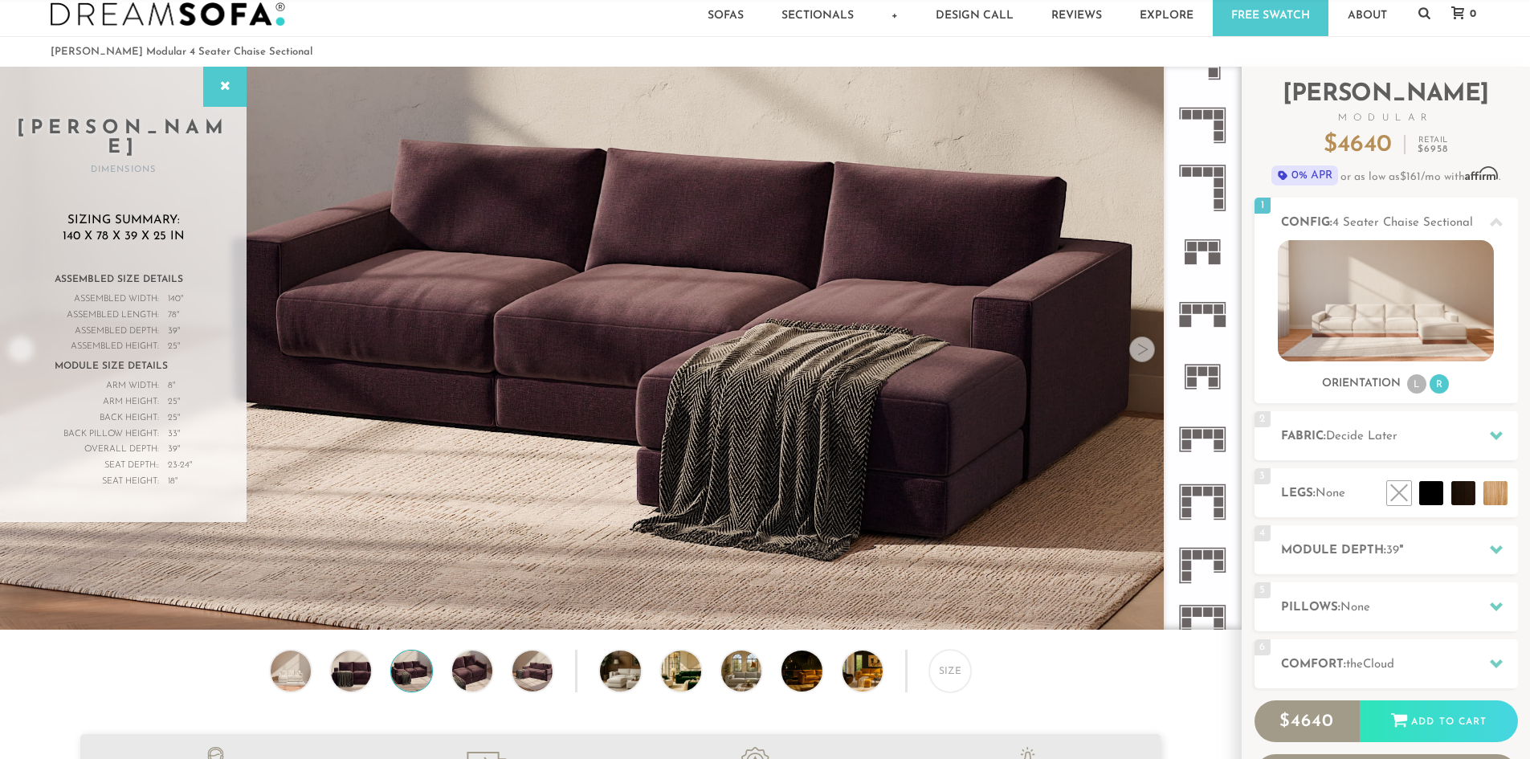
scroll to position [0, 0]
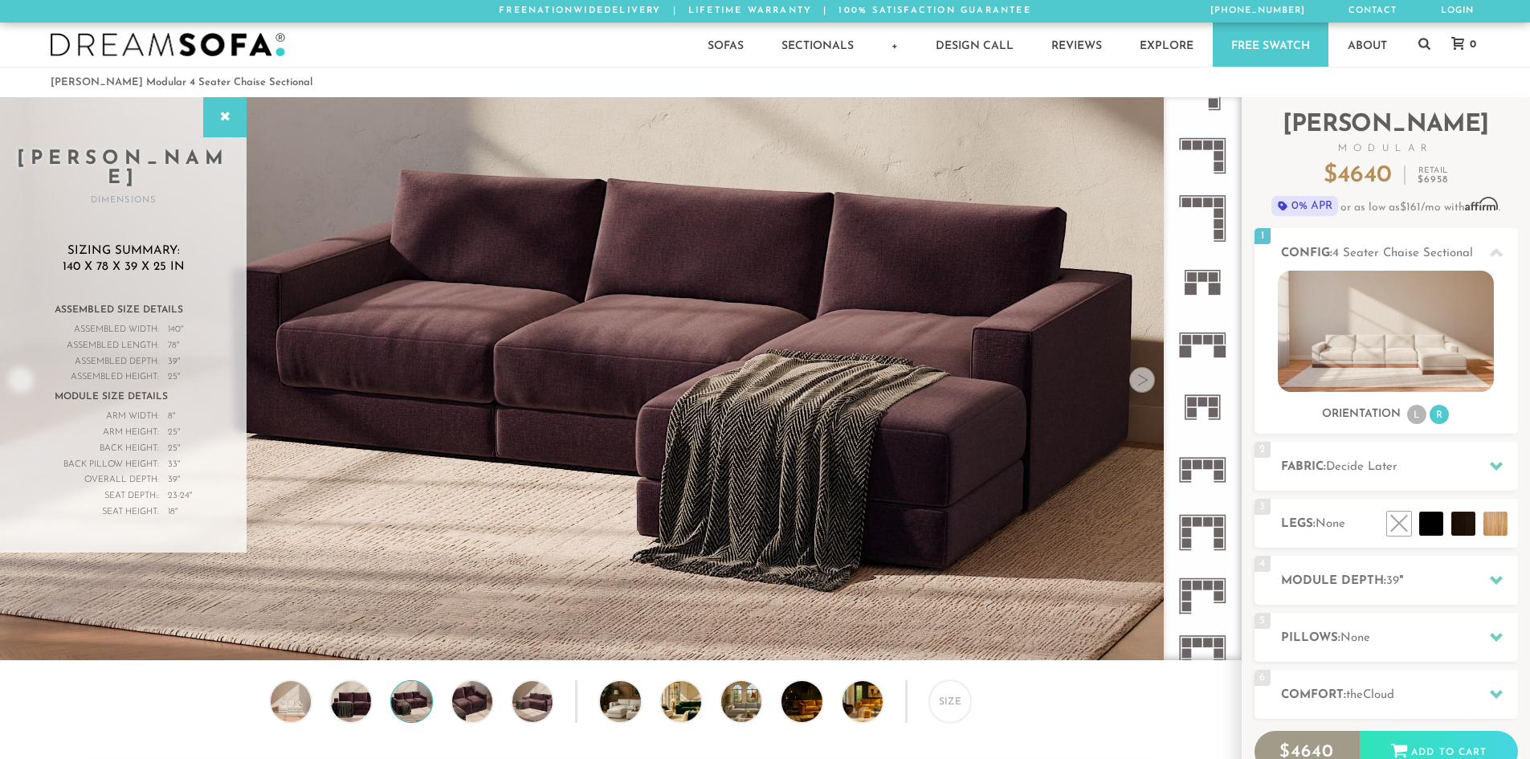
click at [1140, 384] on div at bounding box center [1142, 380] width 26 height 26
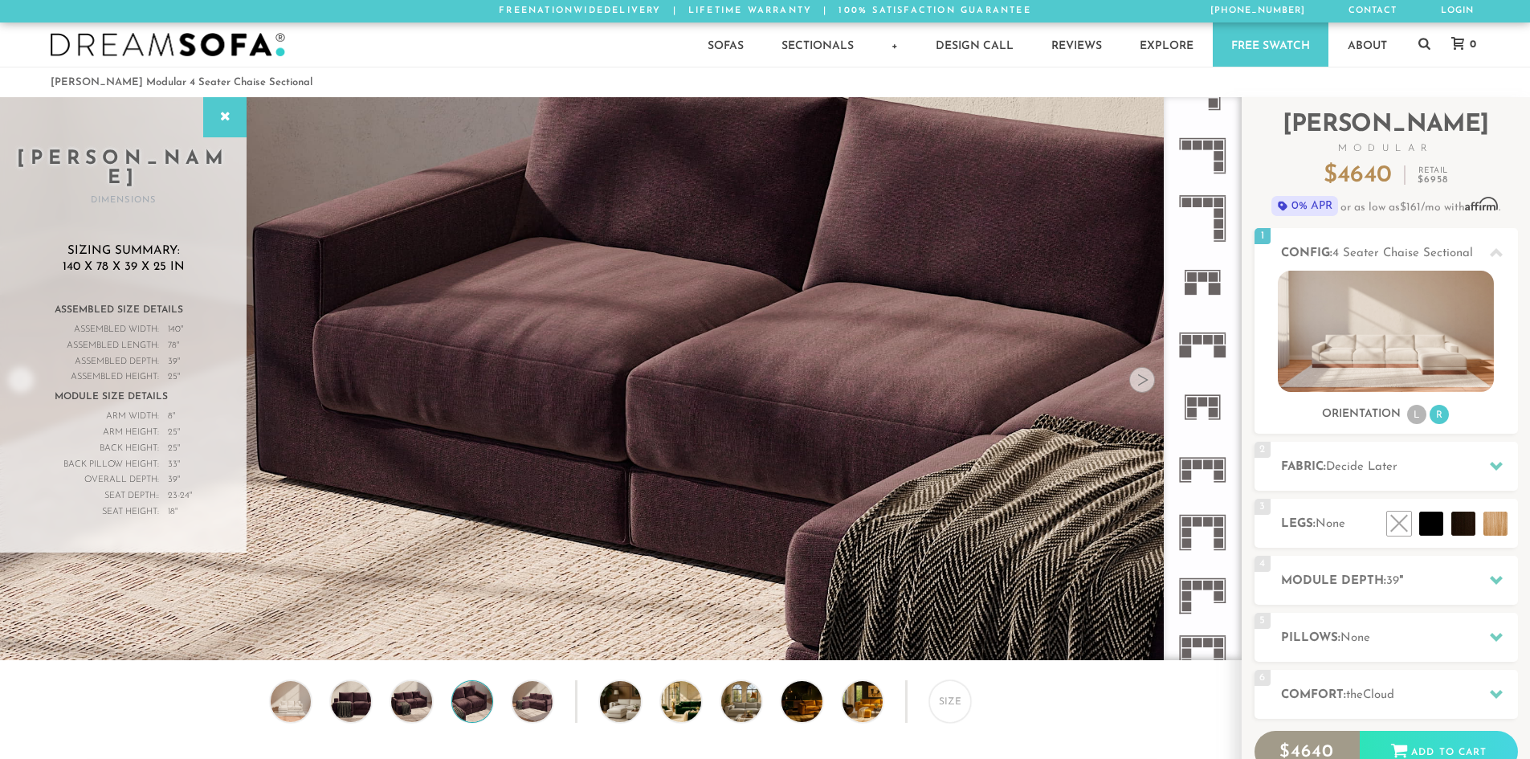
click at [1140, 384] on div at bounding box center [1142, 380] width 26 height 26
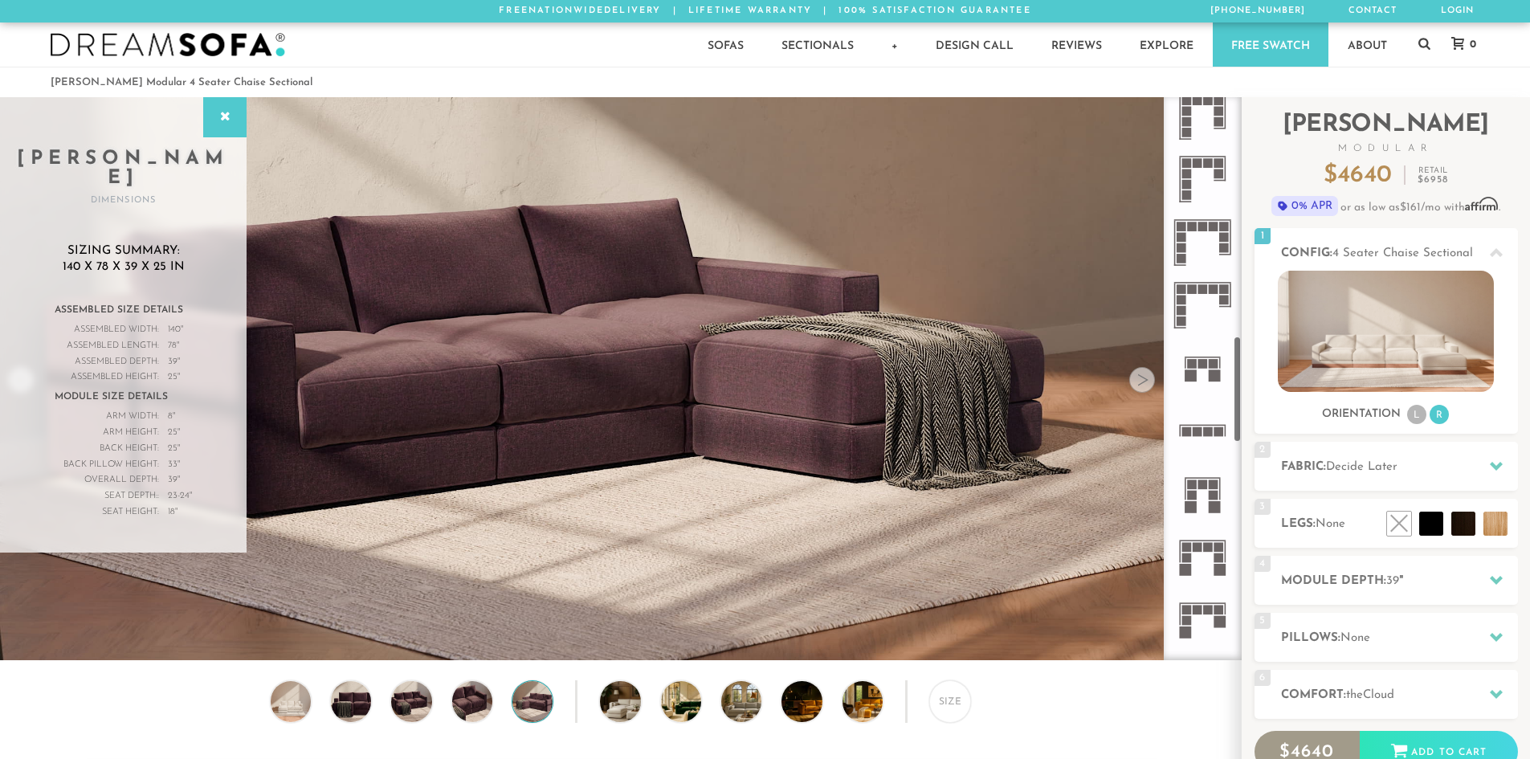
scroll to position [1257, 0]
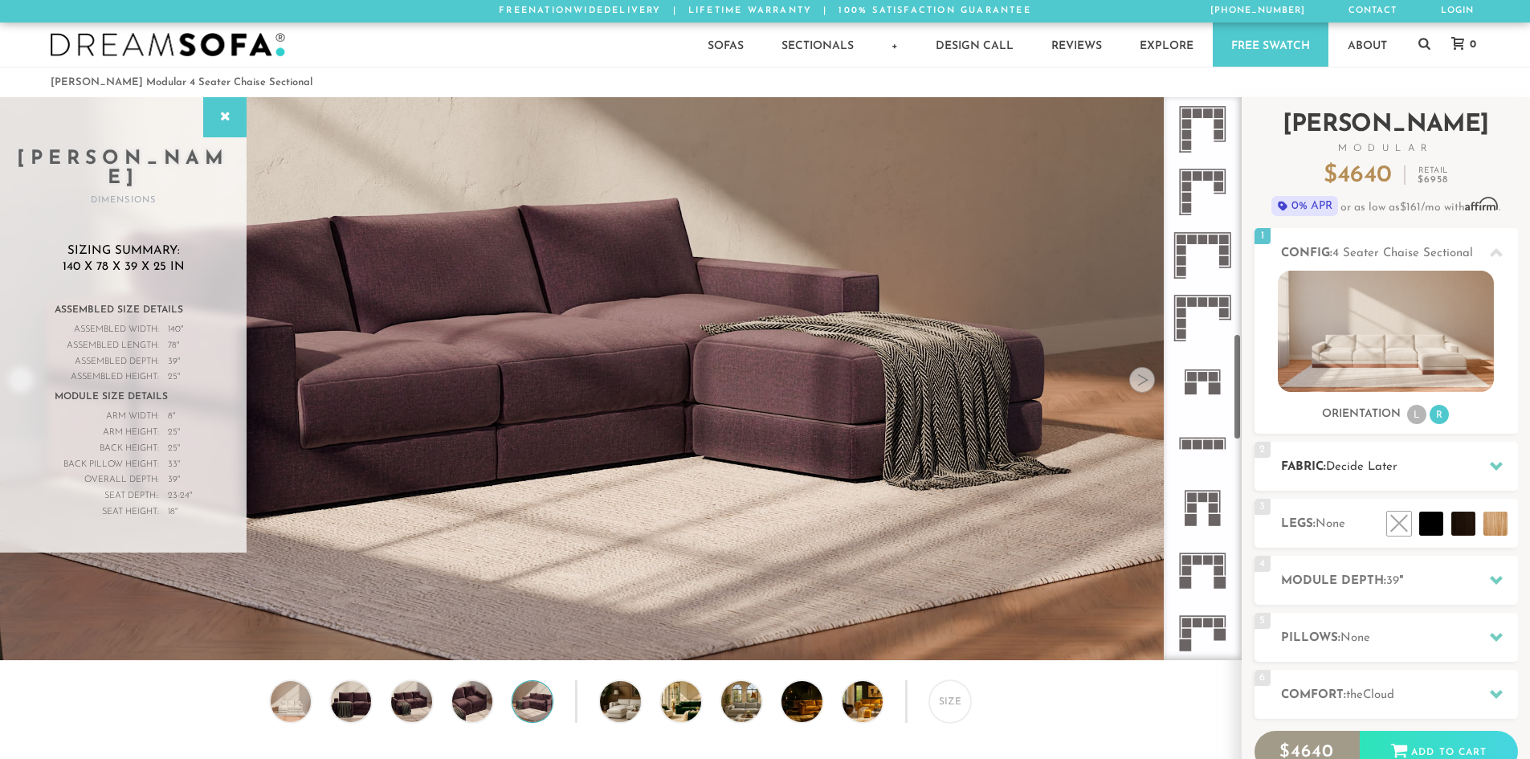
click at [1390, 468] on span "Decide Later" at bounding box center [1361, 467] width 71 height 12
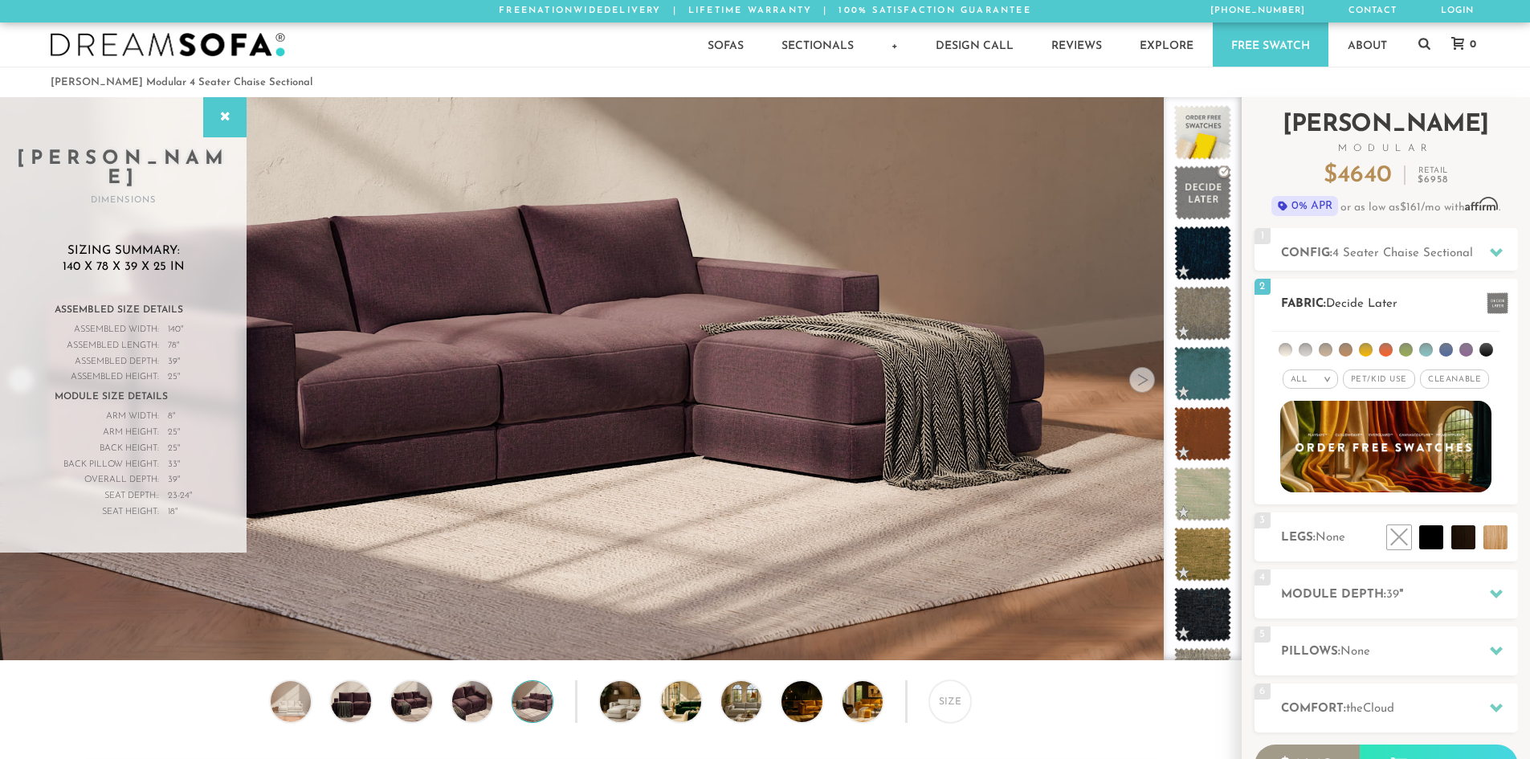
click at [1381, 381] on span "Pet/Kid Use x" at bounding box center [1379, 378] width 72 height 19
click at [1483, 373] on span "Cleanable x" at bounding box center [1460, 378] width 69 height 19
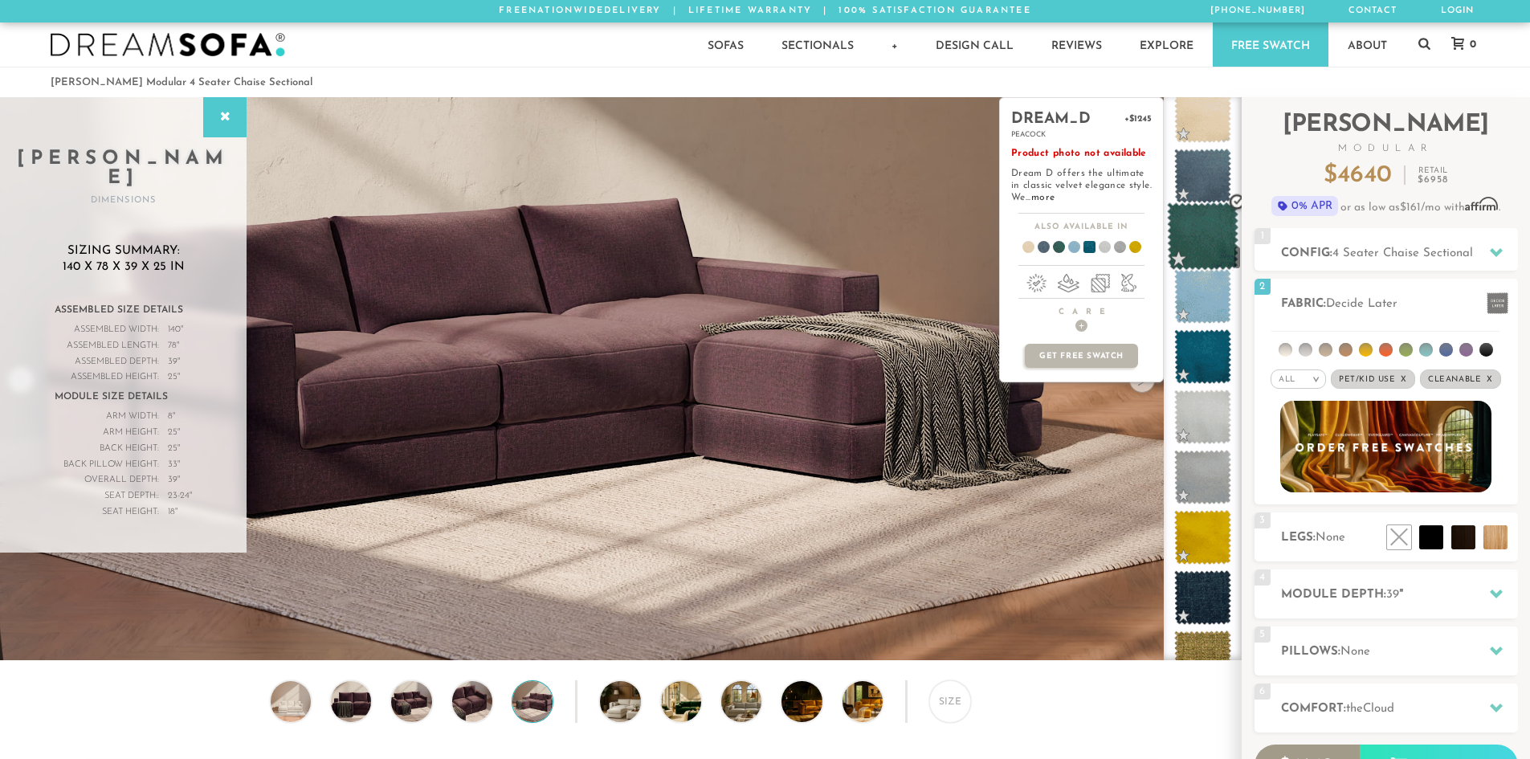
scroll to position [3329, 0]
click at [1210, 240] on span at bounding box center [1202, 237] width 71 height 68
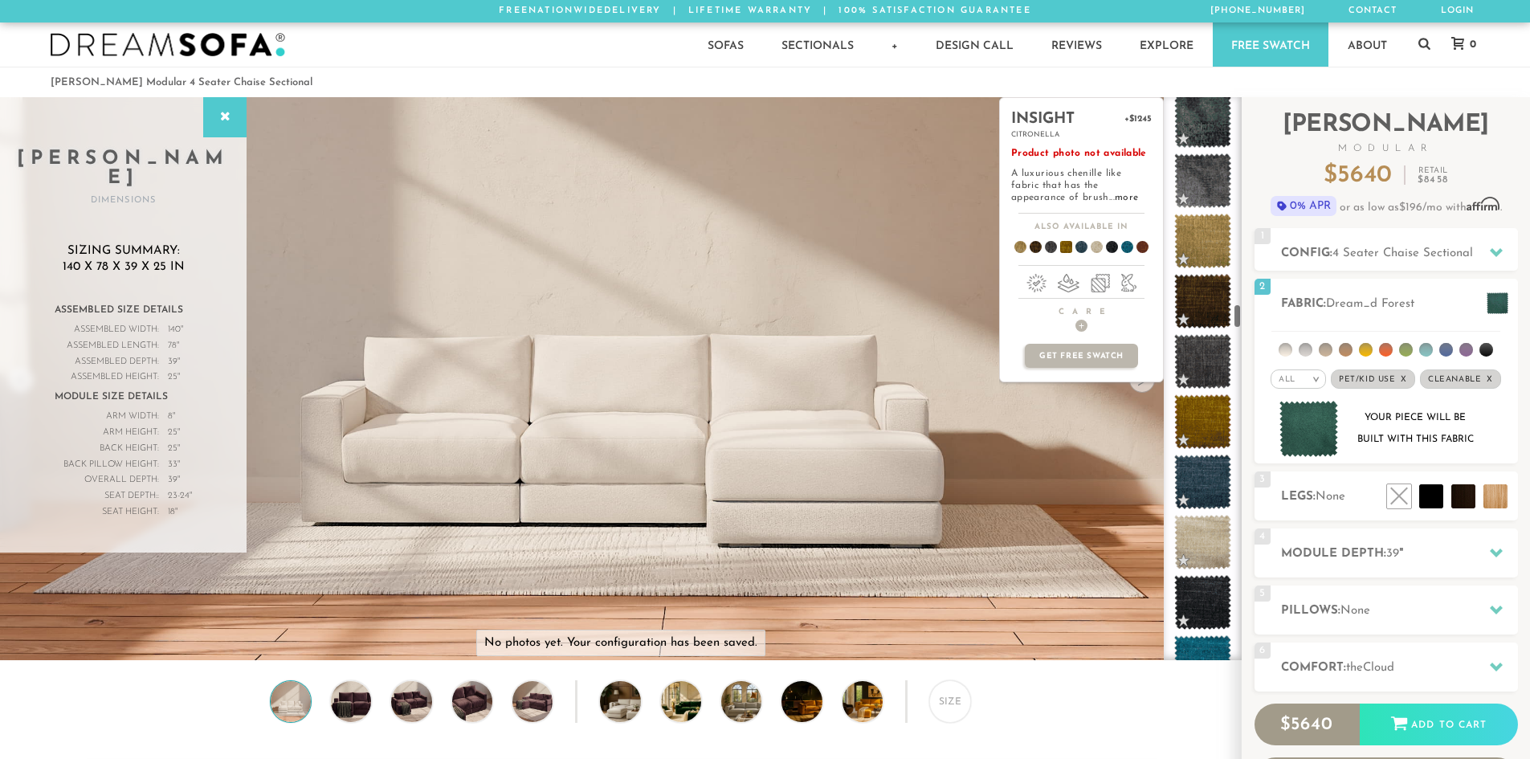
scroll to position [4648, 0]
click at [1210, 442] on span at bounding box center [1202, 424] width 57 height 55
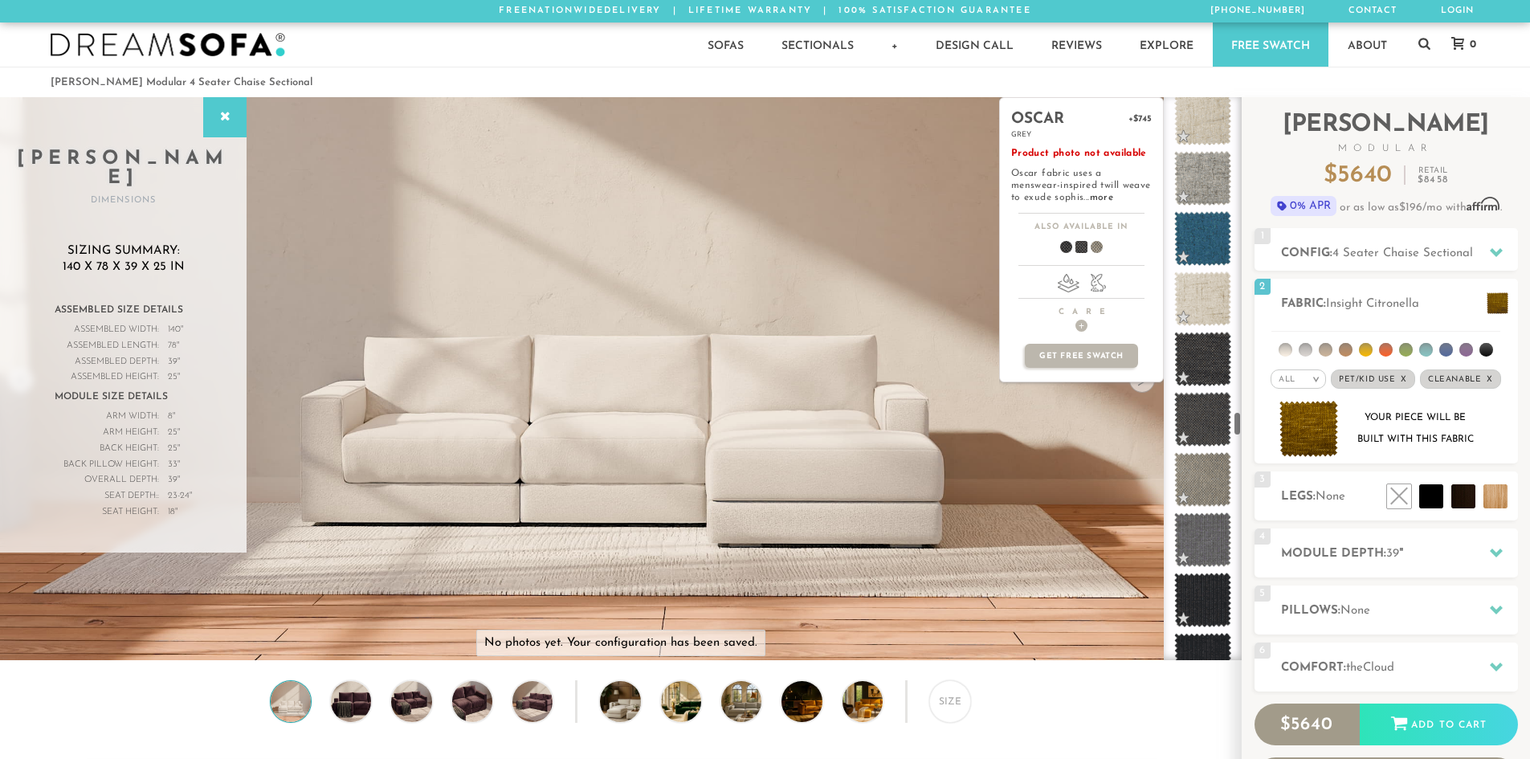
scroll to position [7063, 0]
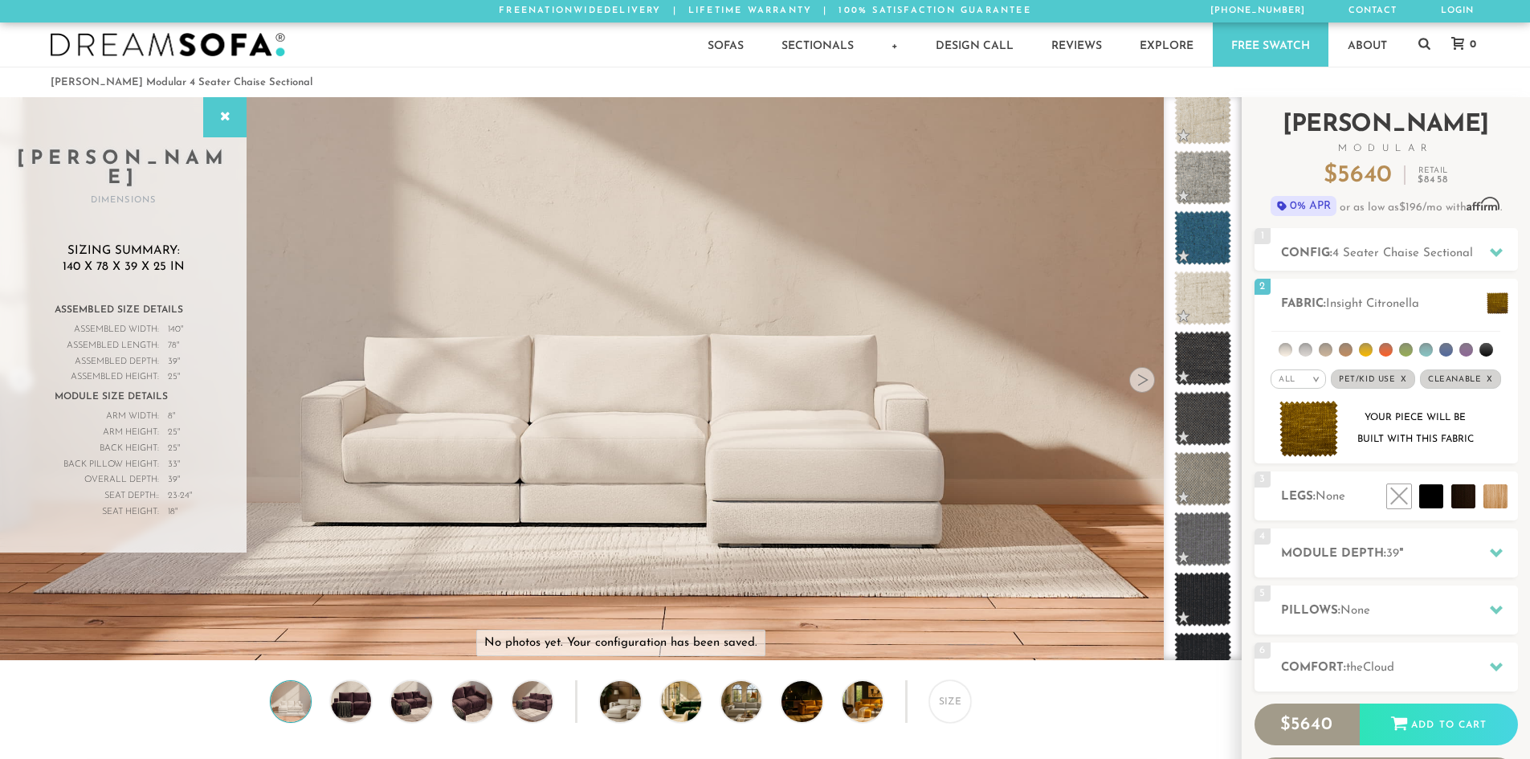
drag, startPoint x: 1502, startPoint y: 249, endPoint x: 1489, endPoint y: 168, distance: 82.1
click at [1489, 168] on div "$ 5640 Retail $ 8458" at bounding box center [1386, 176] width 263 height 24
click at [1485, 247] on div at bounding box center [1496, 252] width 34 height 33
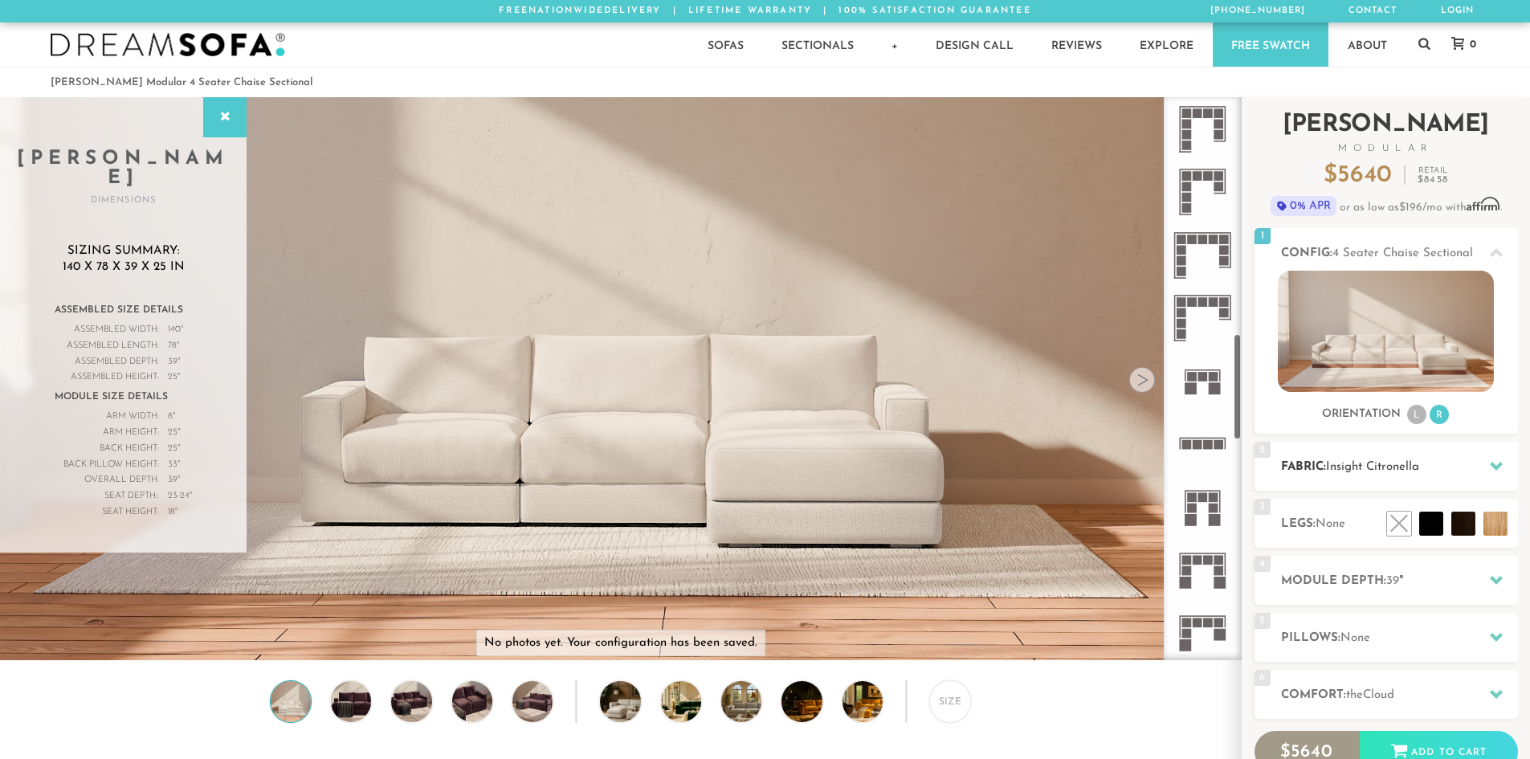
click at [1380, 458] on h2 "Fabric: Insight Citronella" at bounding box center [1399, 467] width 237 height 18
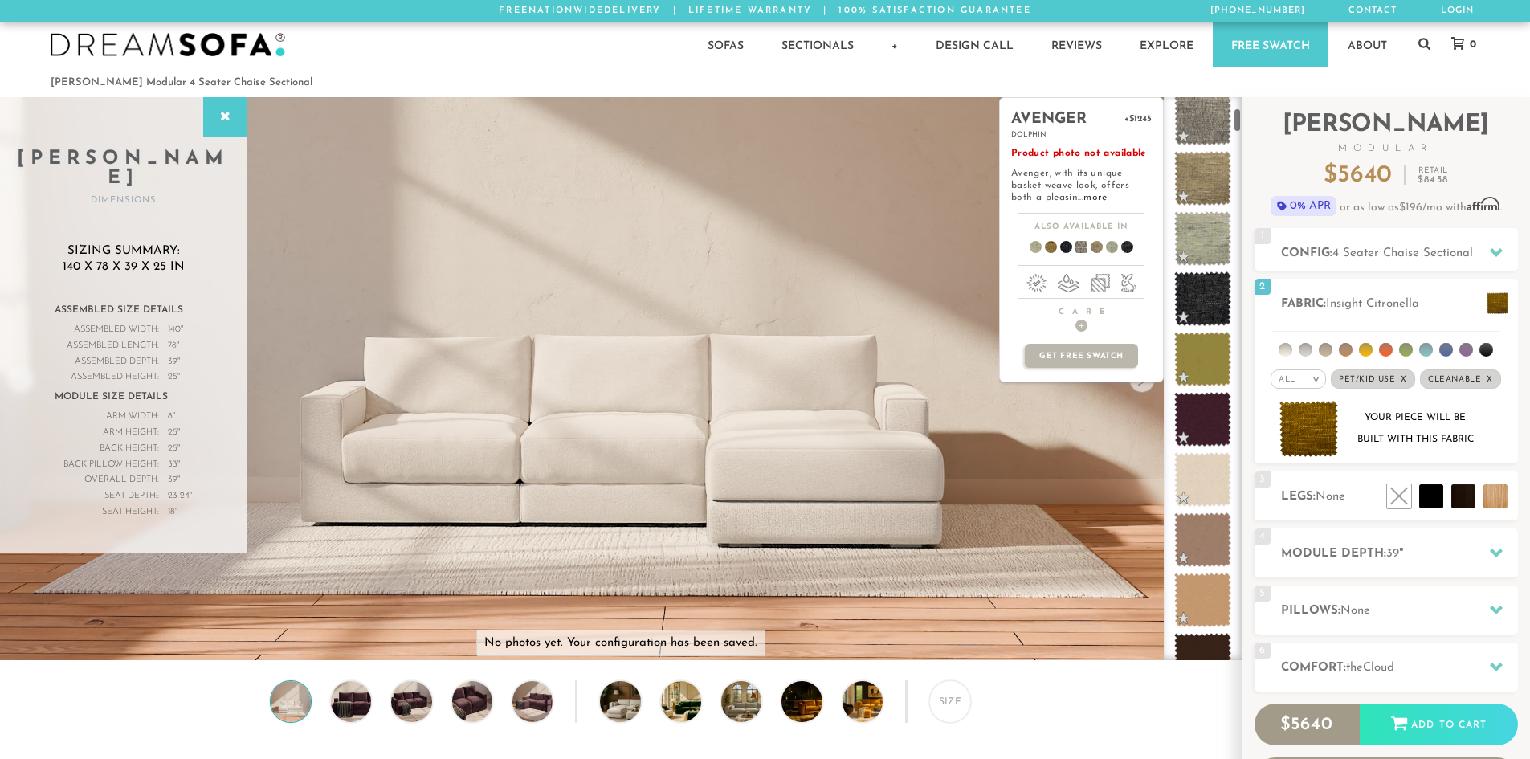
scroll to position [0, 0]
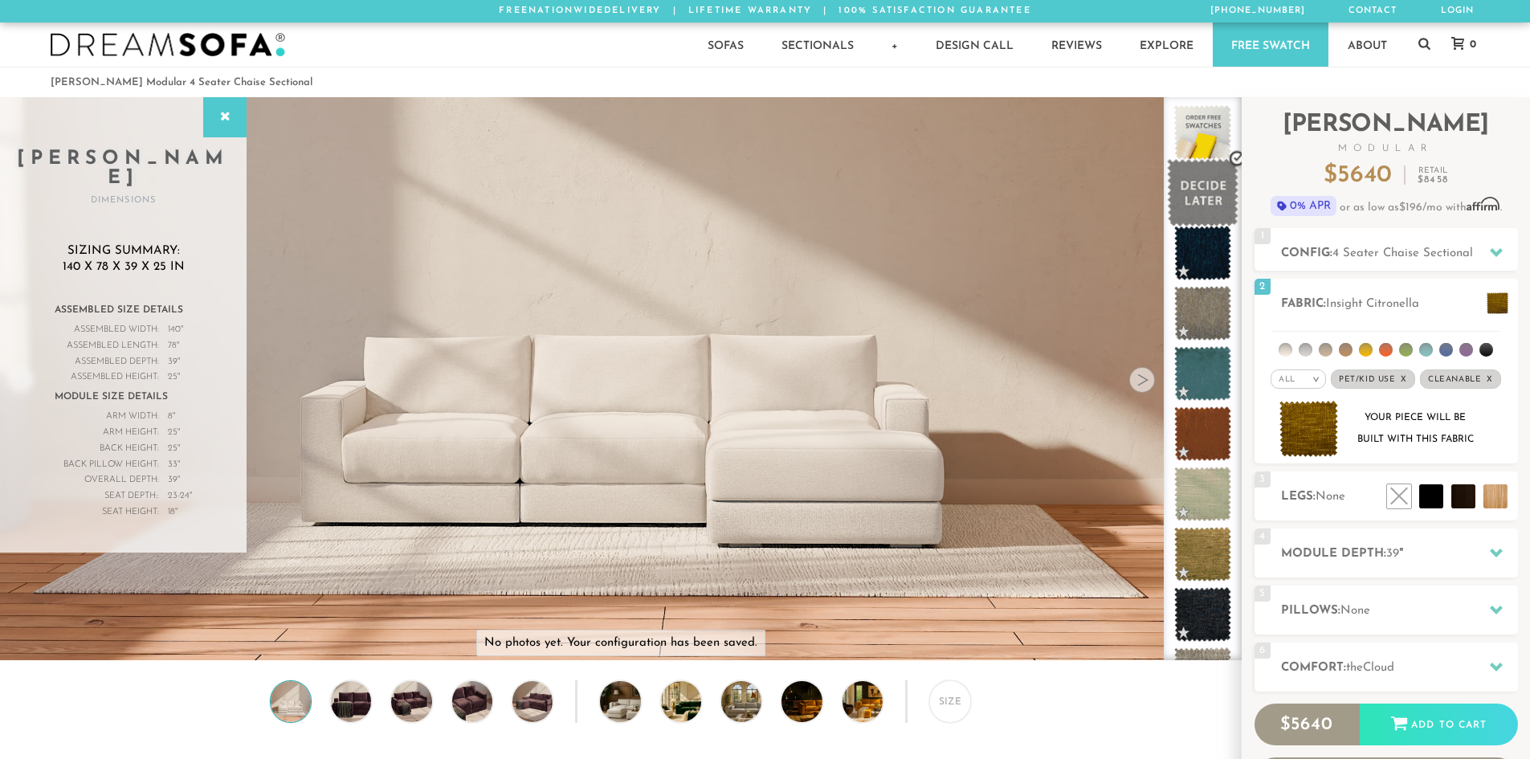
click at [1202, 204] on span at bounding box center [1202, 193] width 71 height 68
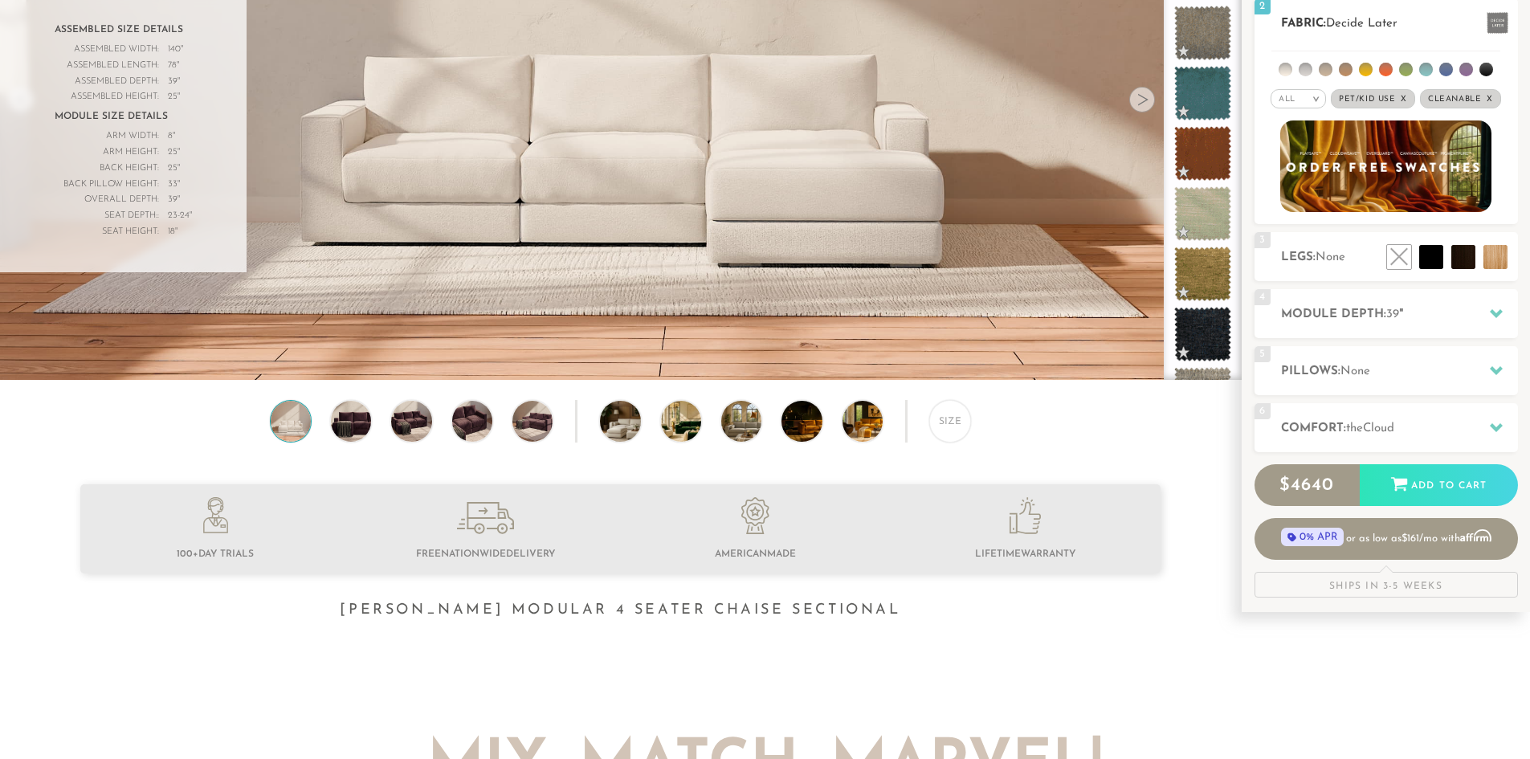
scroll to position [282, 0]
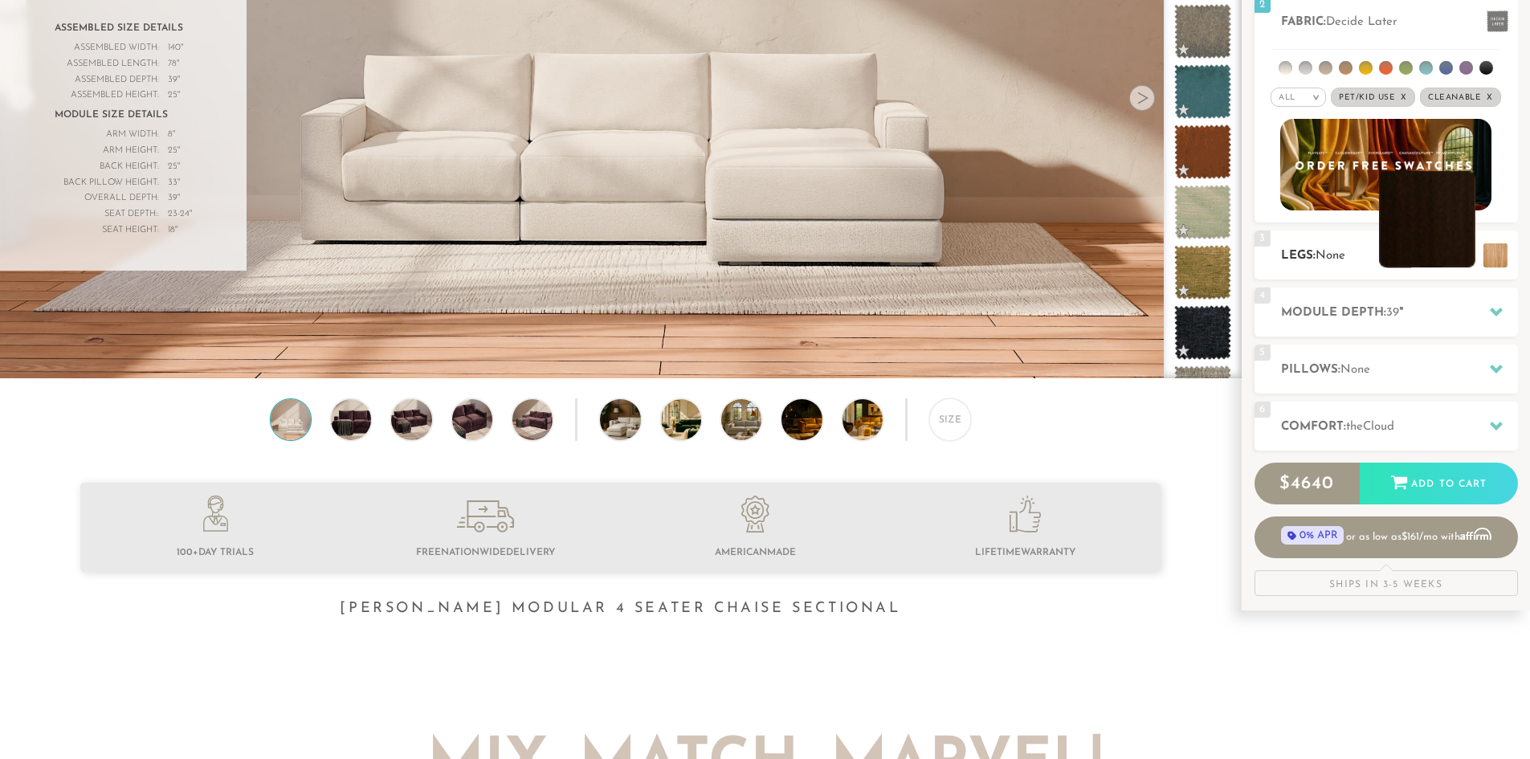
click at [1460, 265] on li at bounding box center [1427, 219] width 96 height 96
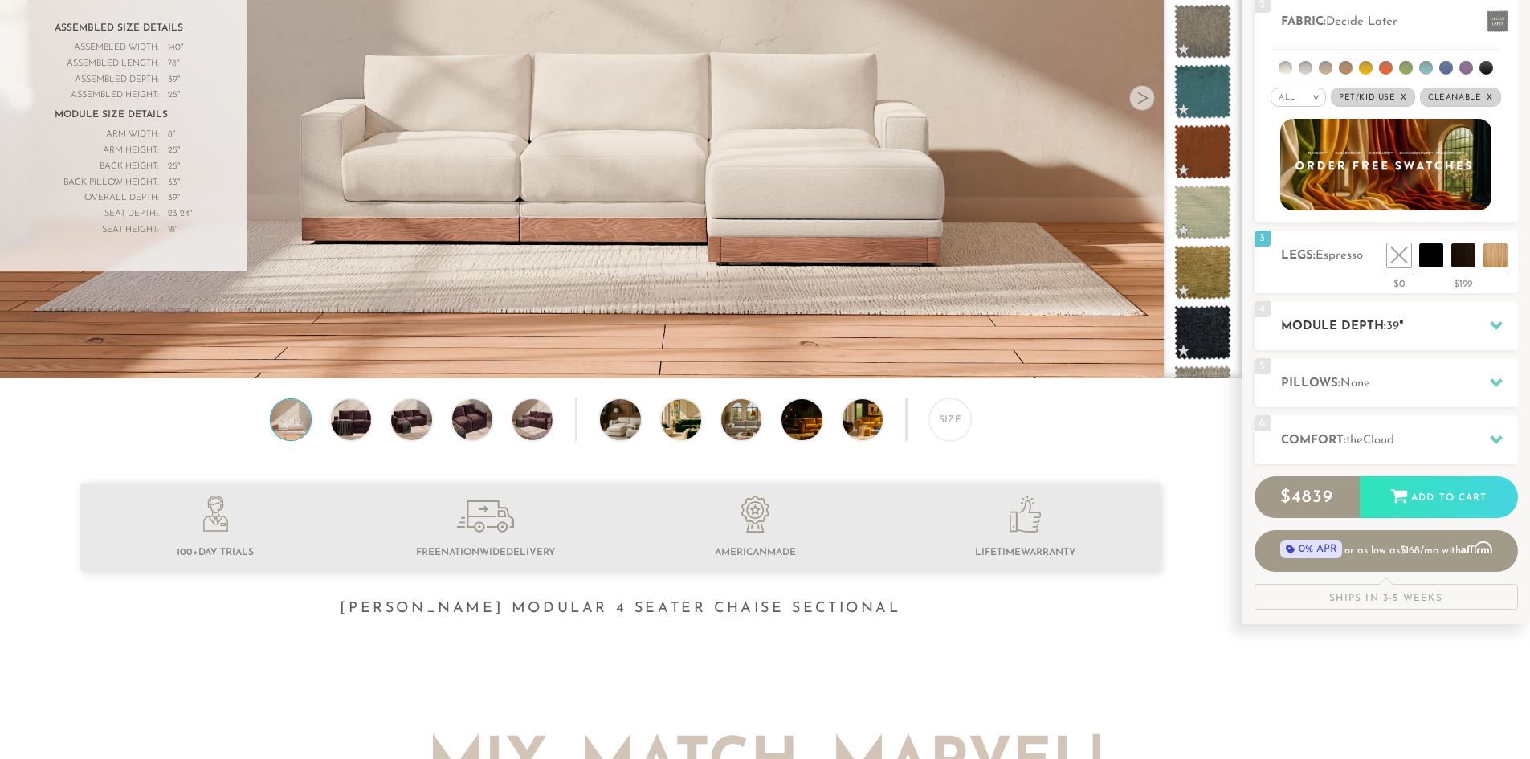
click at [1348, 338] on div "4 Module Depth: 39 "" at bounding box center [1386, 325] width 263 height 49
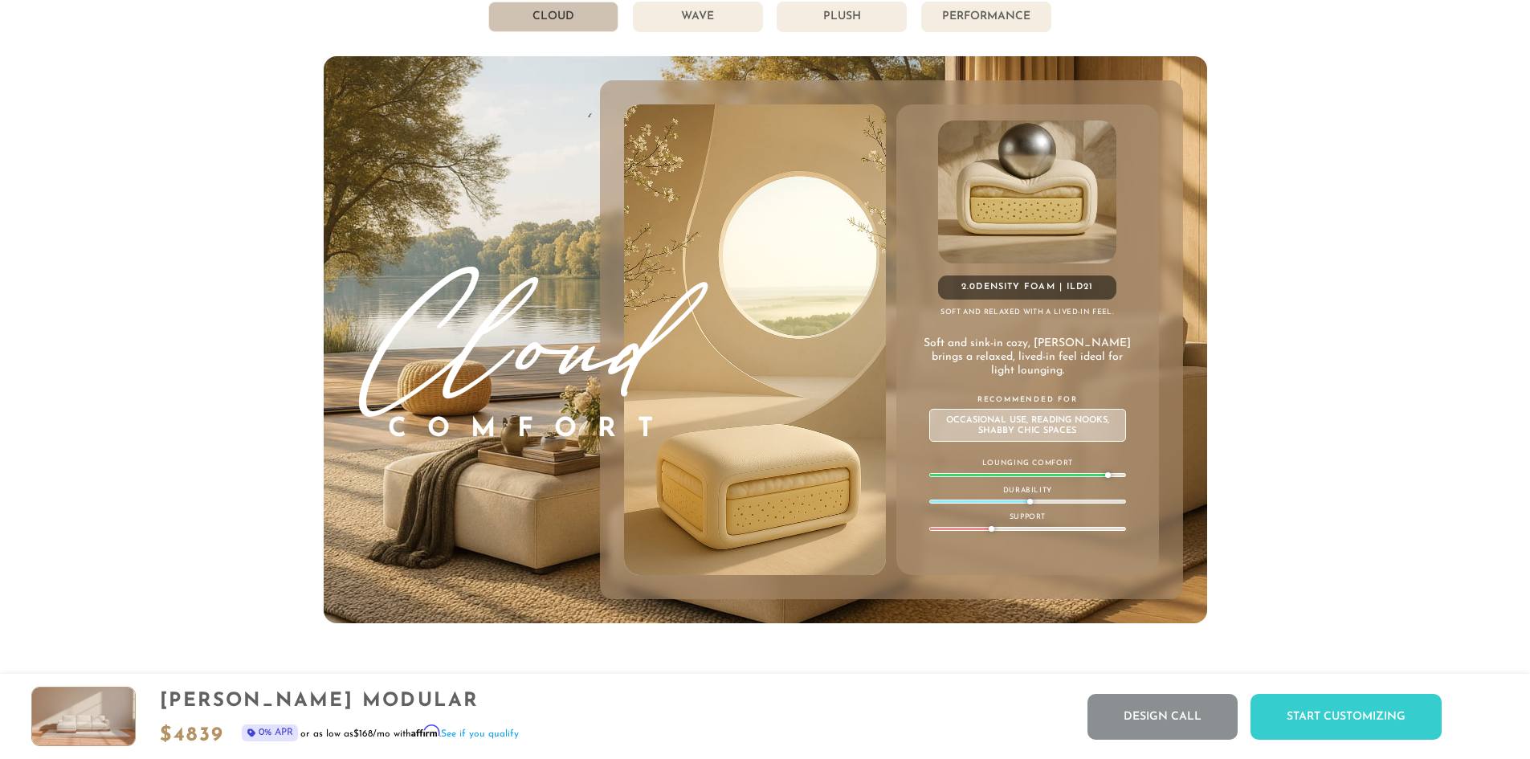
scroll to position [9404, 0]
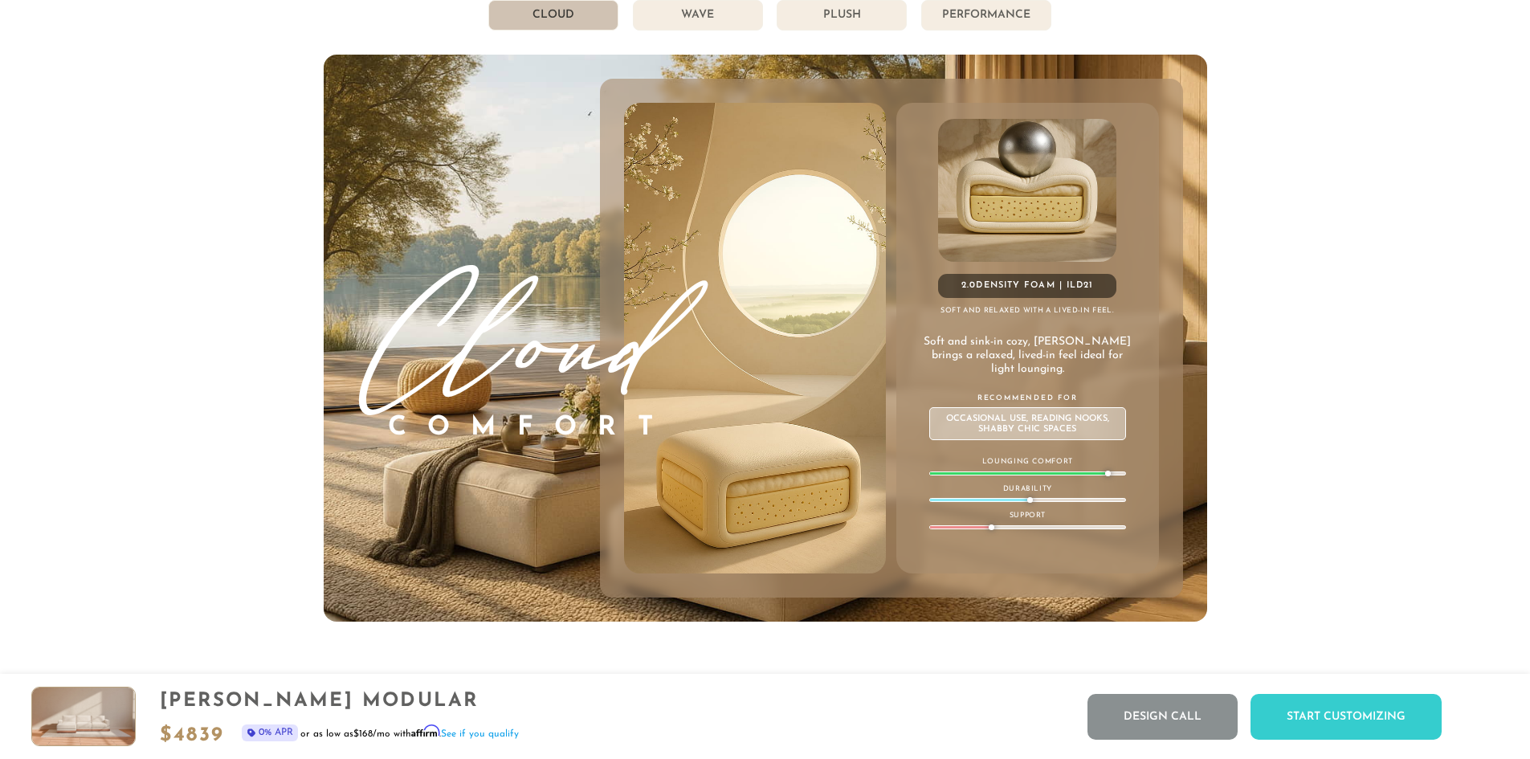
click at [708, 14] on li "Wave" at bounding box center [698, 15] width 130 height 31
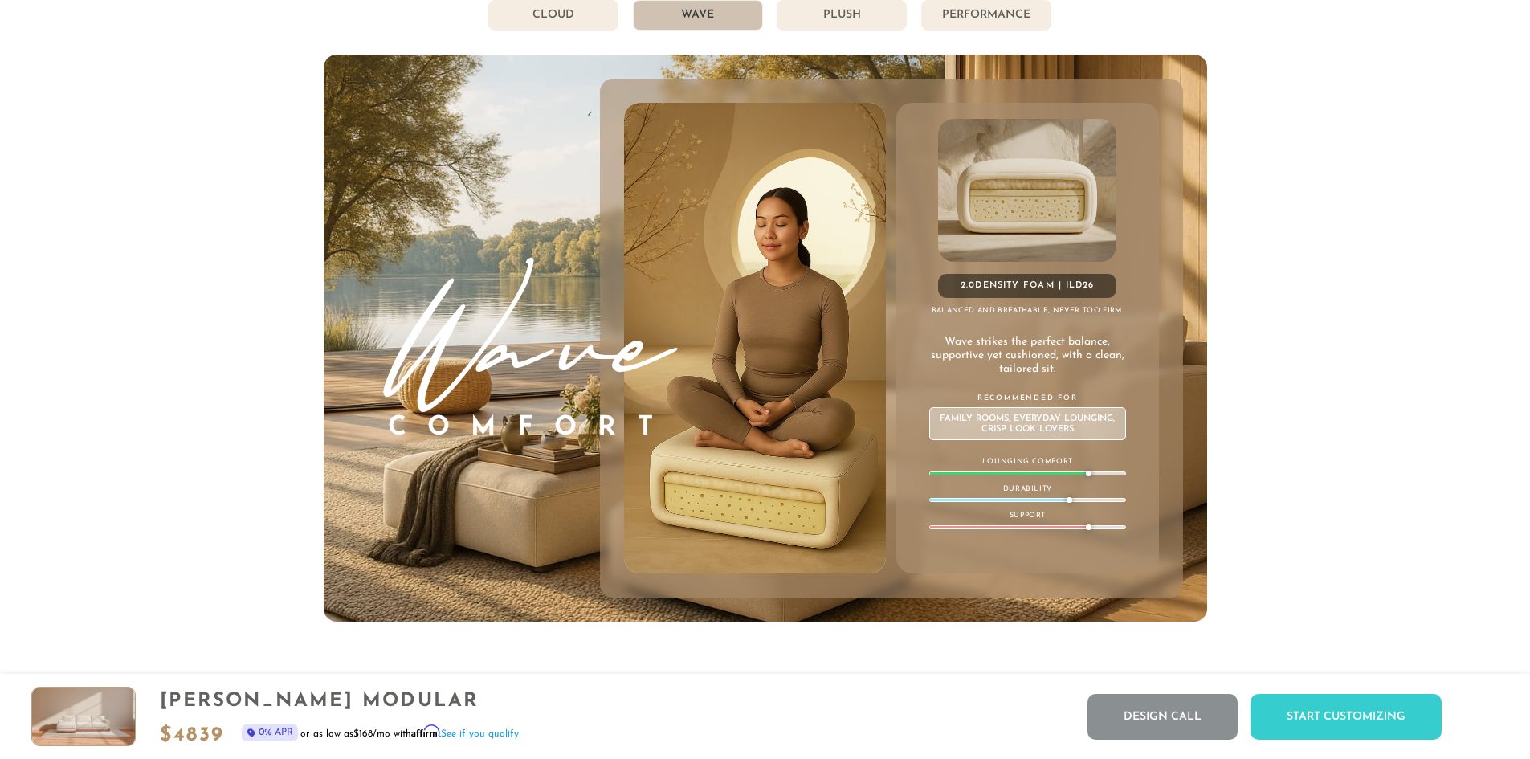
click at [810, 31] on li "Plush" at bounding box center [842, 15] width 130 height 31
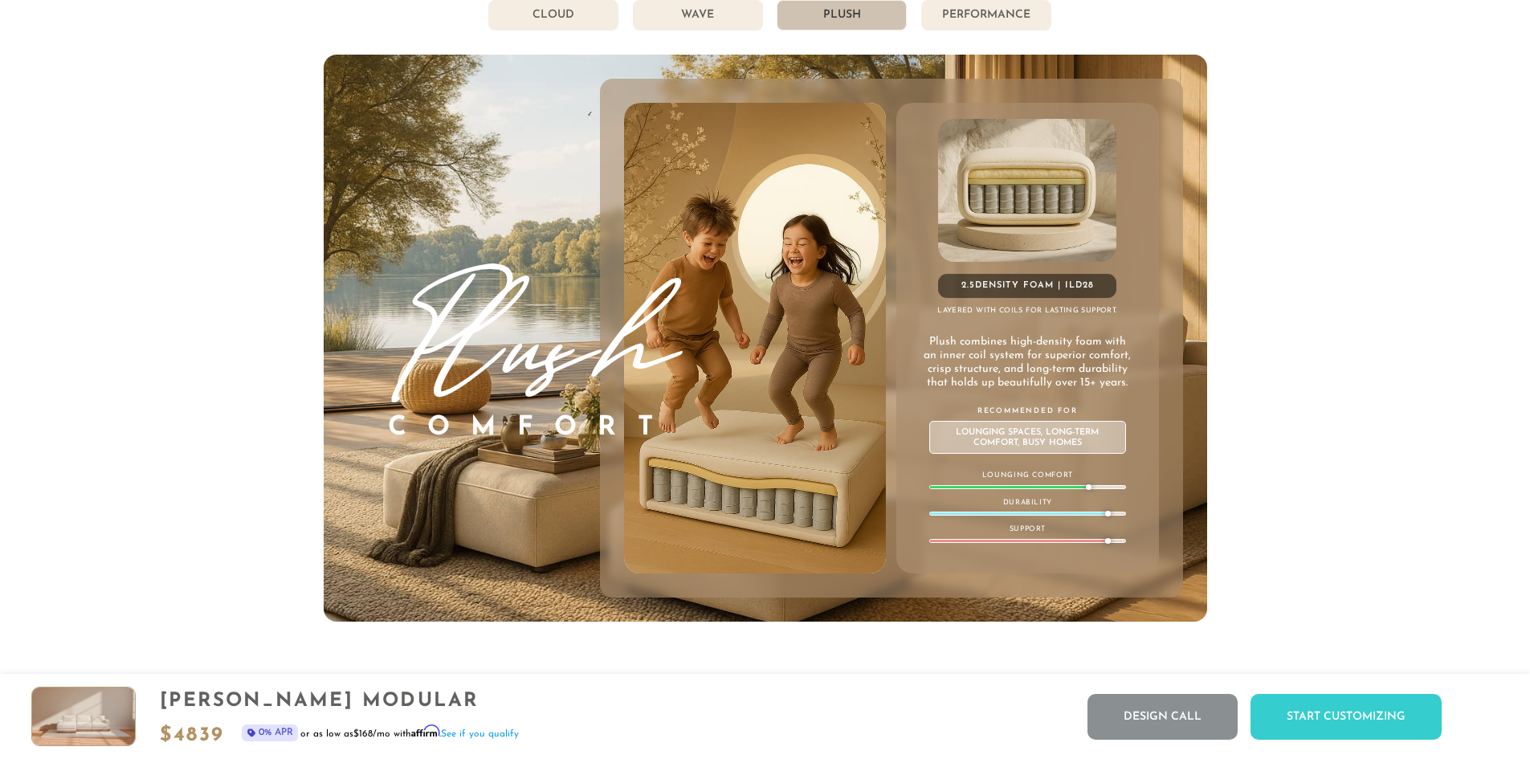
click at [971, 31] on li "Performance" at bounding box center [986, 15] width 130 height 31
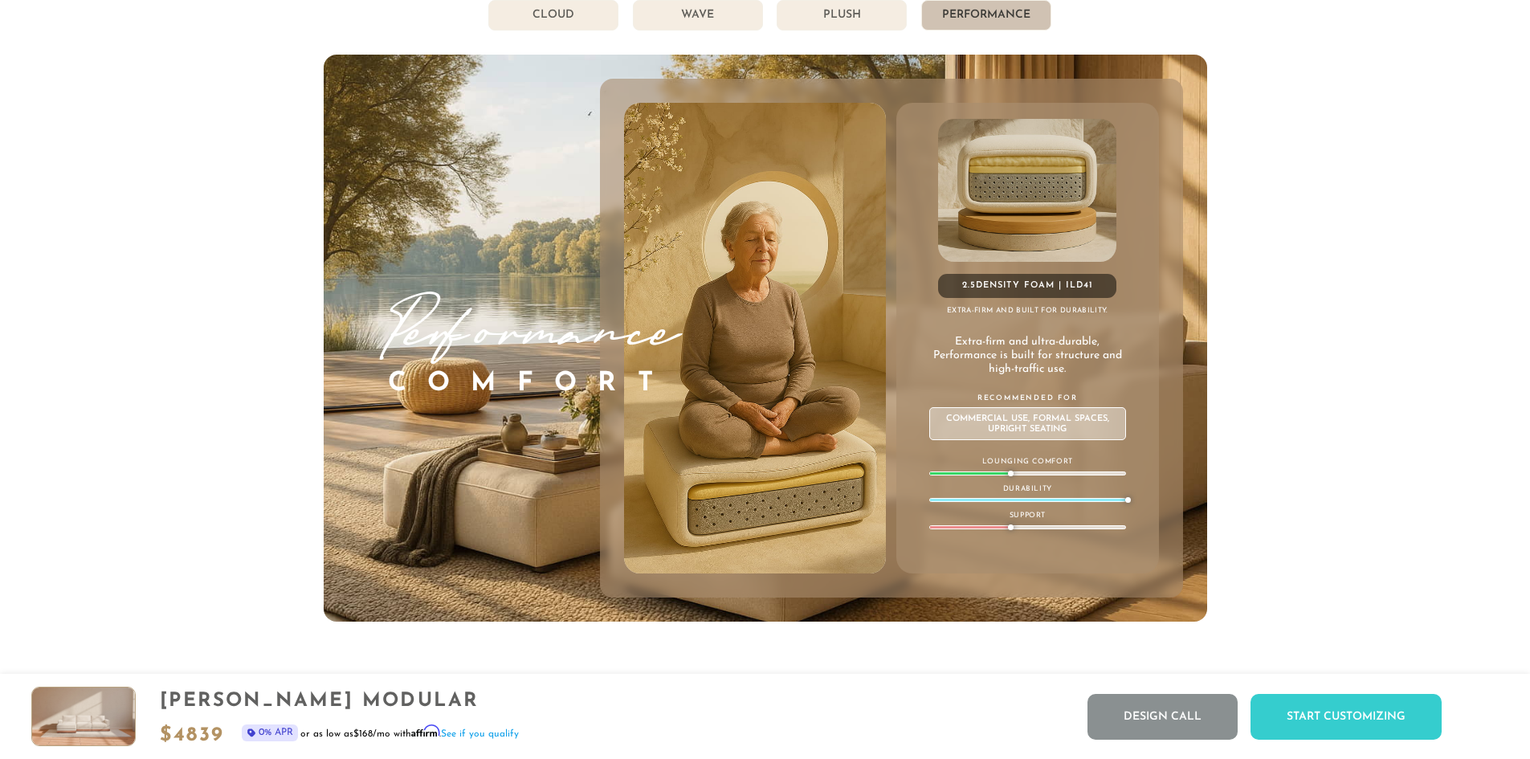
click at [860, 26] on li "Plush" at bounding box center [842, 15] width 130 height 31
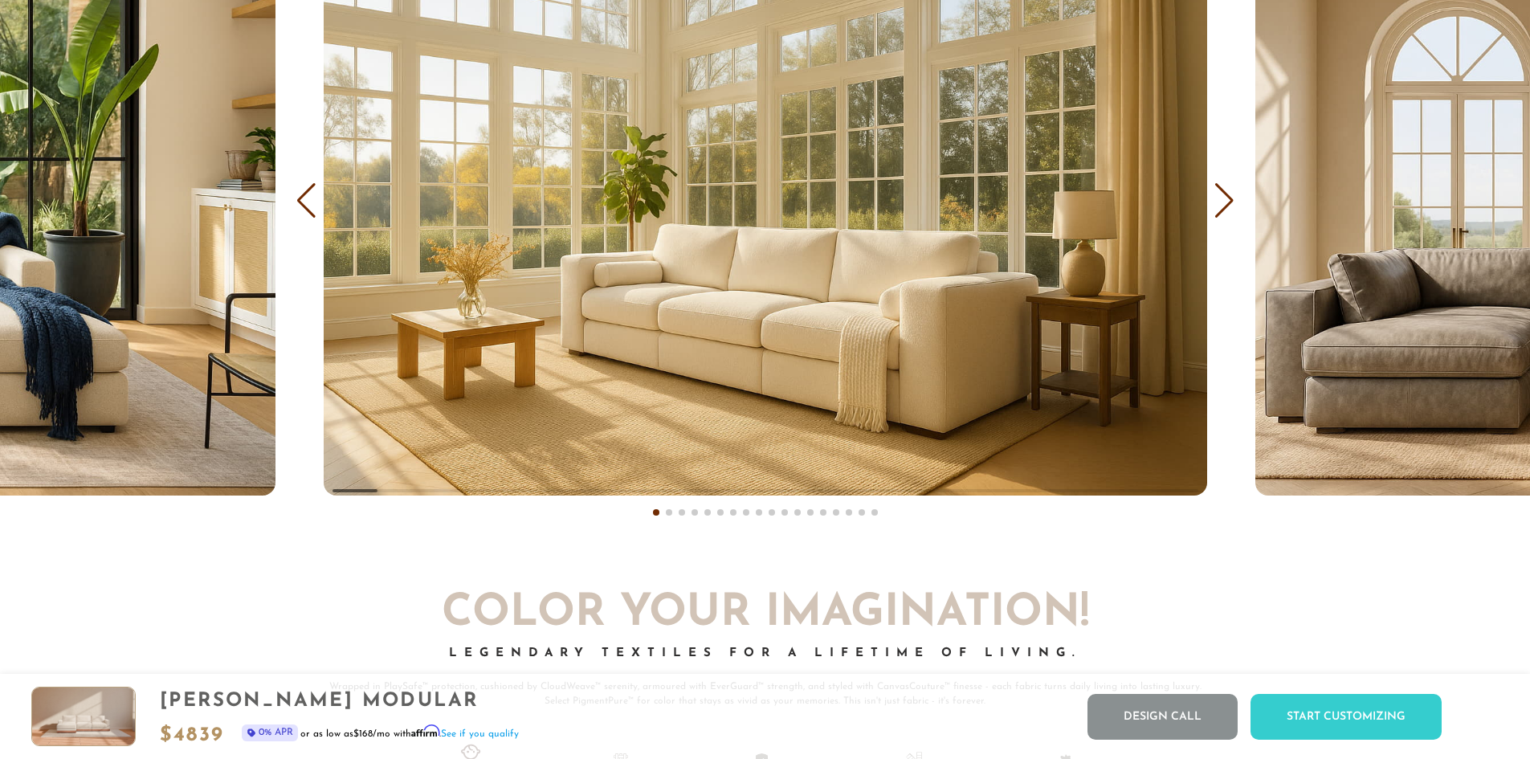
scroll to position [10349, 0]
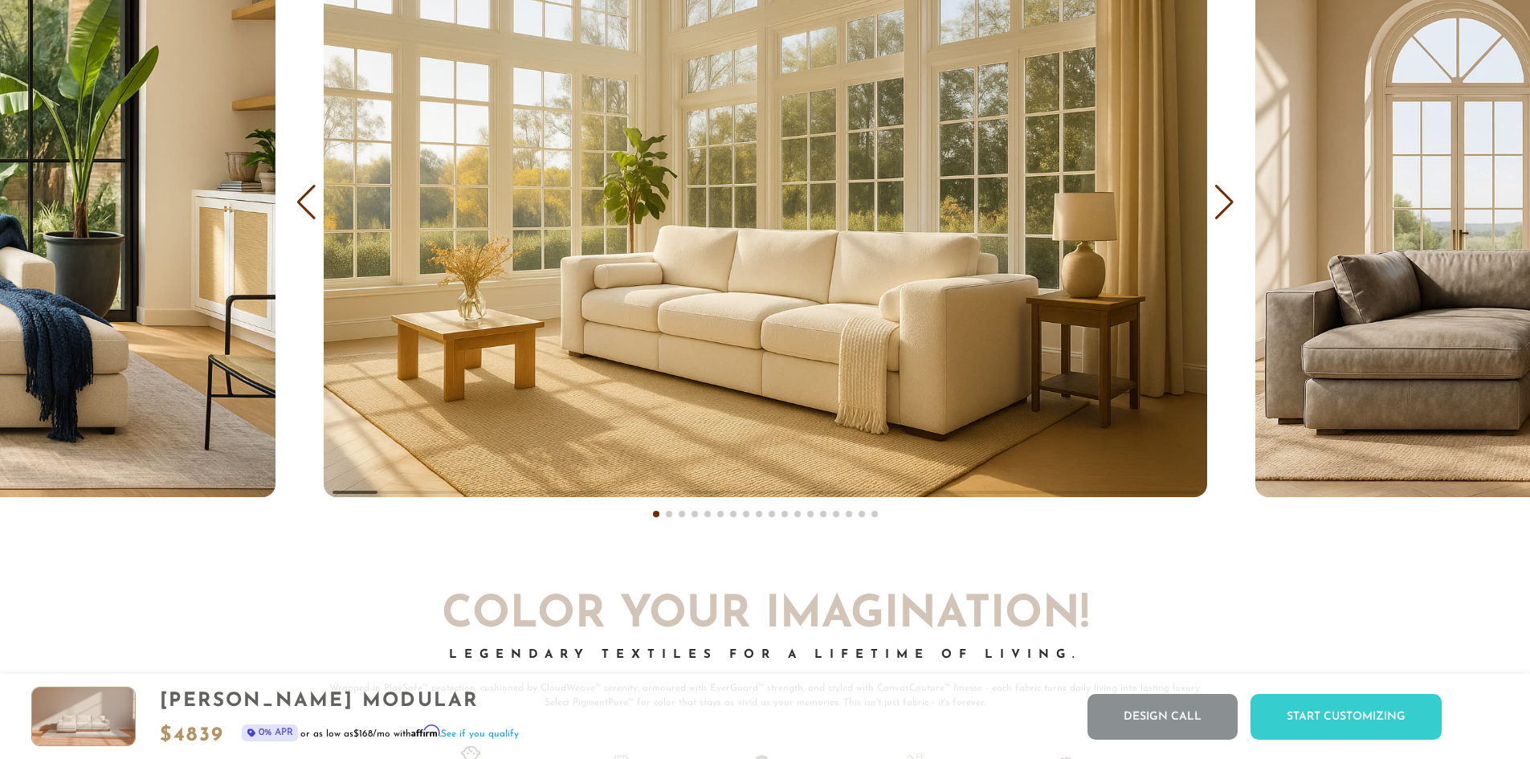
click at [1234, 213] on div "Next slide" at bounding box center [1225, 202] width 22 height 35
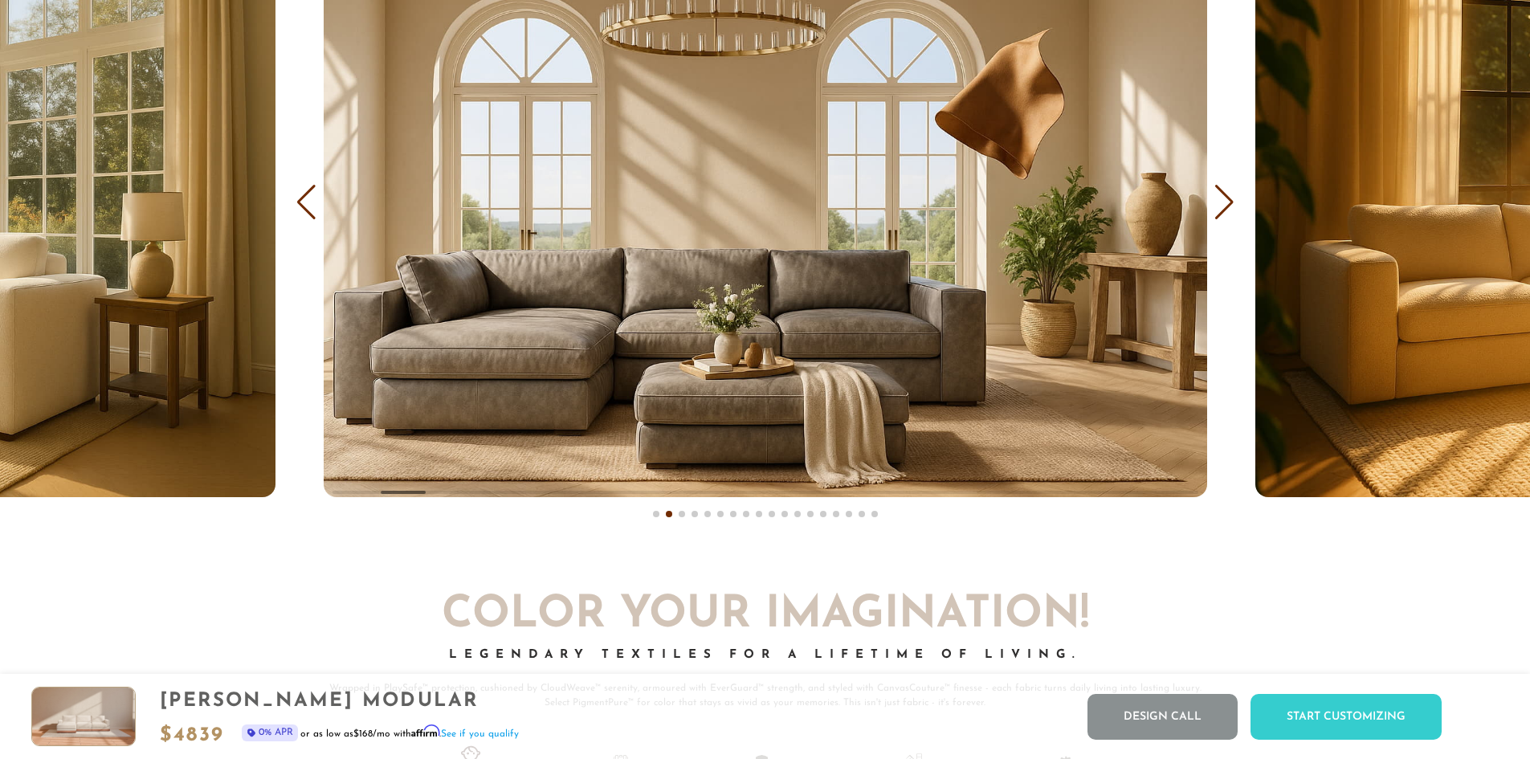
click at [1234, 213] on div "Next slide" at bounding box center [1225, 202] width 22 height 35
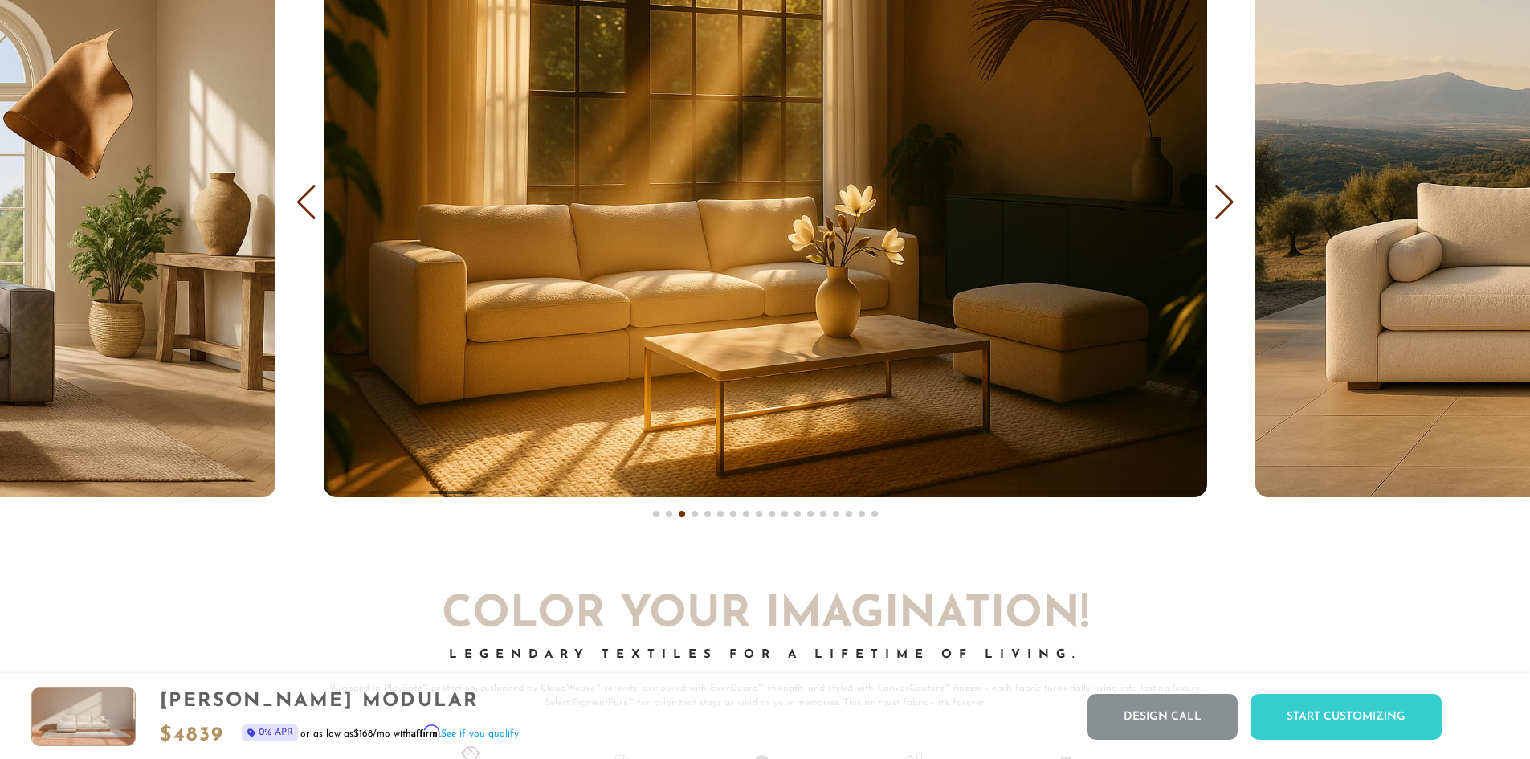
click at [316, 228] on div "COVER IT: DreamThread Choose Your Fabric, Paint Your Story. Every shade, every …" at bounding box center [765, 134] width 1530 height 819
click at [305, 211] on div "Previous slide" at bounding box center [307, 202] width 22 height 35
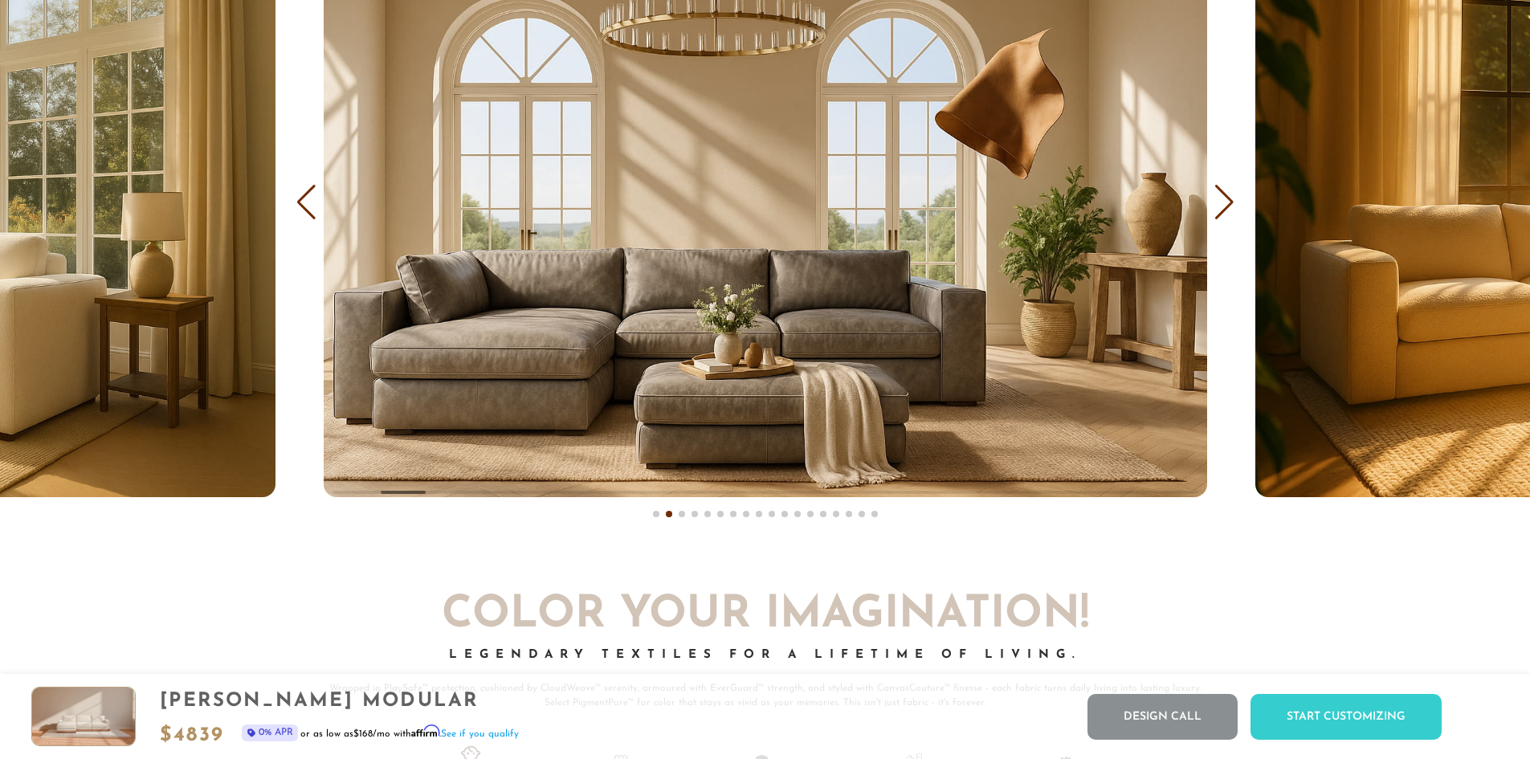
click at [1234, 216] on div "Next slide" at bounding box center [1225, 202] width 22 height 35
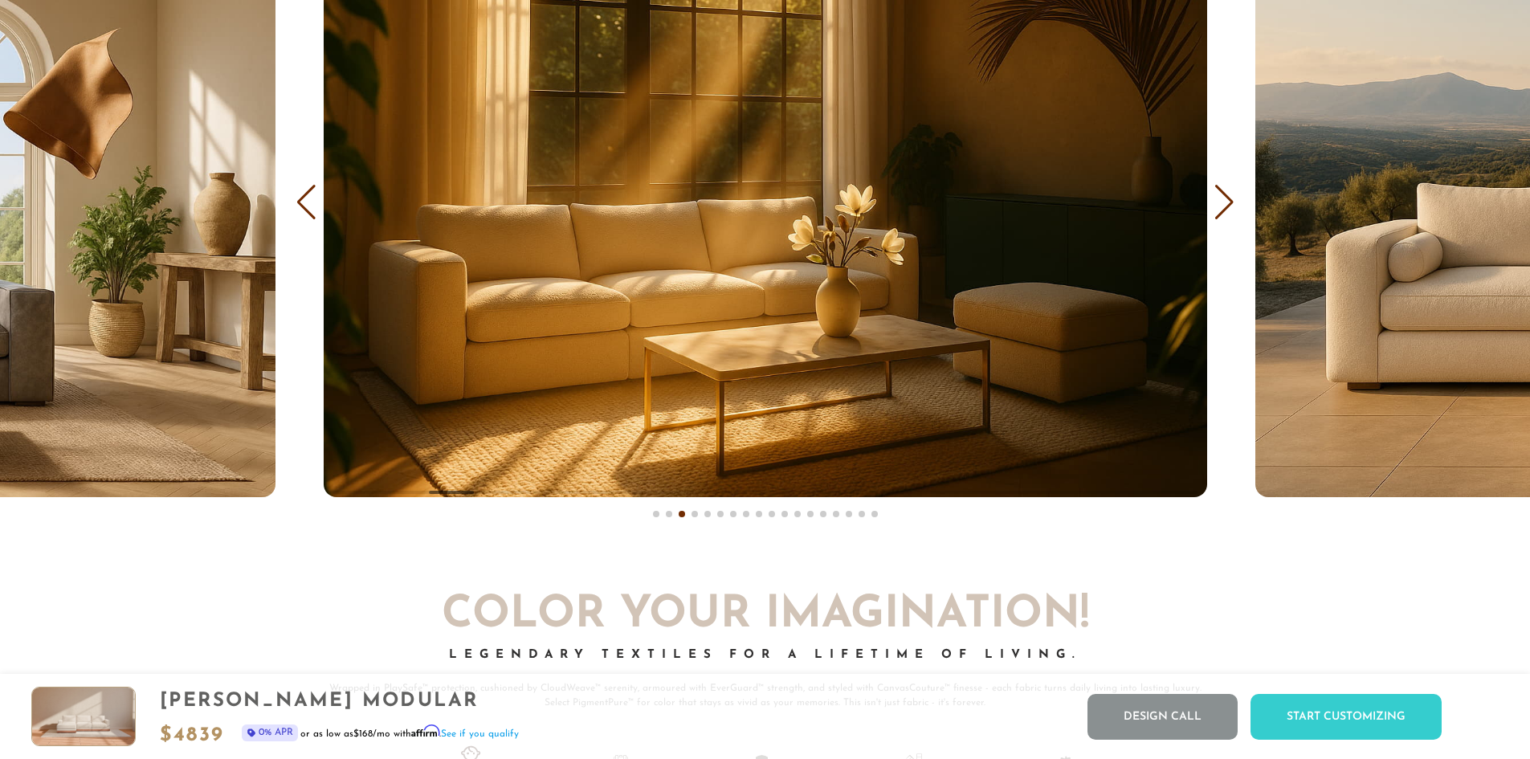
click at [1234, 216] on div "Next slide" at bounding box center [1225, 202] width 22 height 35
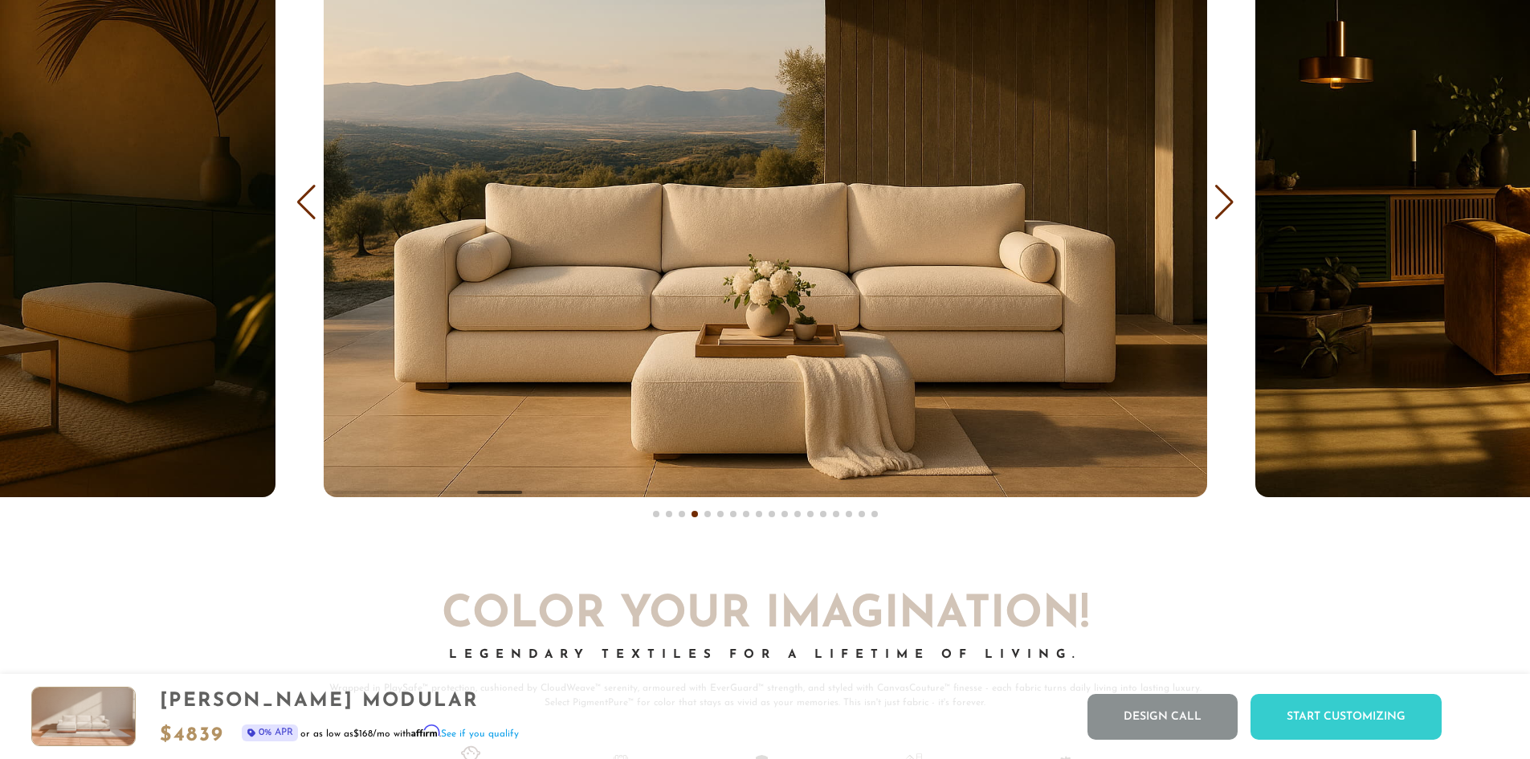
click at [1234, 216] on div "Next slide" at bounding box center [1225, 202] width 22 height 35
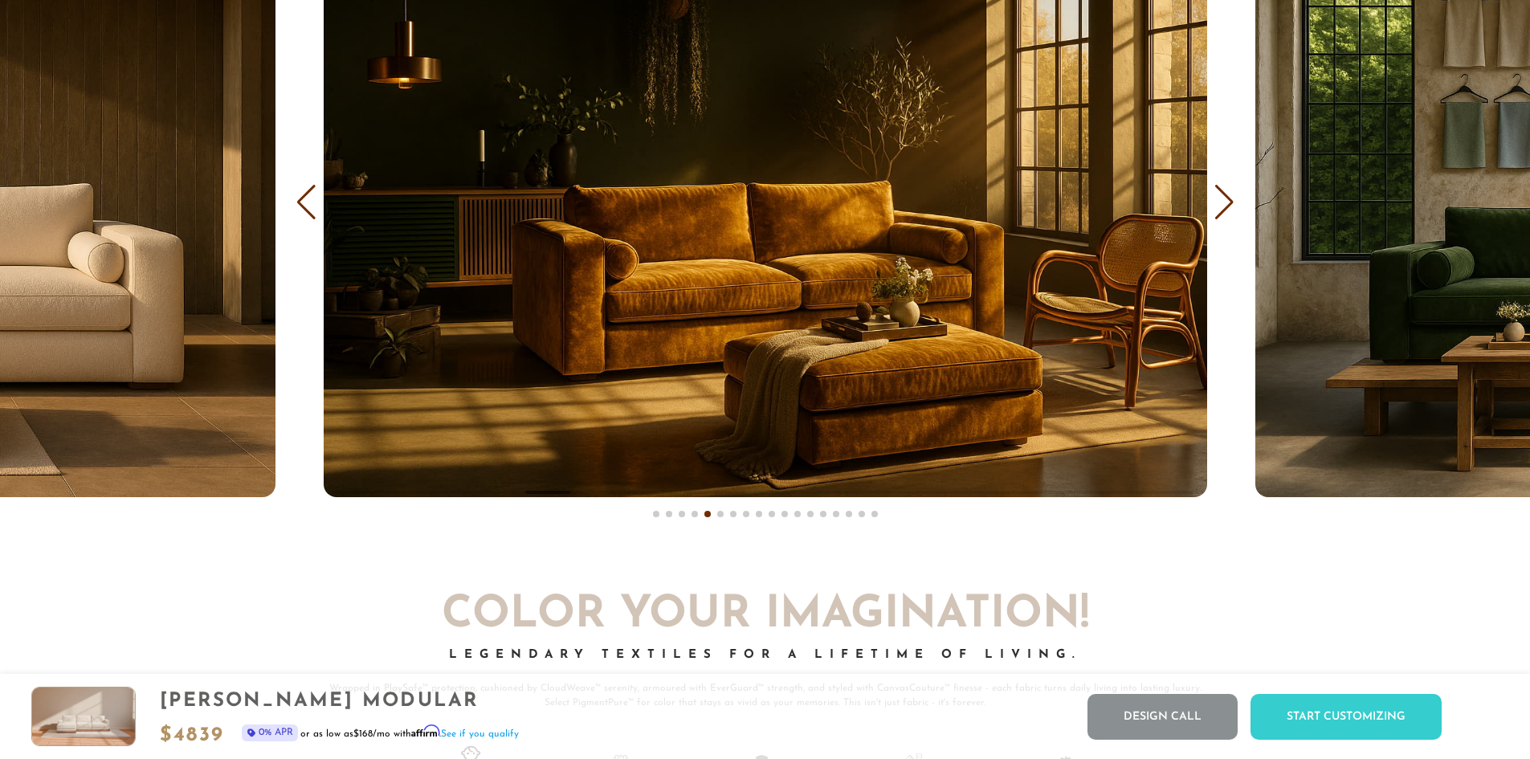
click at [1224, 219] on div "Next slide" at bounding box center [1225, 202] width 22 height 35
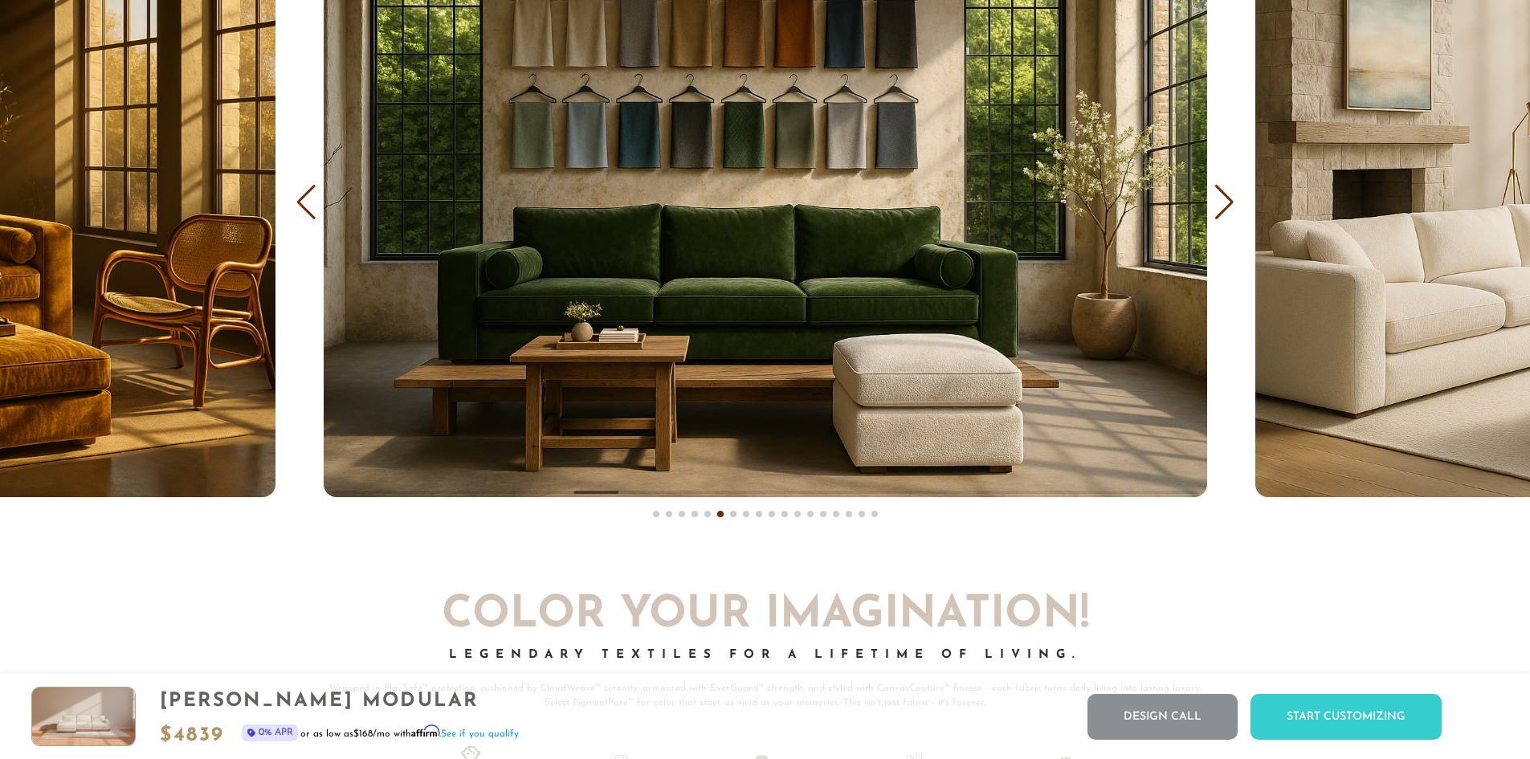
click at [1224, 219] on div "Next slide" at bounding box center [1225, 202] width 22 height 35
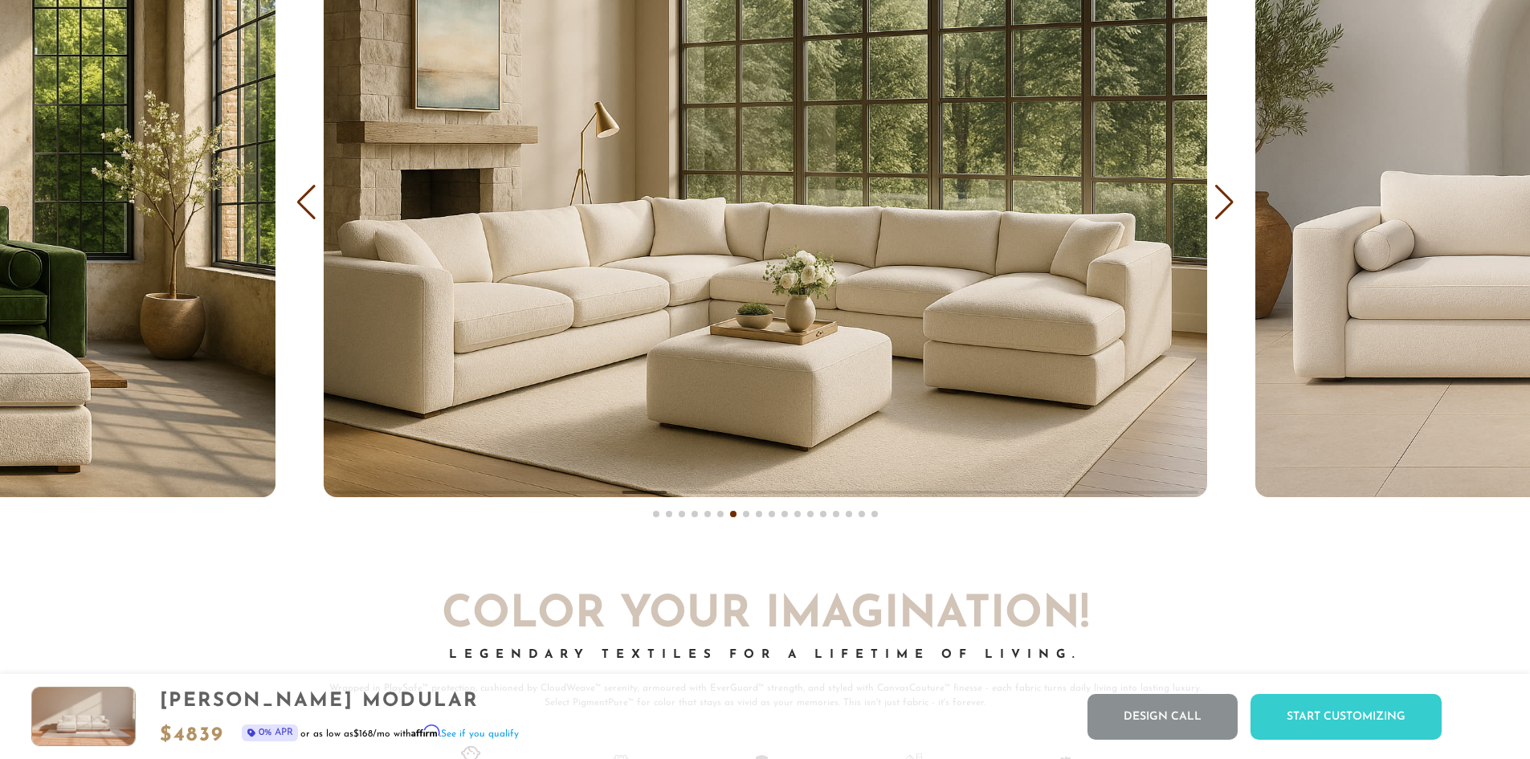
click at [1224, 219] on div "Next slide" at bounding box center [1225, 202] width 22 height 35
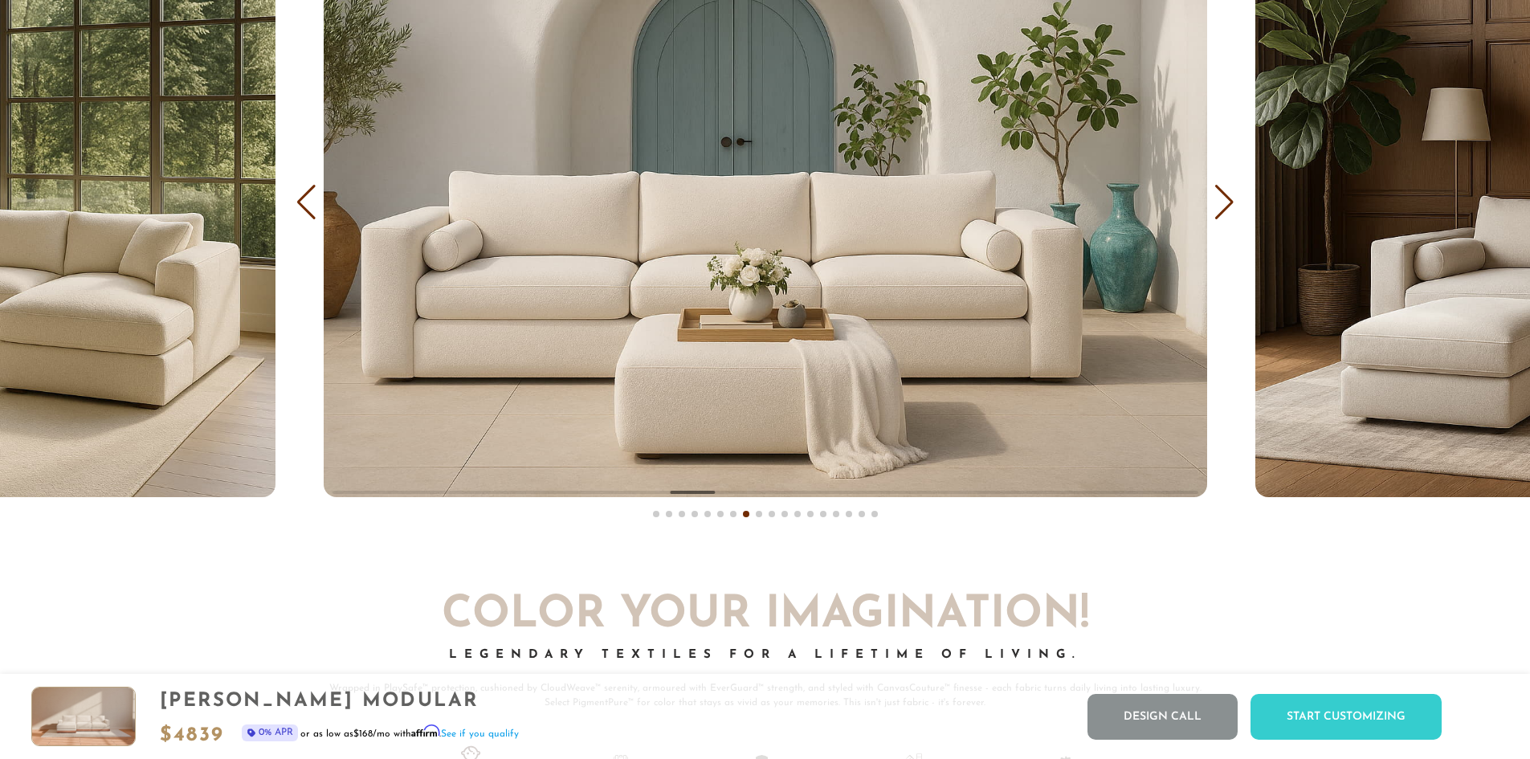
click at [1224, 219] on div "Next slide" at bounding box center [1225, 202] width 22 height 35
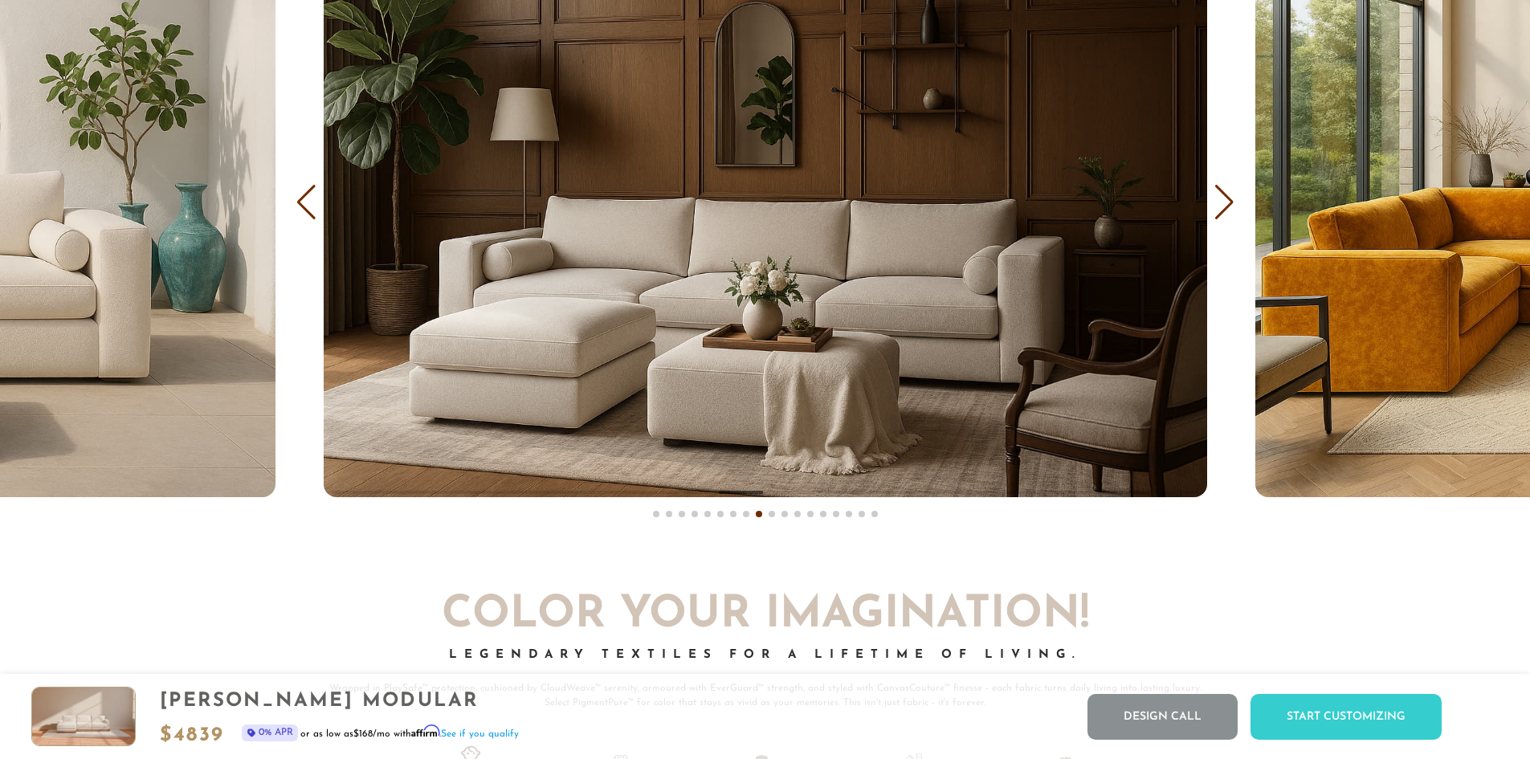
click at [1221, 210] on div "Next slide" at bounding box center [1225, 202] width 22 height 35
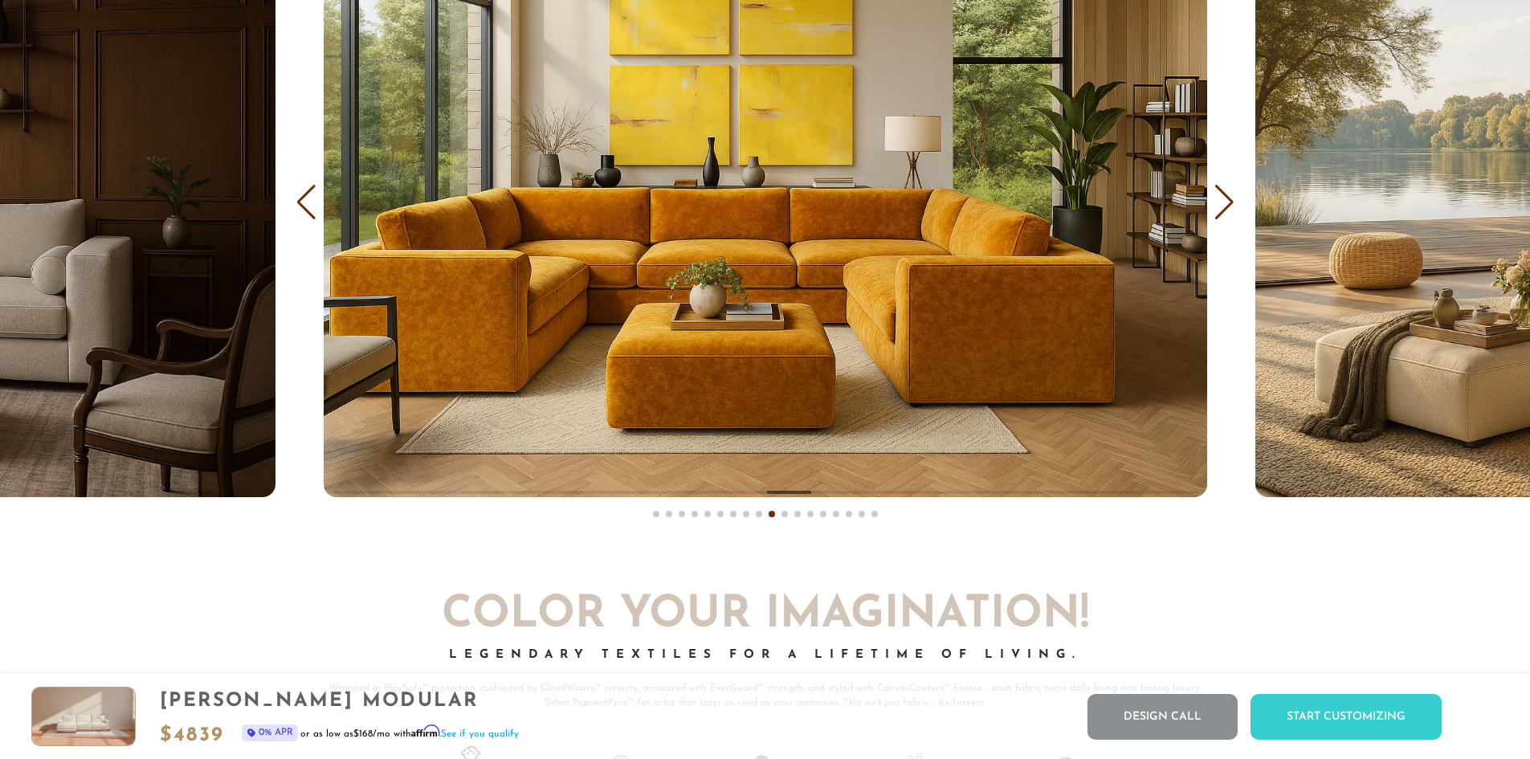
click at [300, 220] on div "Previous slide" at bounding box center [307, 202] width 22 height 35
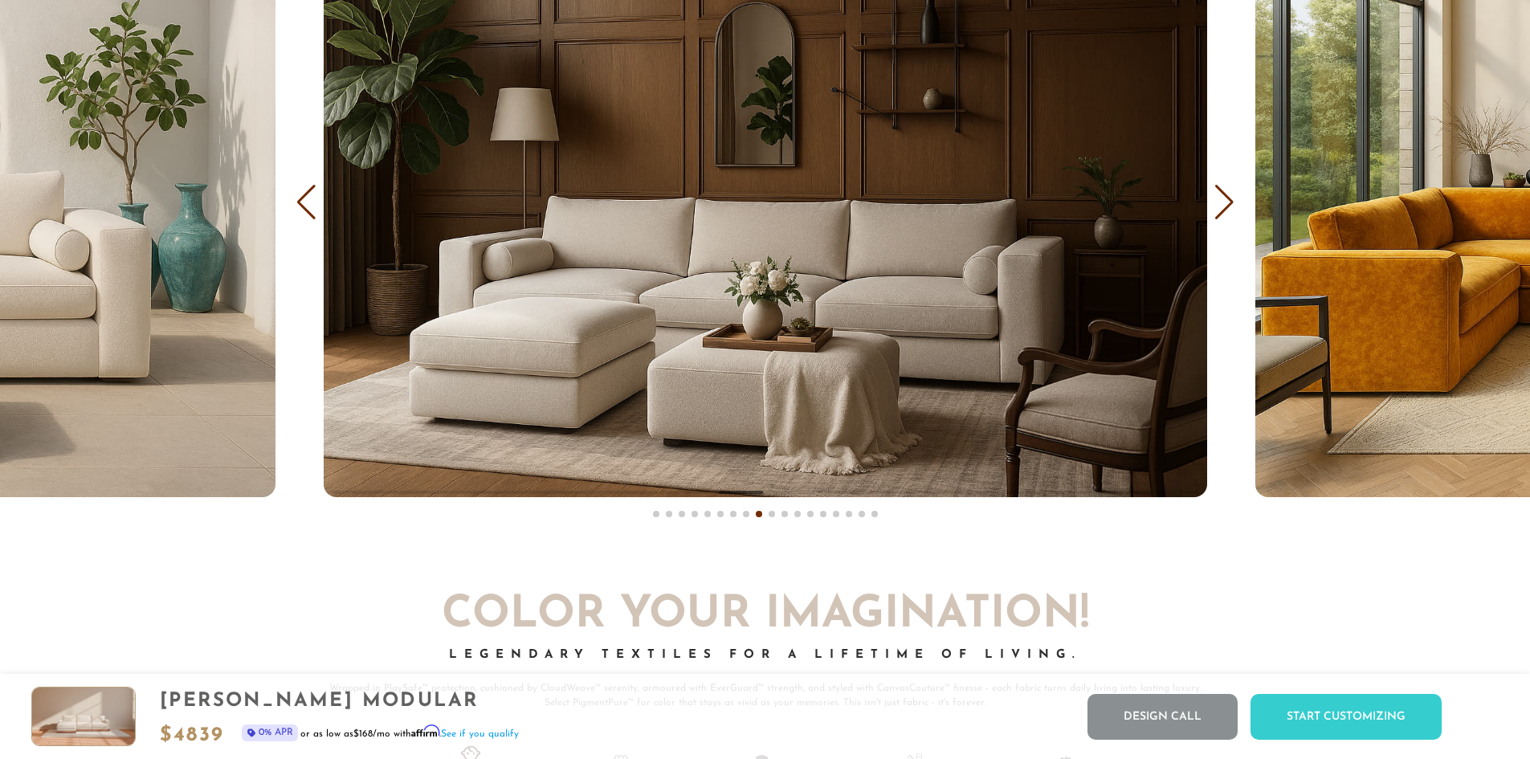
click at [1225, 204] on div "Next slide" at bounding box center [1225, 202] width 22 height 35
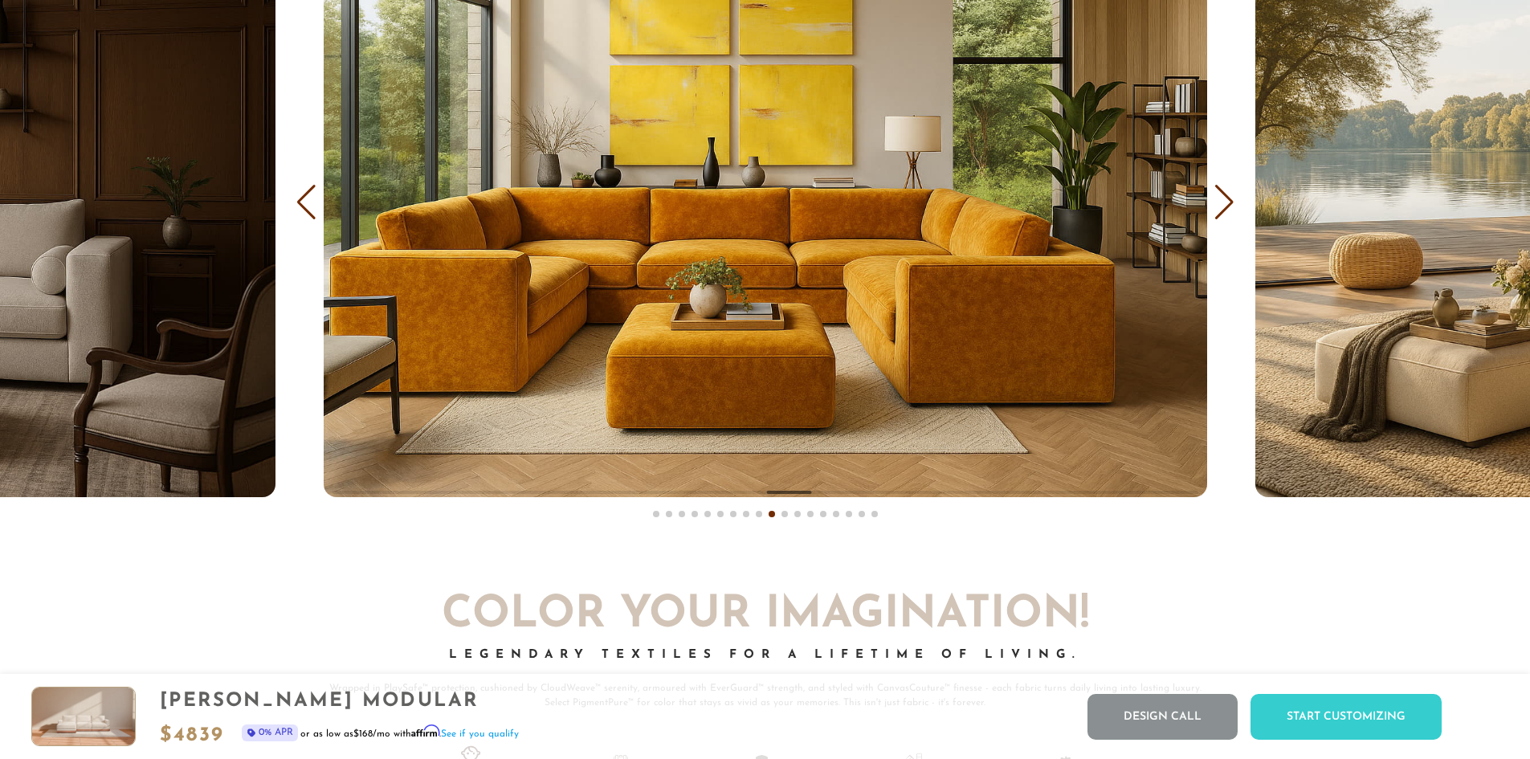
click at [1225, 204] on div "Next slide" at bounding box center [1225, 202] width 22 height 35
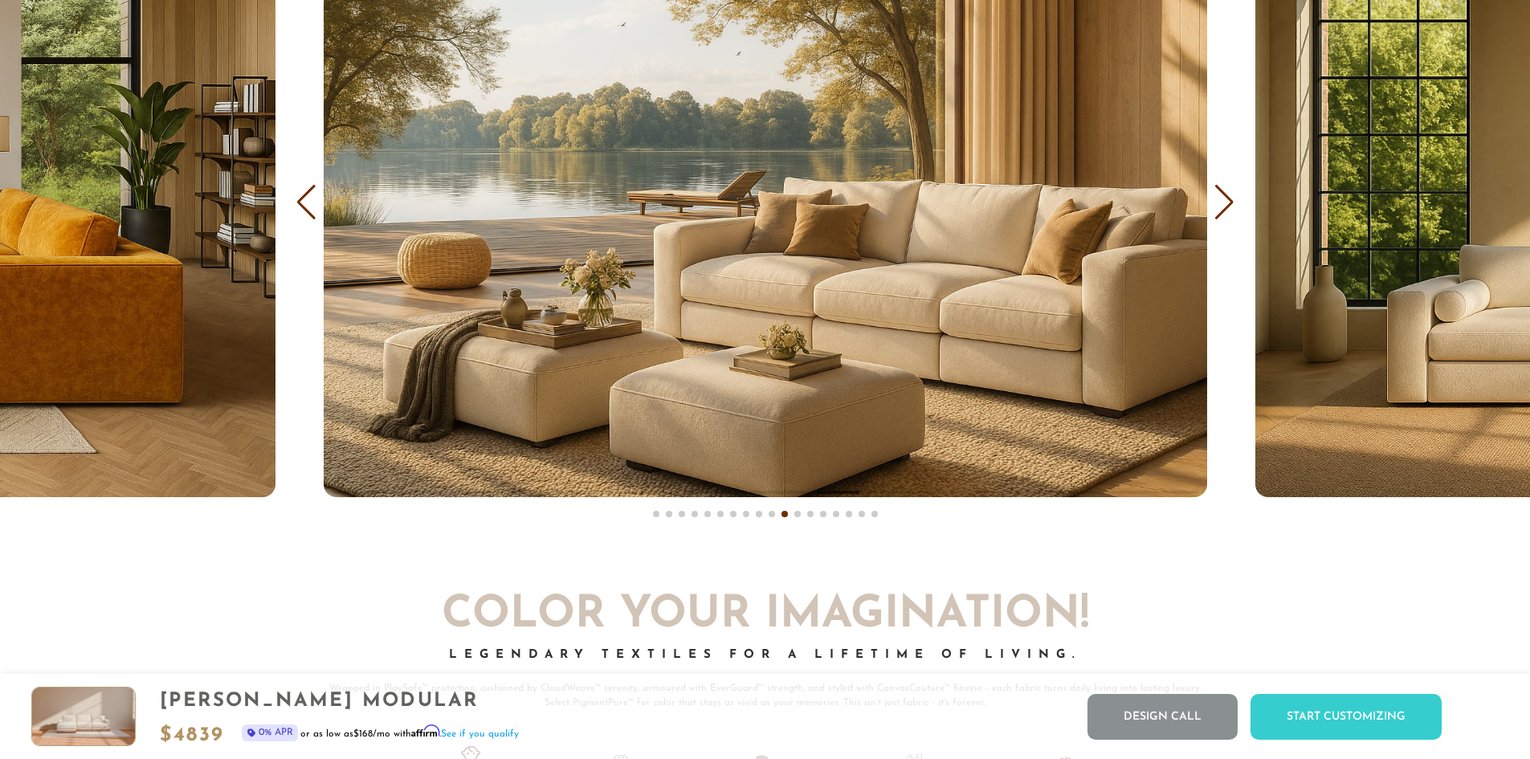
click at [1225, 204] on div "Next slide" at bounding box center [1225, 202] width 22 height 35
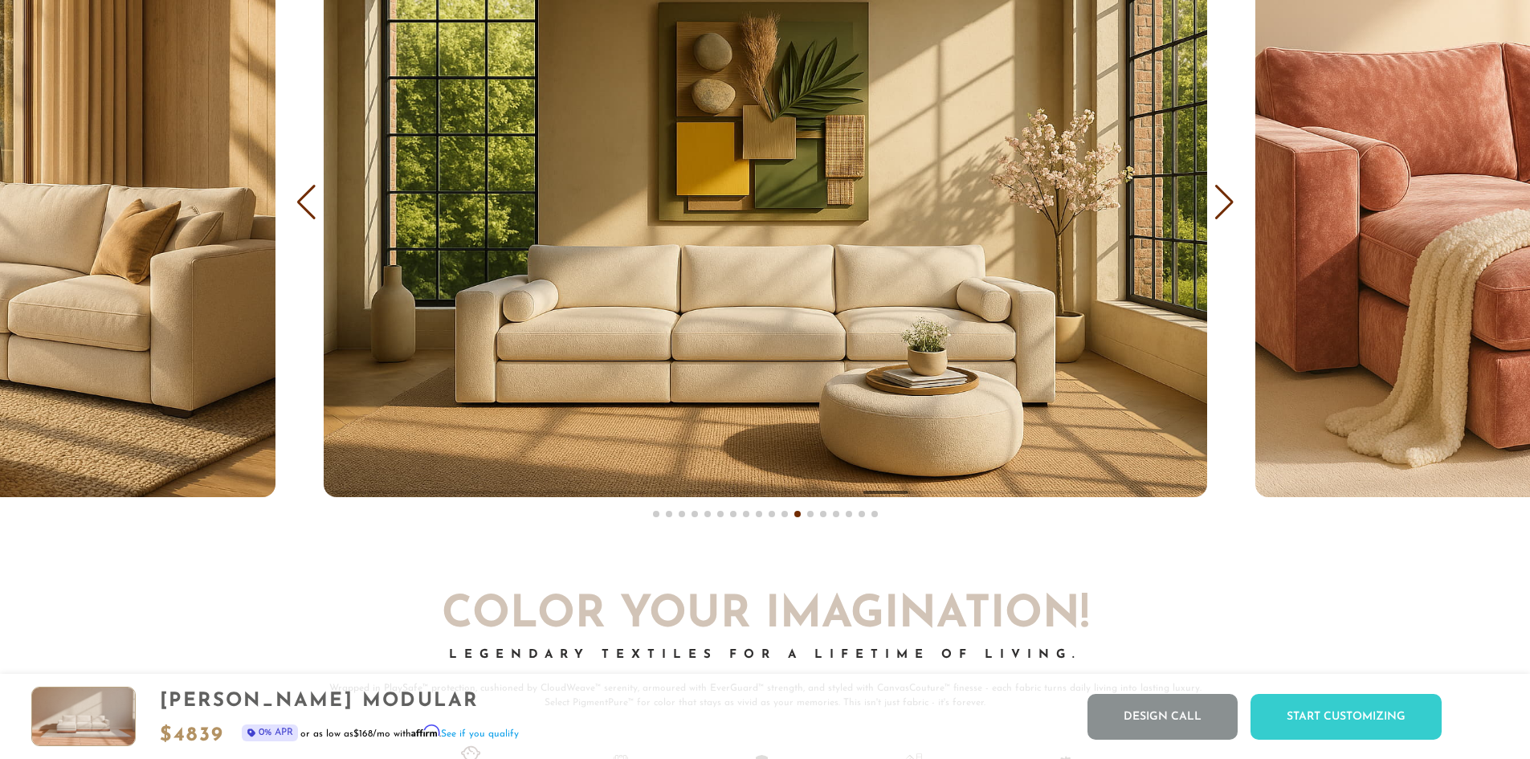
click at [1225, 204] on div "Next slide" at bounding box center [1225, 202] width 22 height 35
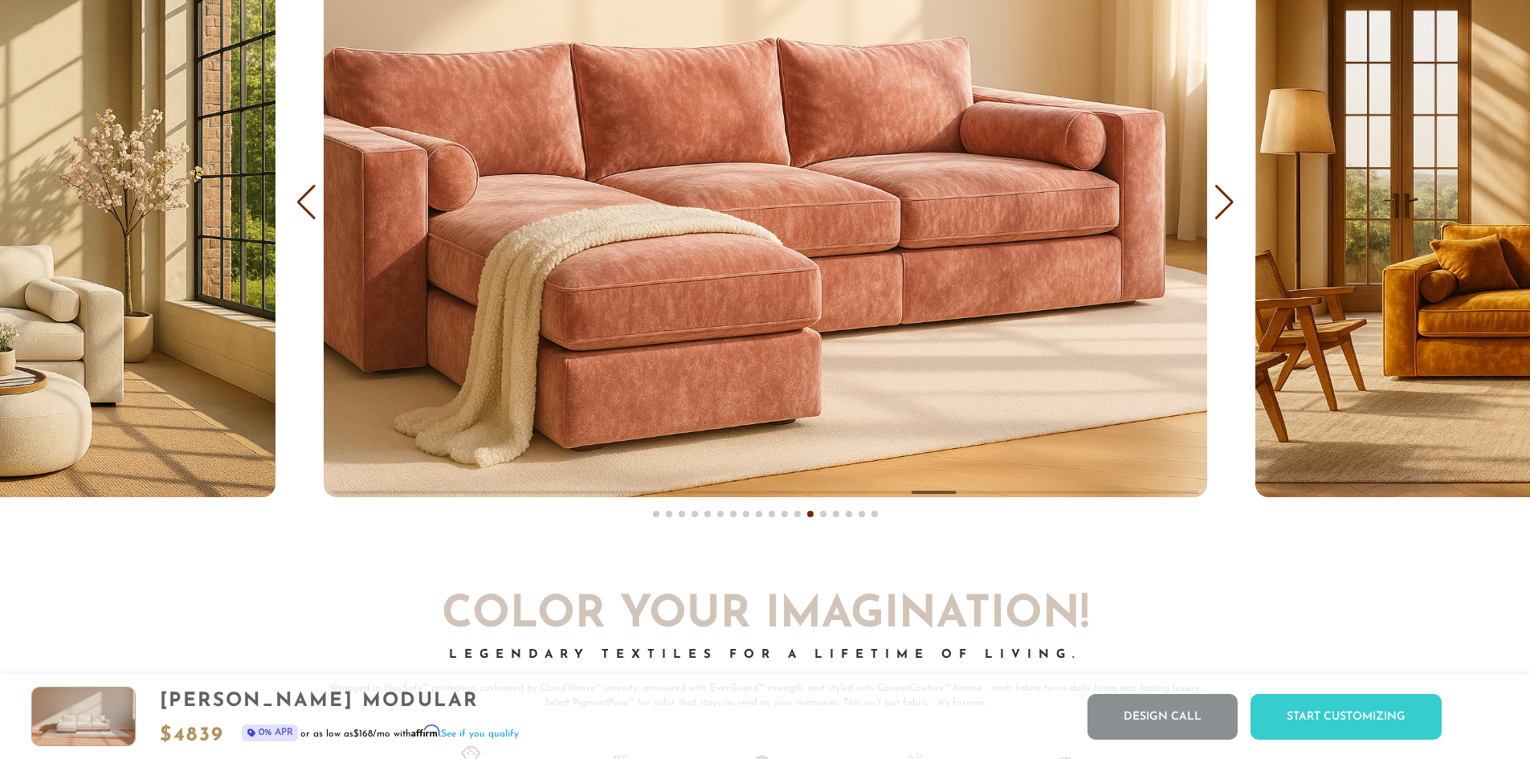
click at [1225, 204] on div "Next slide" at bounding box center [1225, 202] width 22 height 35
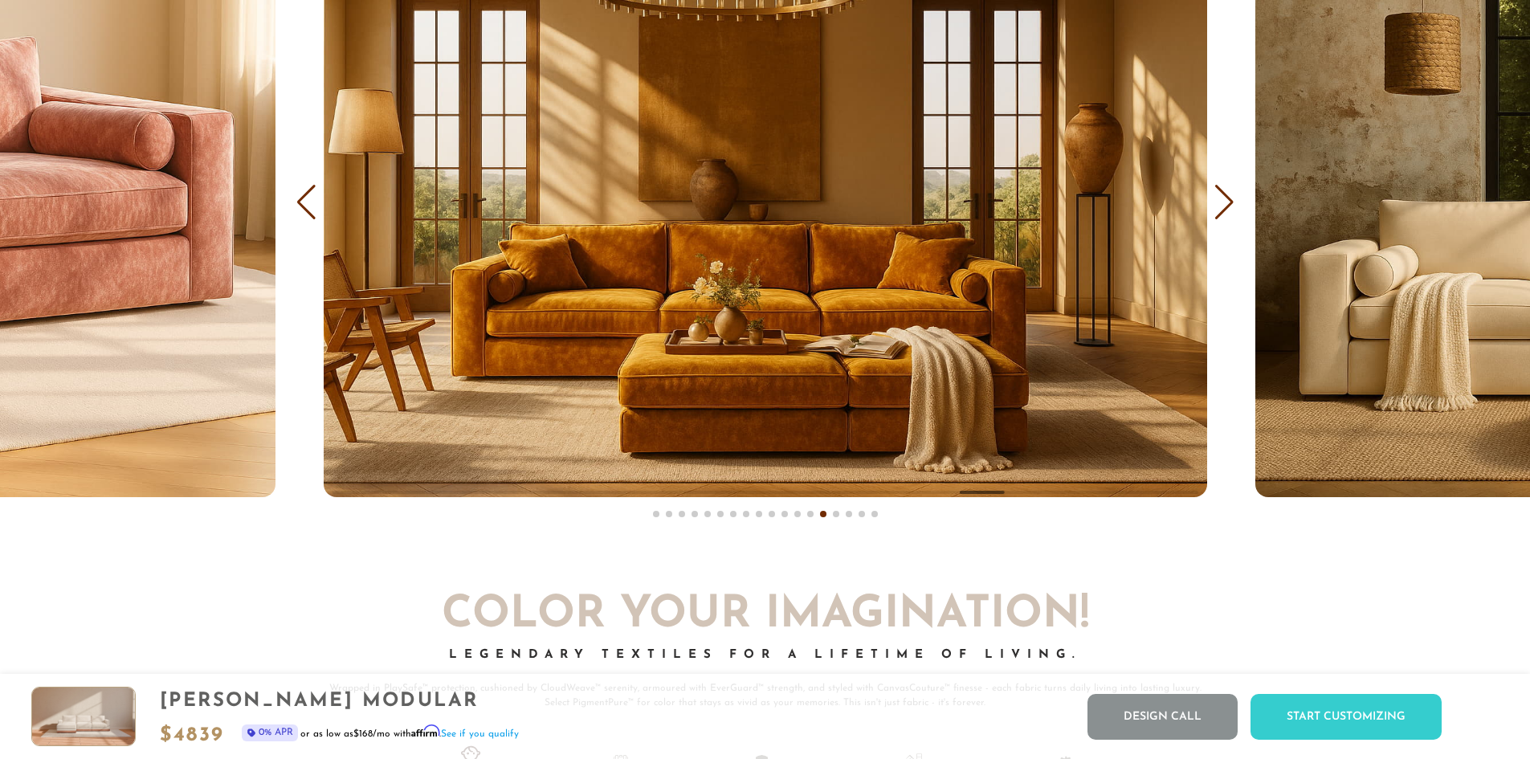
click at [1222, 204] on div "Next slide" at bounding box center [1225, 202] width 22 height 35
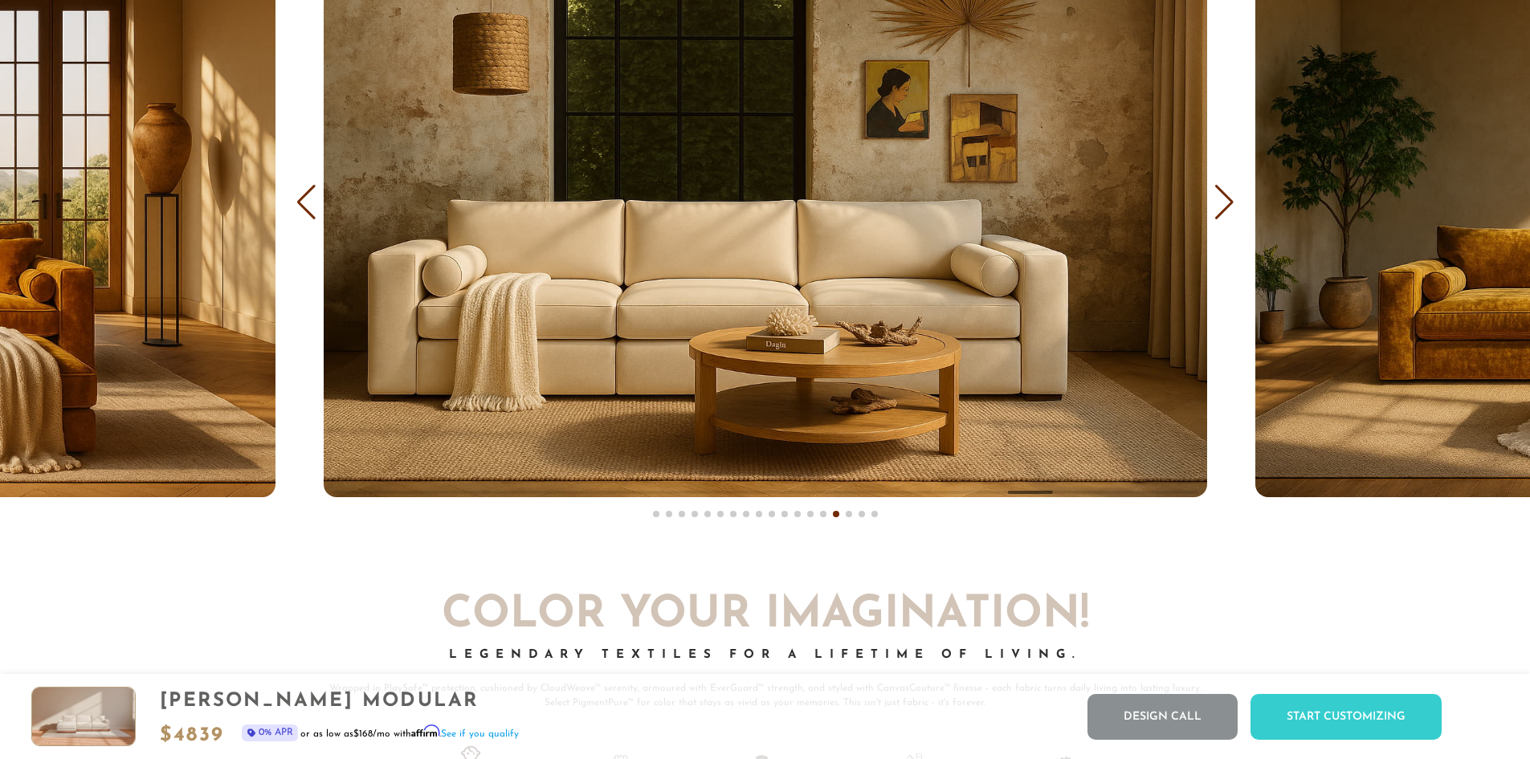
click at [1222, 204] on div "Next slide" at bounding box center [1225, 202] width 22 height 35
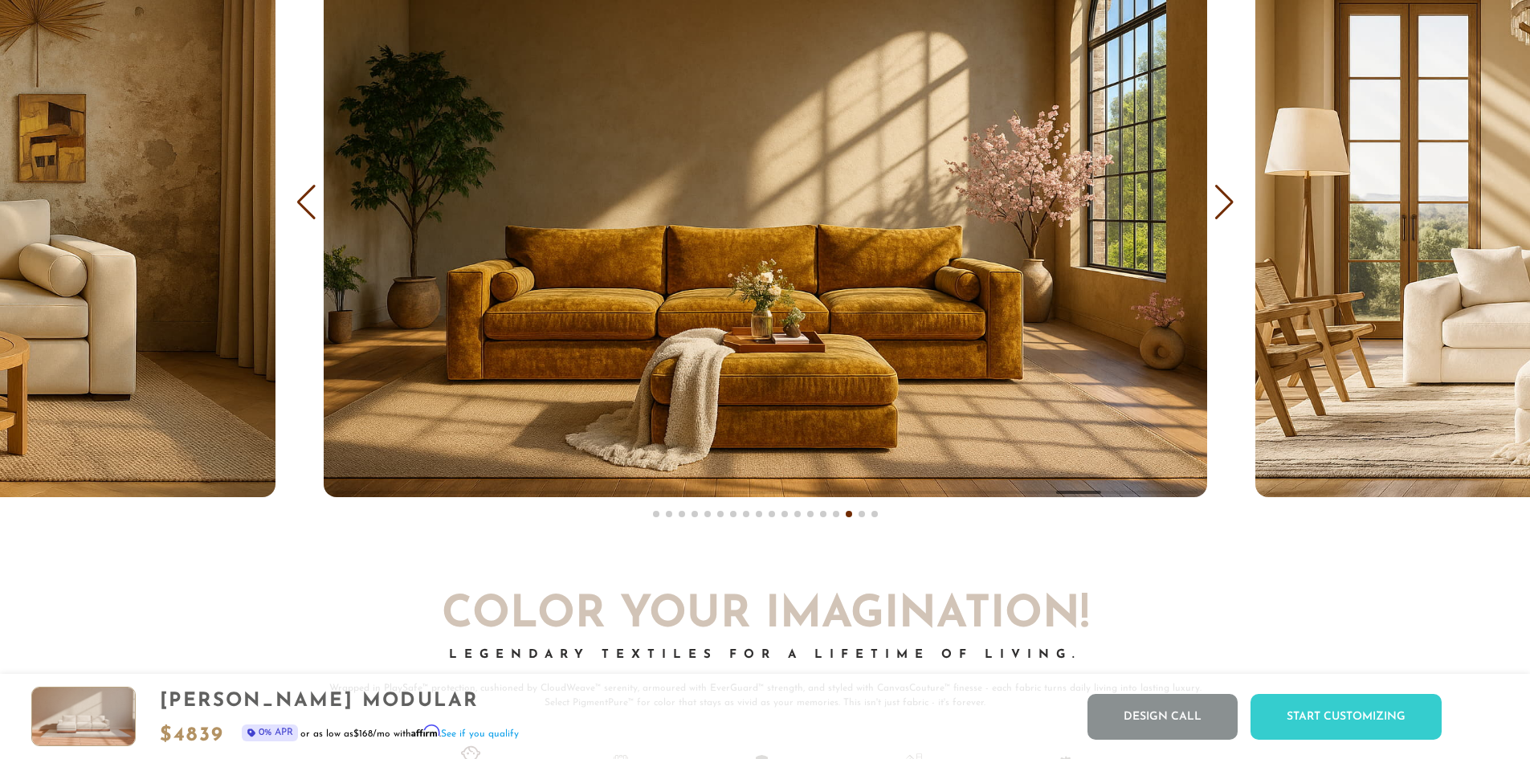
click at [1222, 204] on div "Next slide" at bounding box center [1225, 202] width 22 height 35
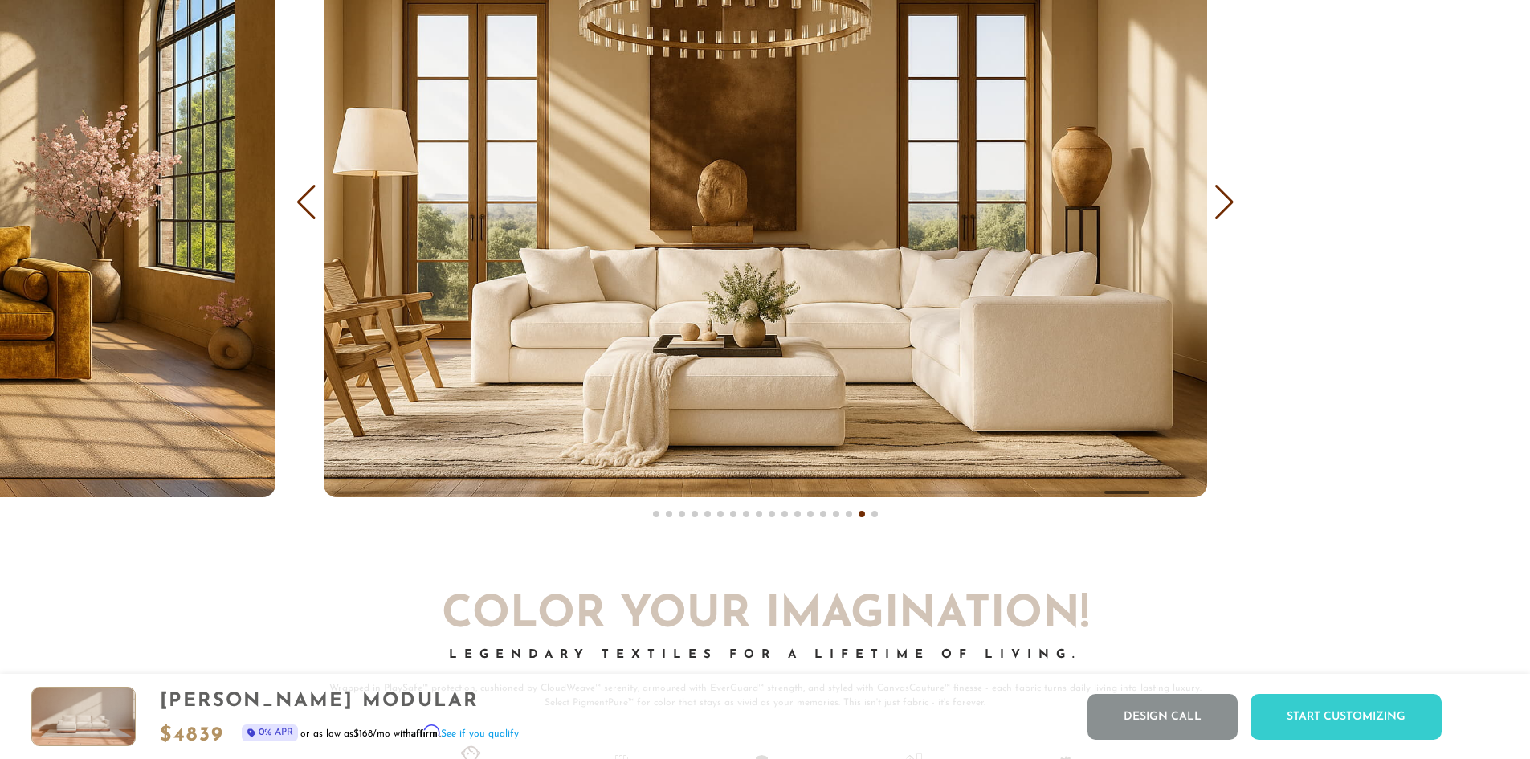
click at [1222, 204] on div "Next slide" at bounding box center [1225, 202] width 22 height 35
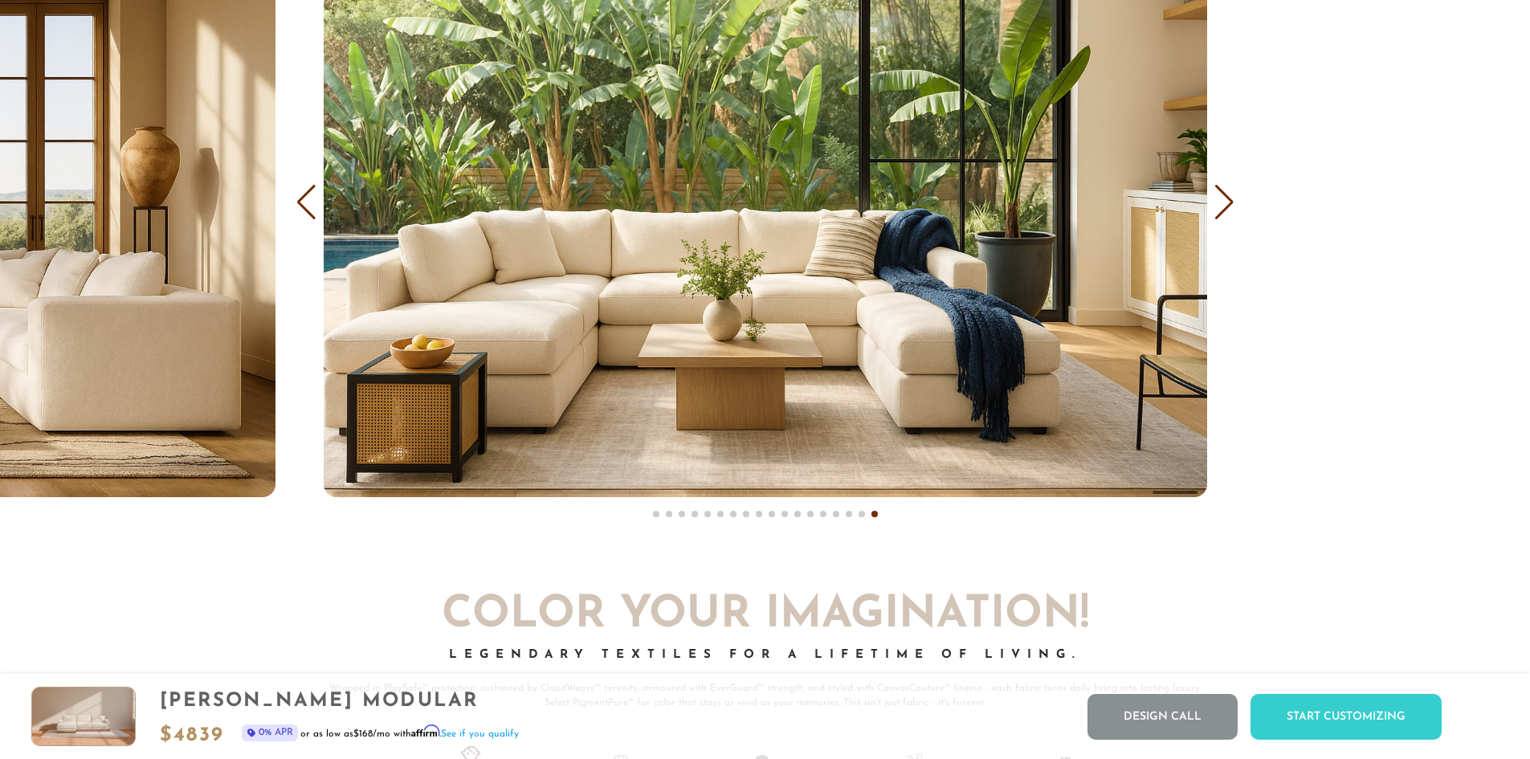
click at [1222, 204] on div "Next slide" at bounding box center [1225, 202] width 22 height 35
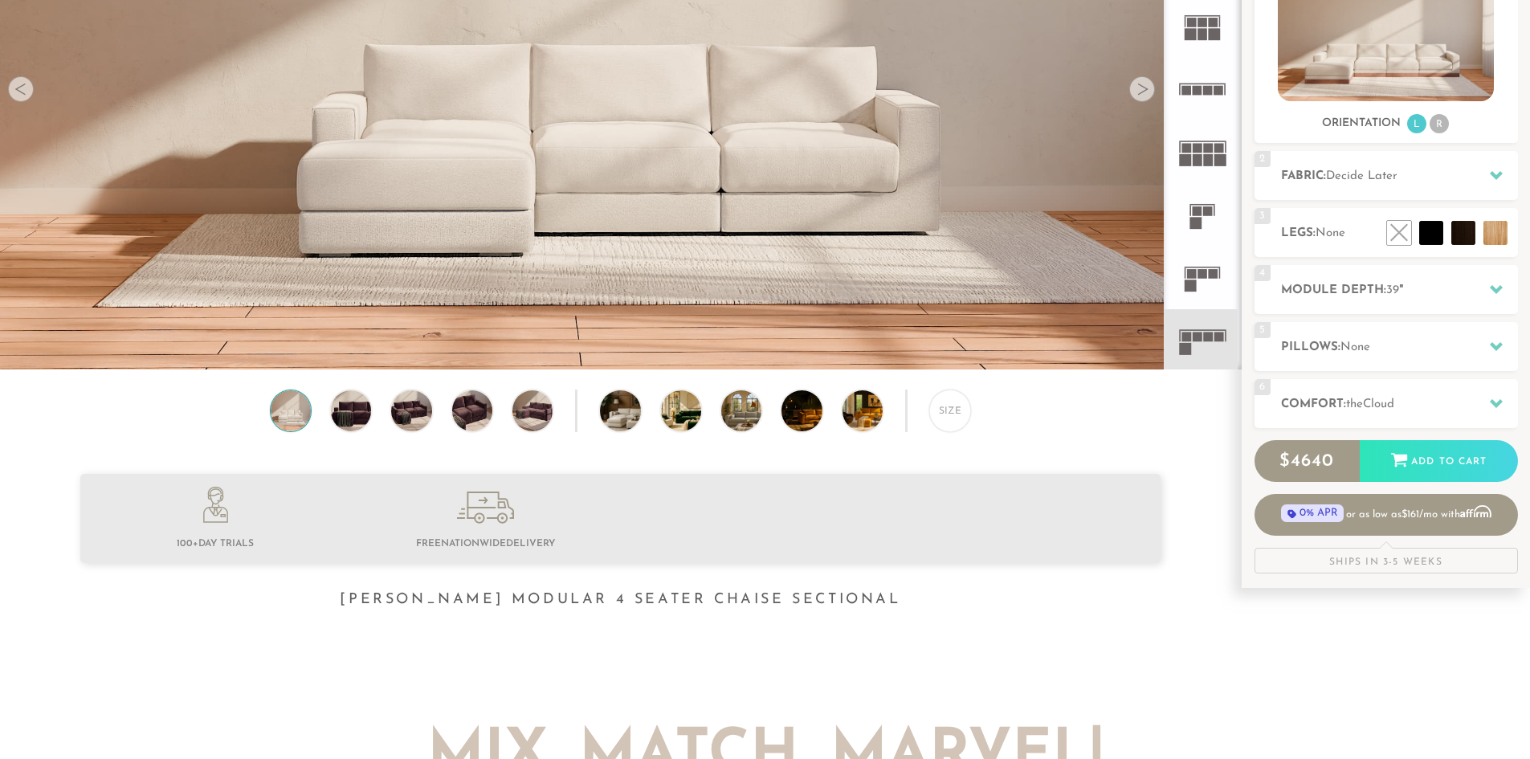
scroll to position [297, 0]
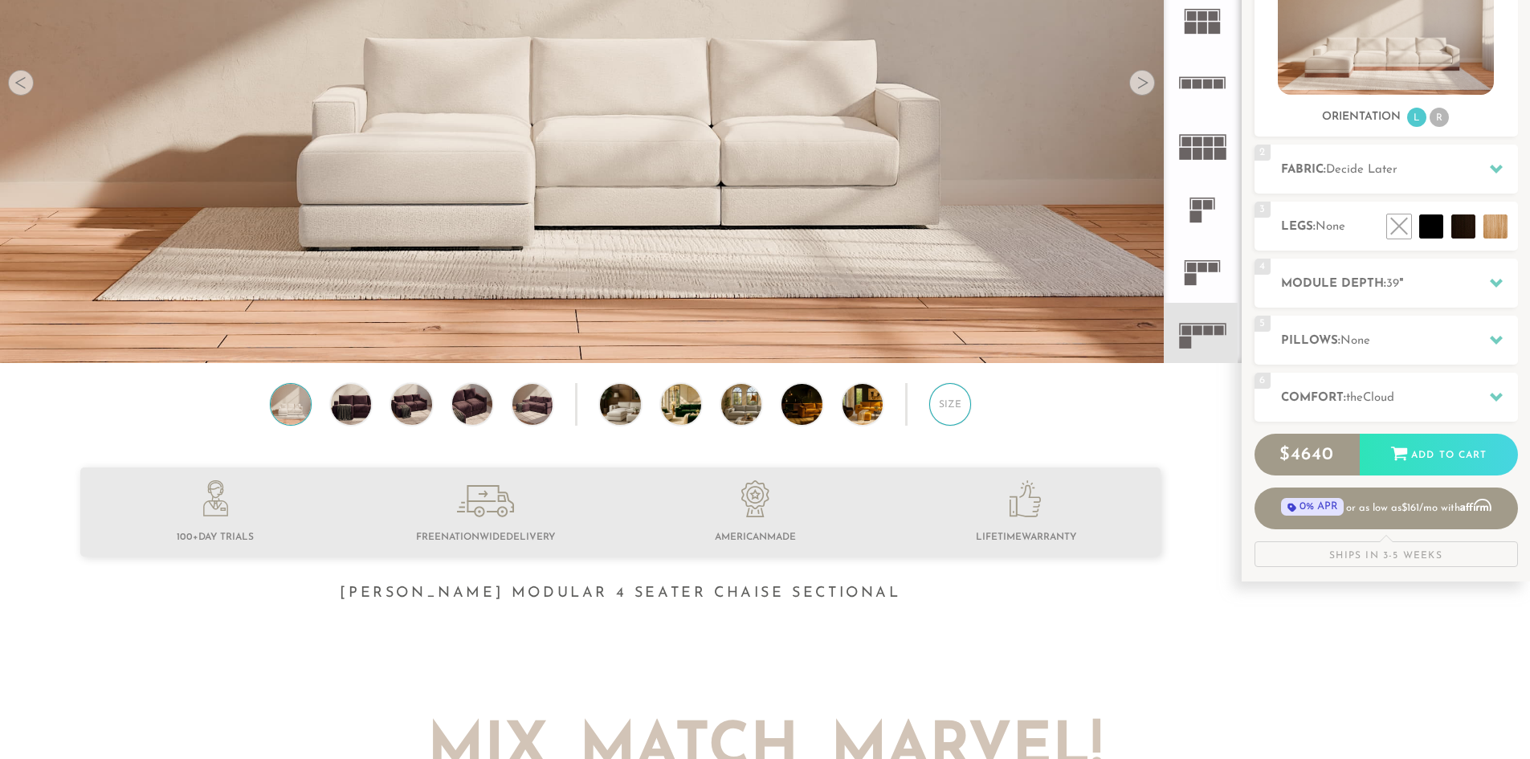
click at [963, 413] on div "Size" at bounding box center [950, 404] width 42 height 42
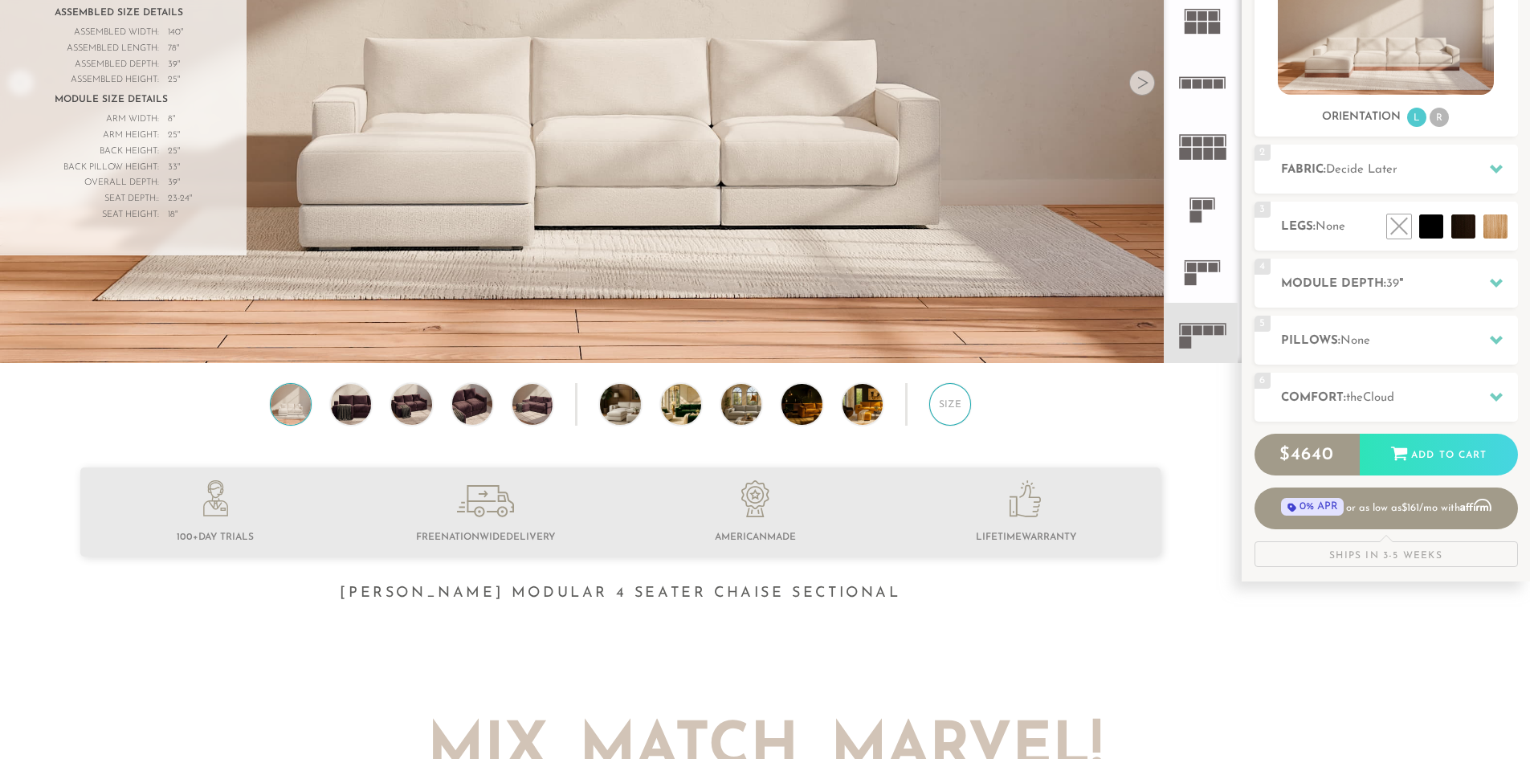
click at [963, 413] on div "Size" at bounding box center [950, 404] width 42 height 42
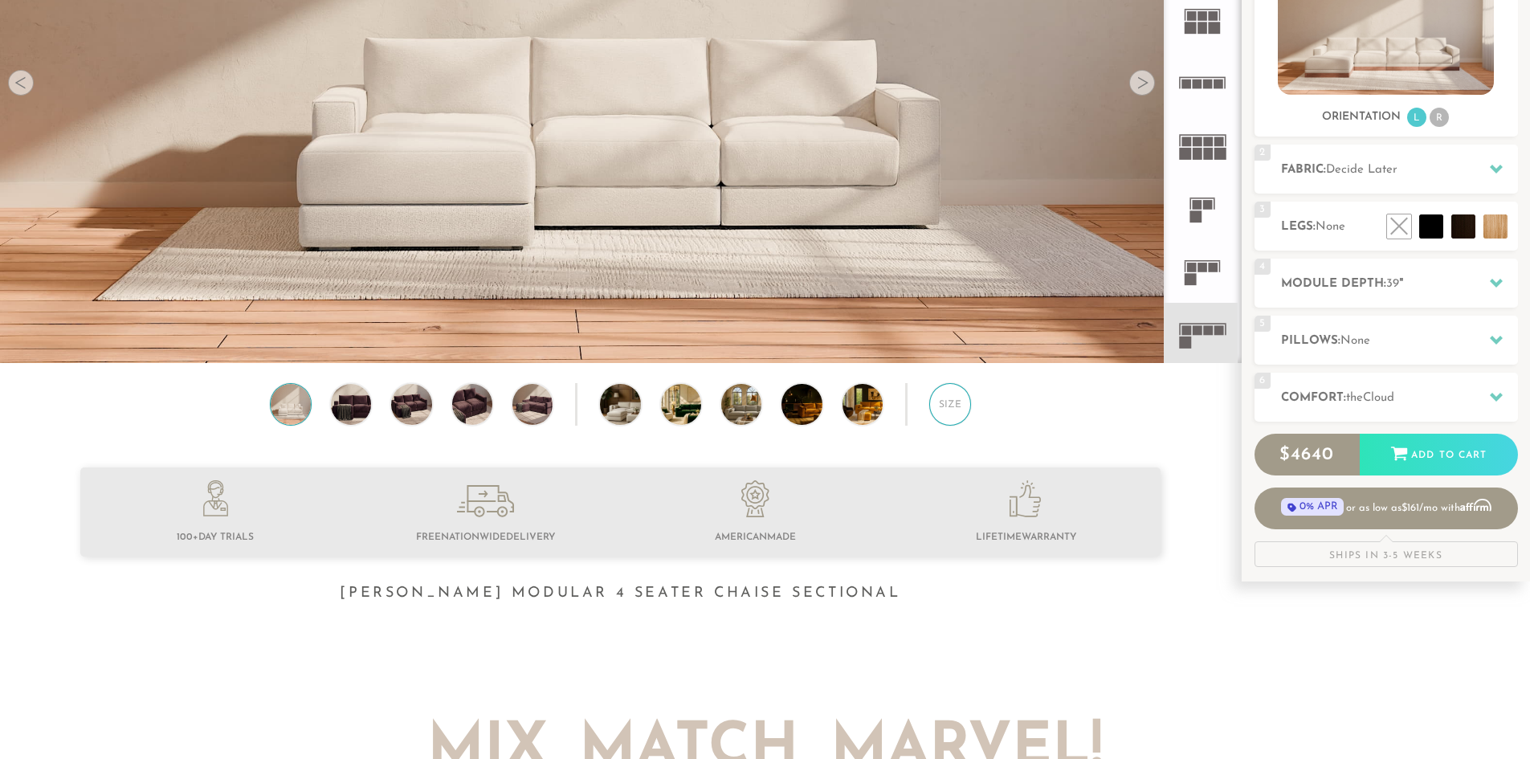
click at [963, 413] on div "Size" at bounding box center [950, 404] width 42 height 42
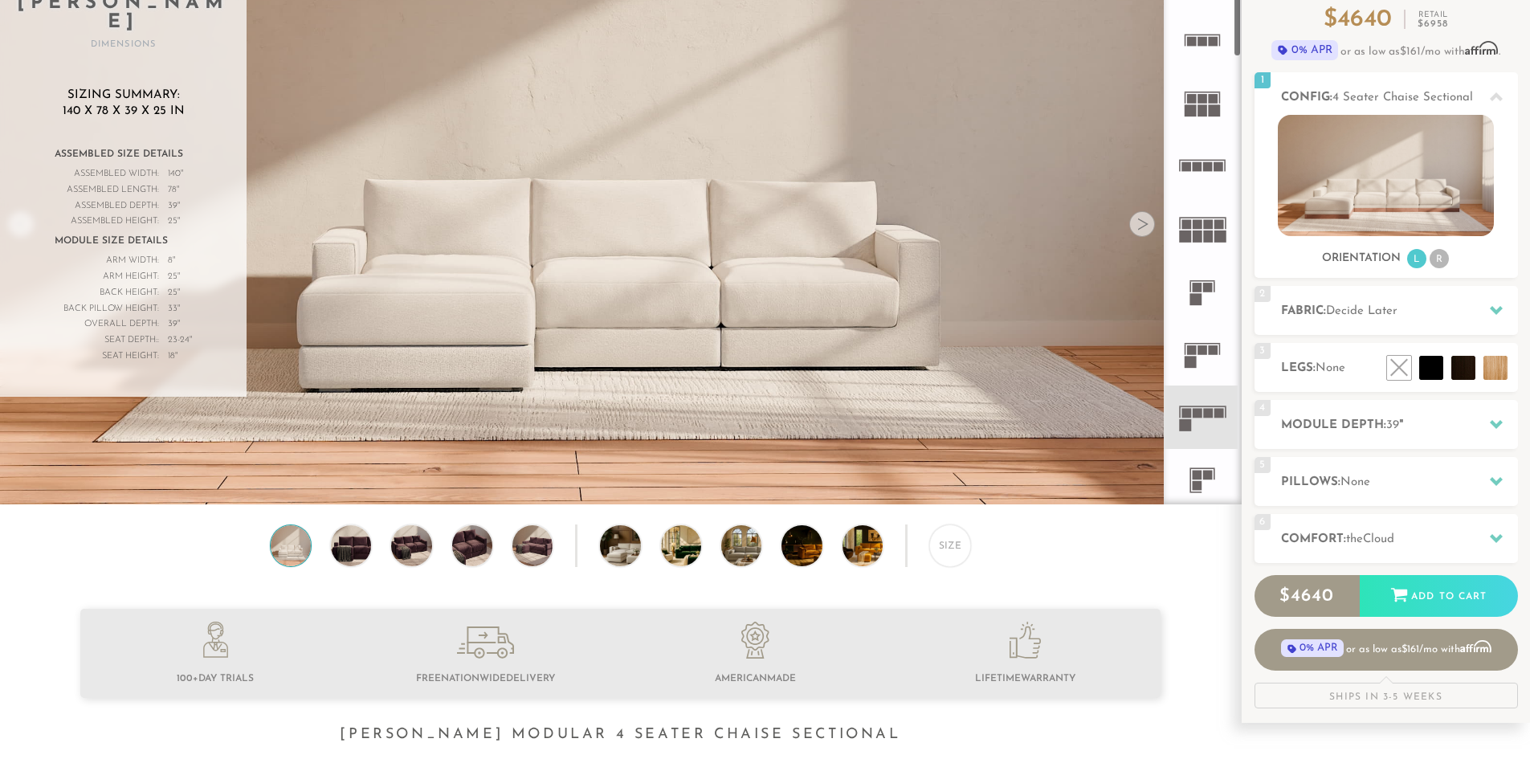
scroll to position [60, 0]
click at [1207, 353] on rect at bounding box center [1203, 349] width 10 height 10
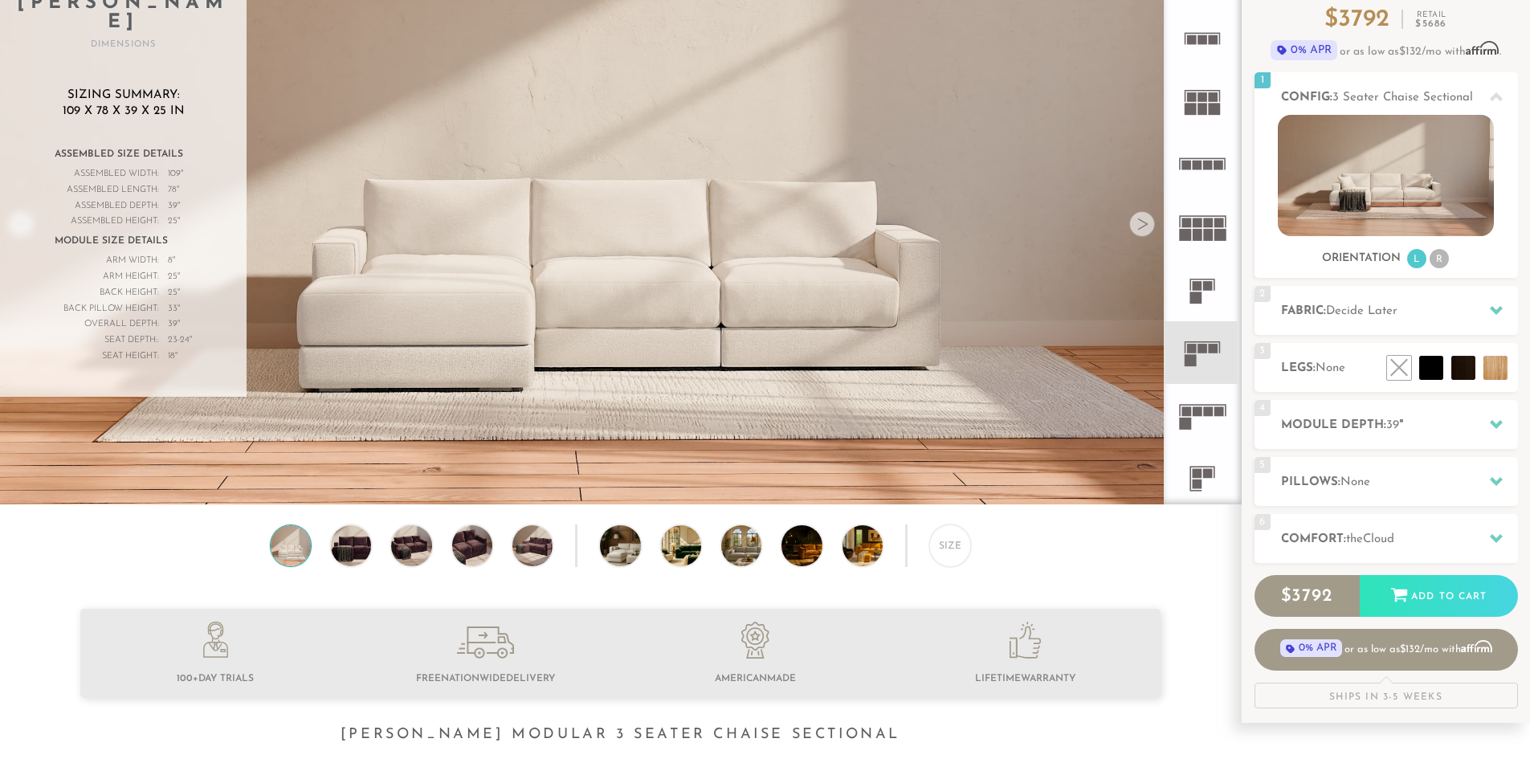
click at [1206, 424] on icon at bounding box center [1202, 415] width 63 height 63
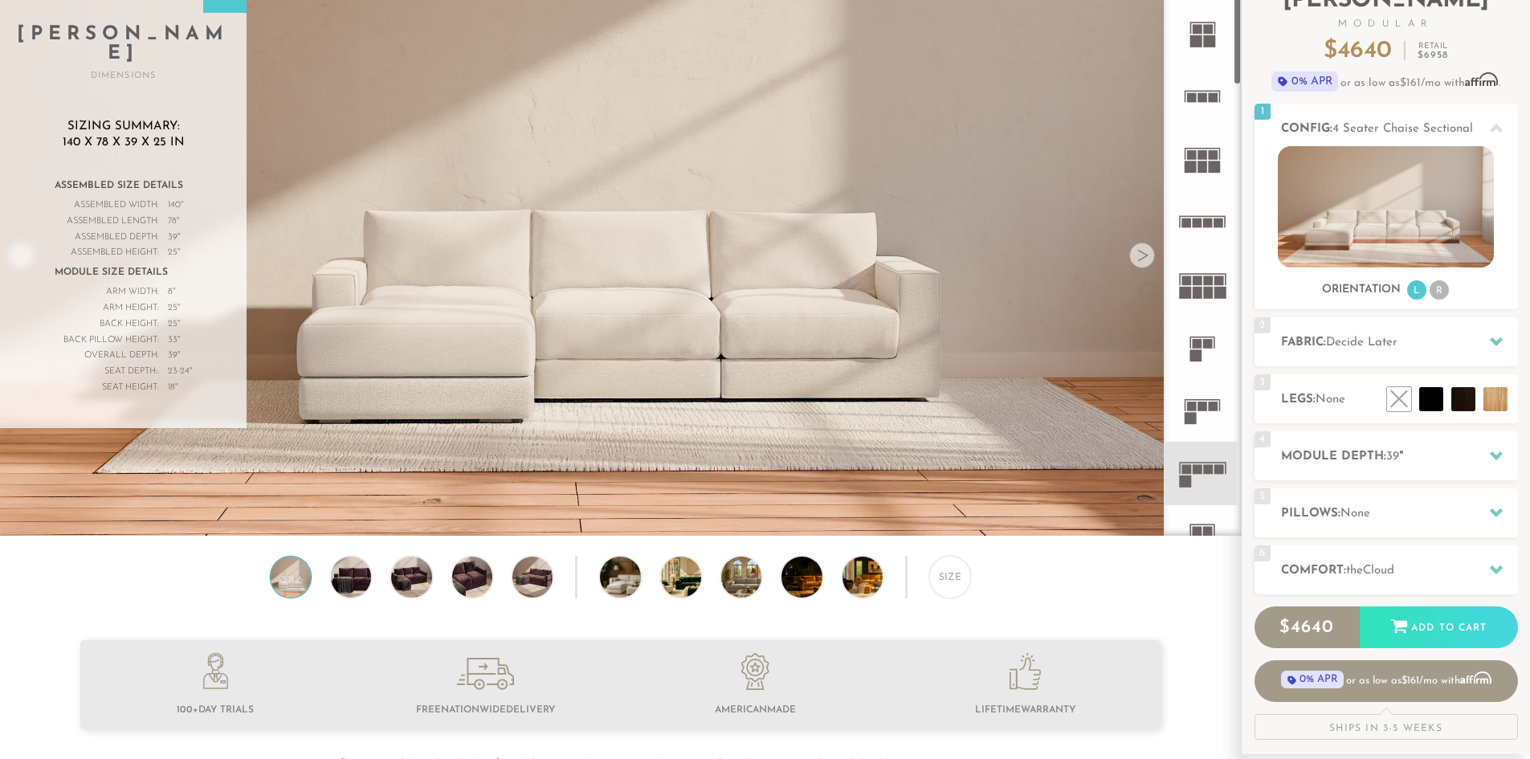
scroll to position [32, 0]
click at [1198, 173] on rect at bounding box center [1203, 168] width 10 height 12
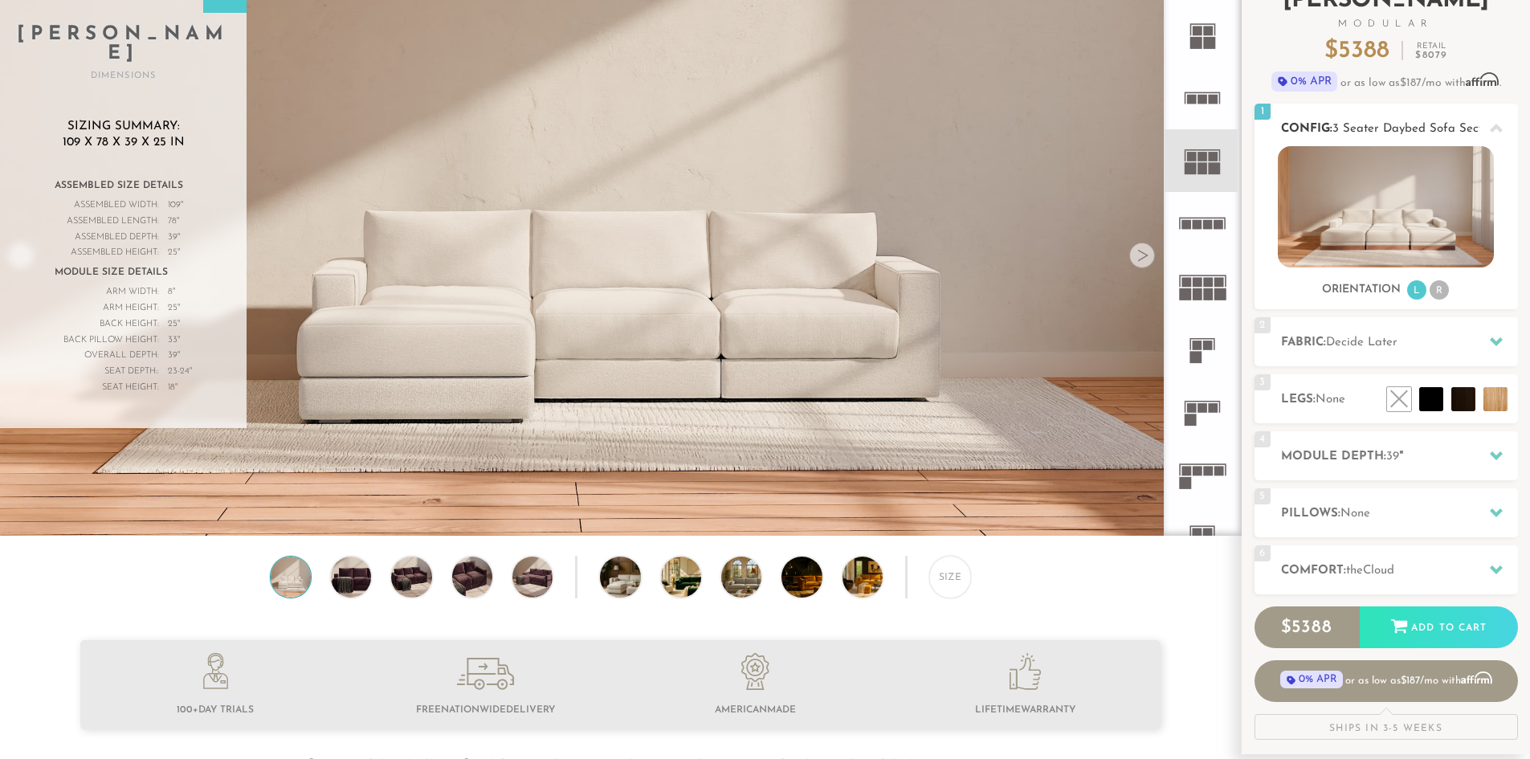
click at [1443, 289] on li "R" at bounding box center [1439, 289] width 19 height 19
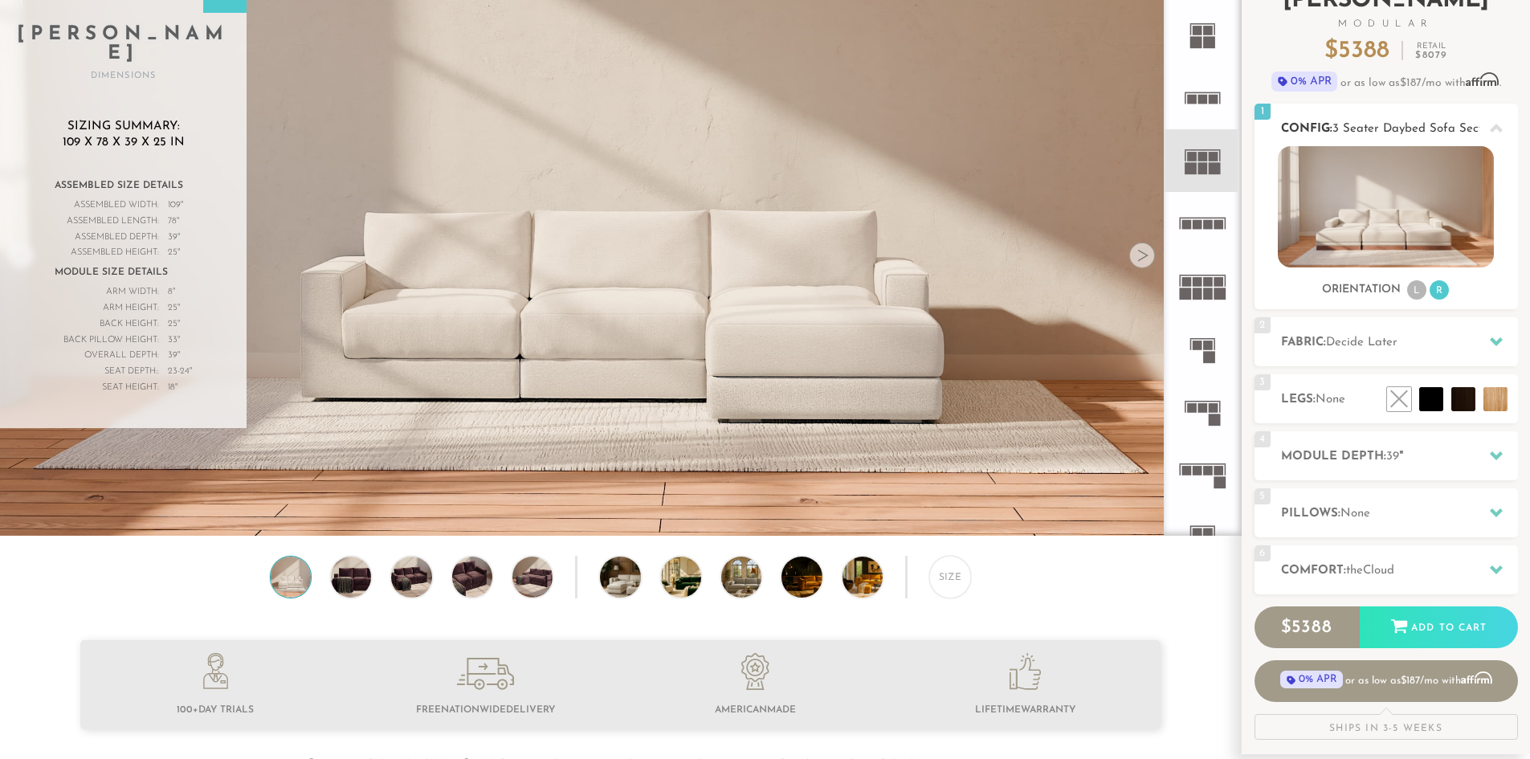
click at [1421, 288] on li "L" at bounding box center [1416, 289] width 19 height 19
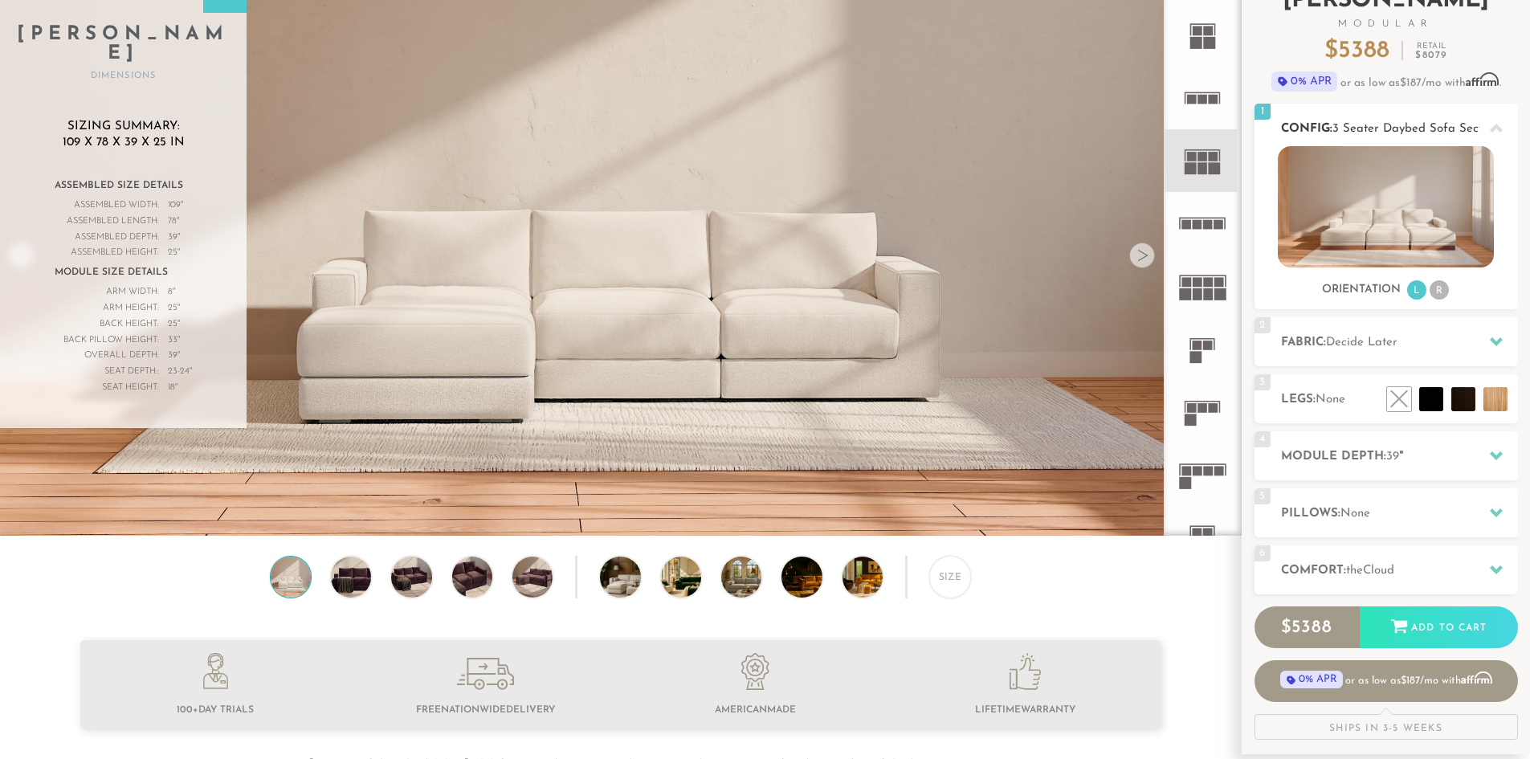
click at [1387, 225] on img at bounding box center [1386, 206] width 216 height 121
click at [1199, 356] on rect at bounding box center [1196, 357] width 12 height 12
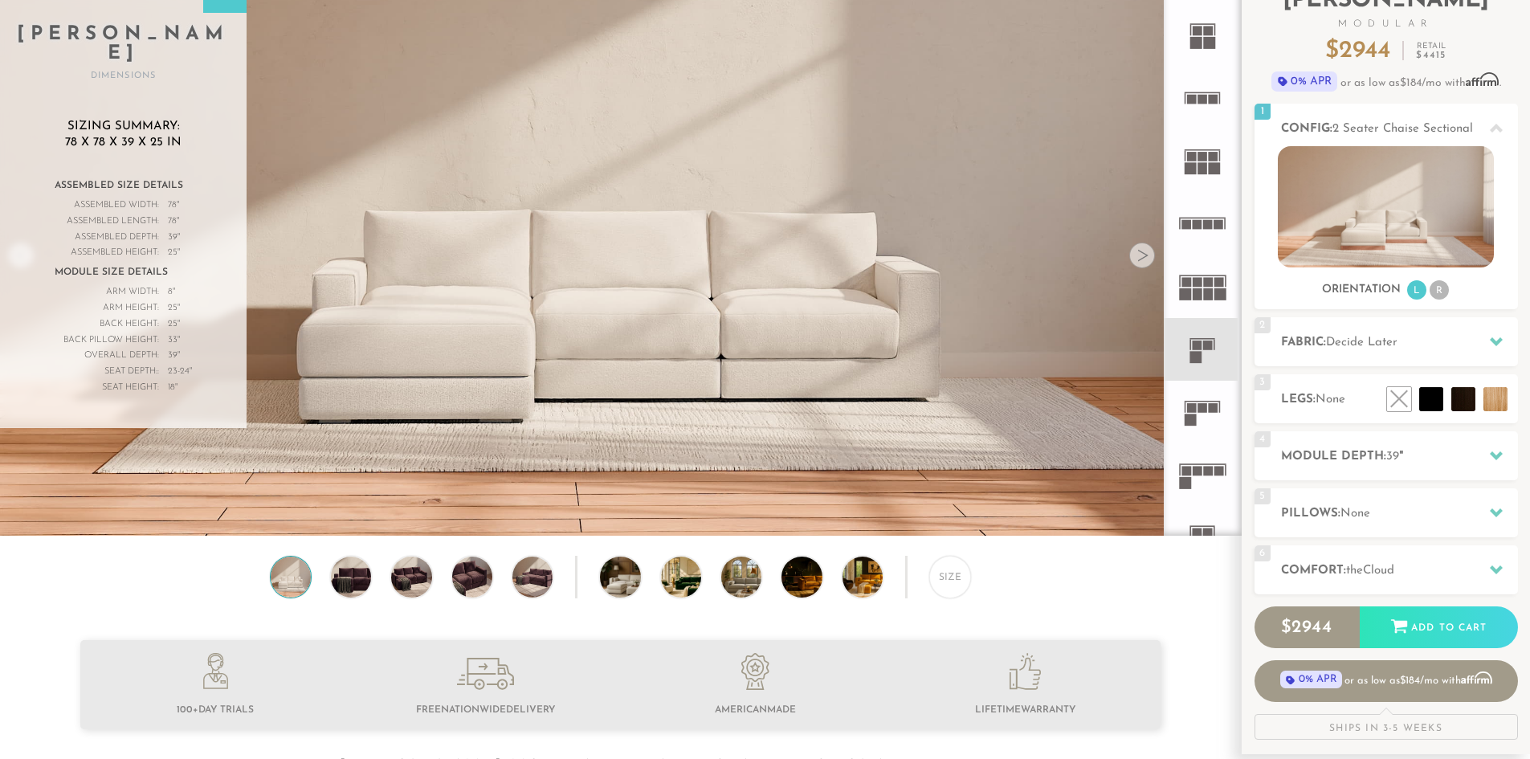
click at [1195, 420] on rect at bounding box center [1191, 420] width 12 height 12
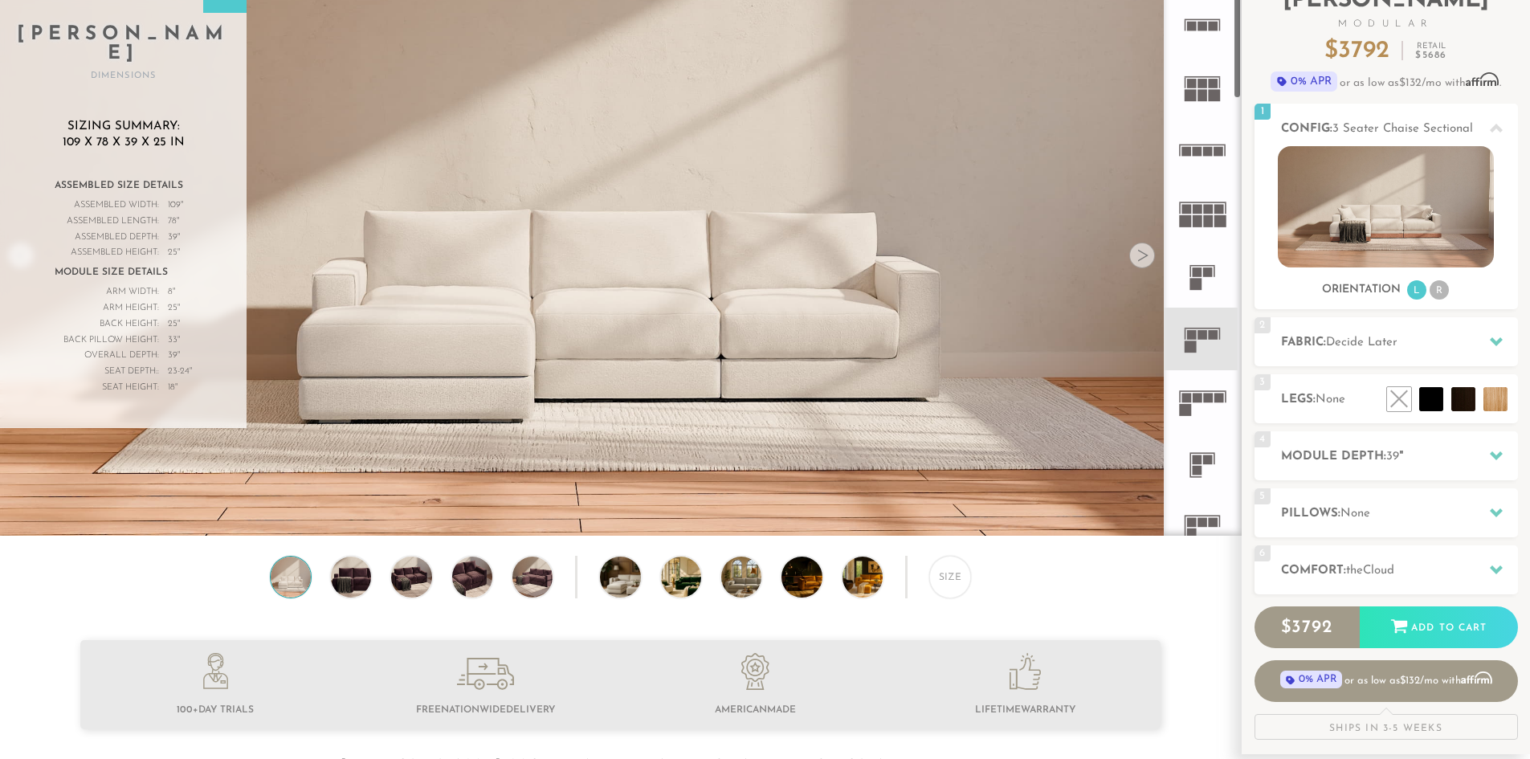
scroll to position [105, 0]
click at [1188, 400] on rect at bounding box center [1187, 399] width 10 height 10
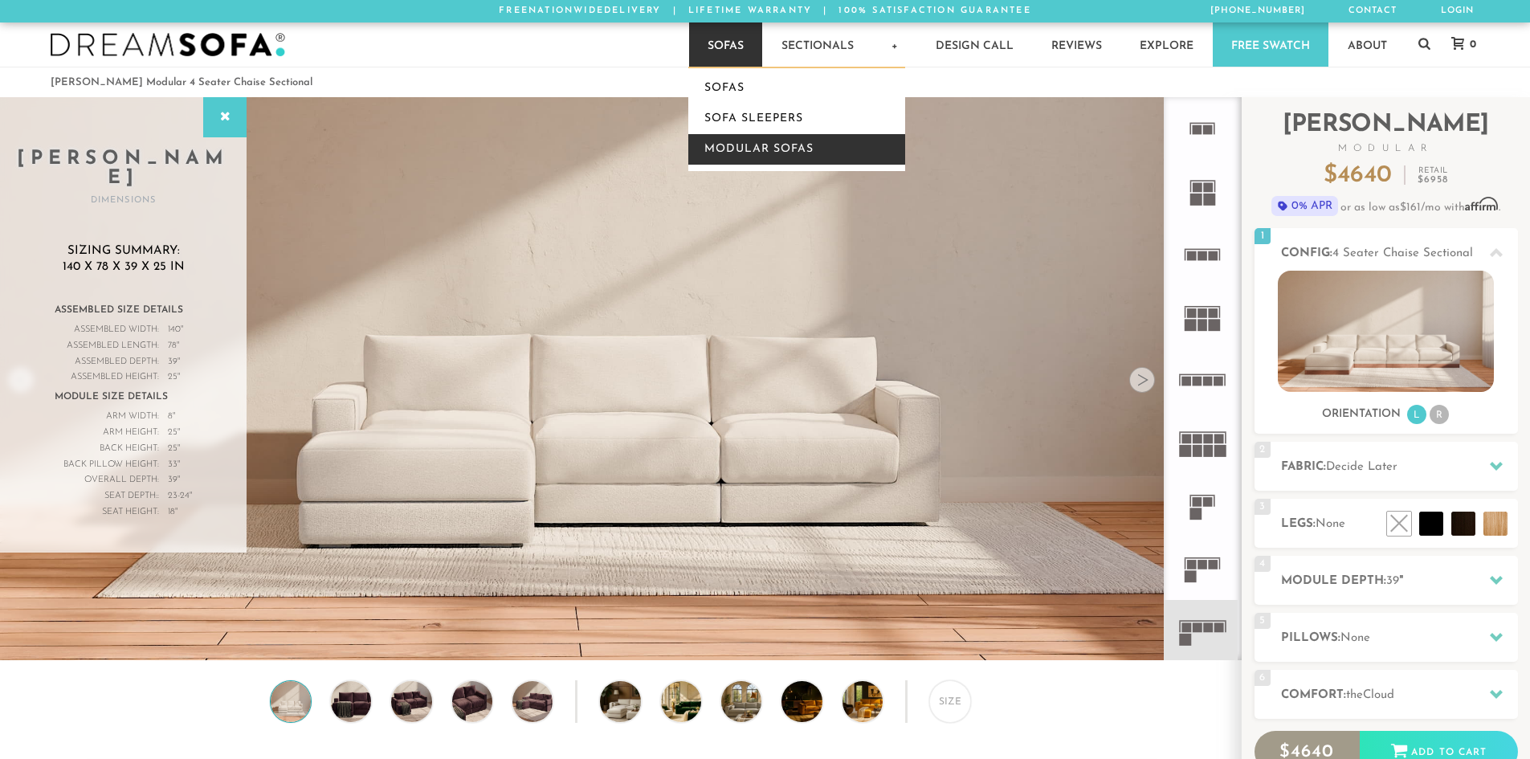
click at [749, 144] on link "Modular Sofas" at bounding box center [796, 149] width 217 height 31
